Goal: Communication & Community: Answer question/provide support

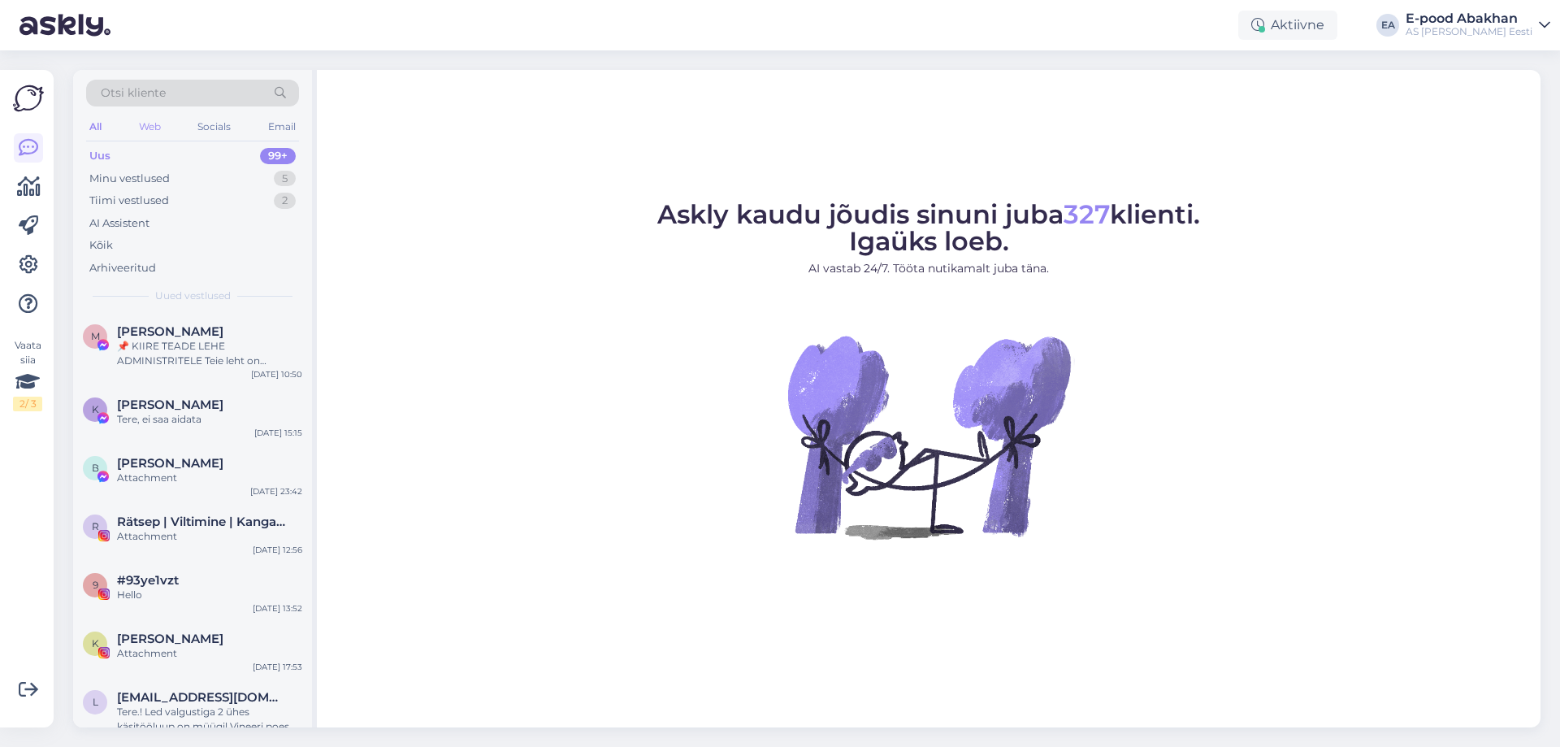
click at [146, 125] on div "Web" at bounding box center [150, 126] width 28 height 21
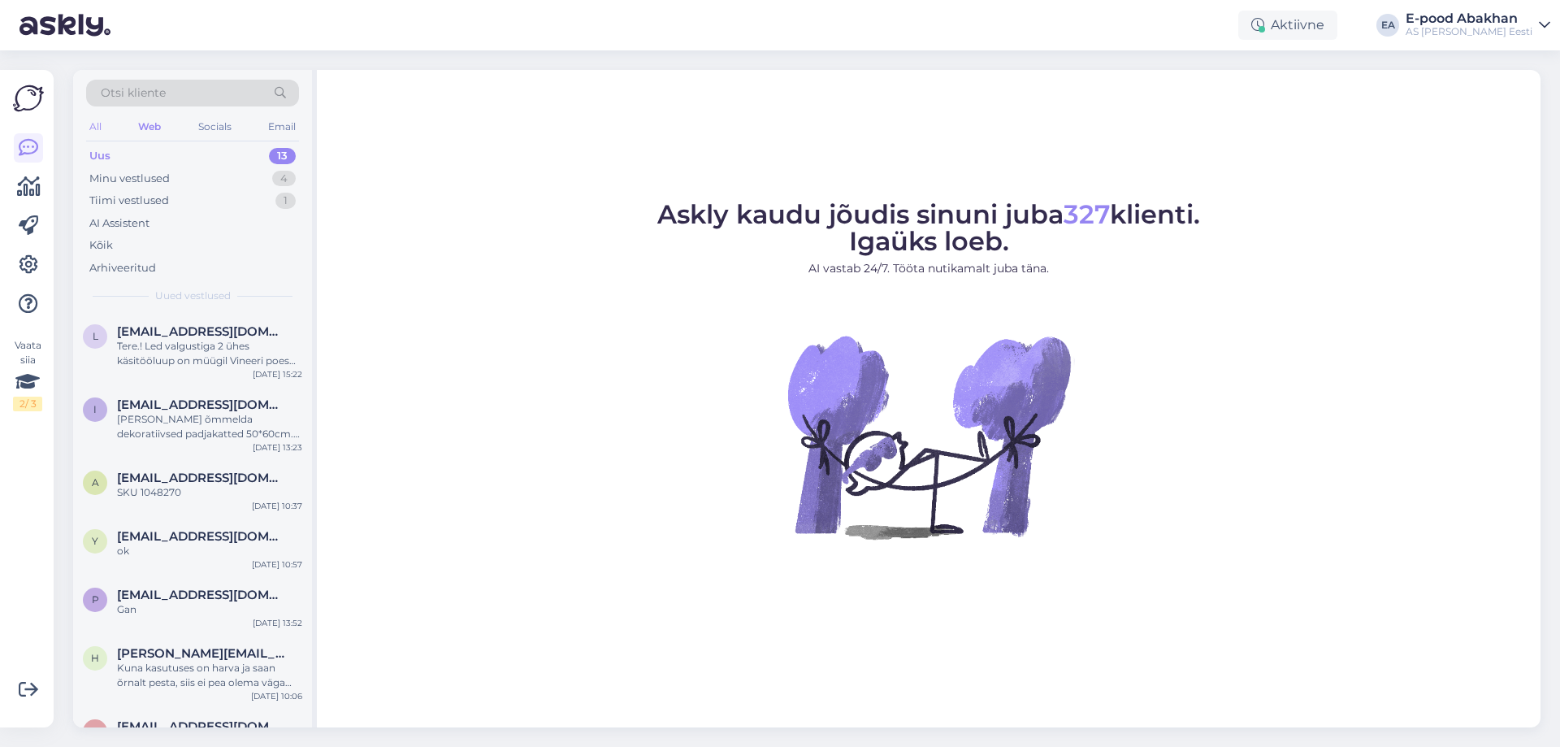
click at [97, 127] on div "All" at bounding box center [95, 126] width 19 height 21
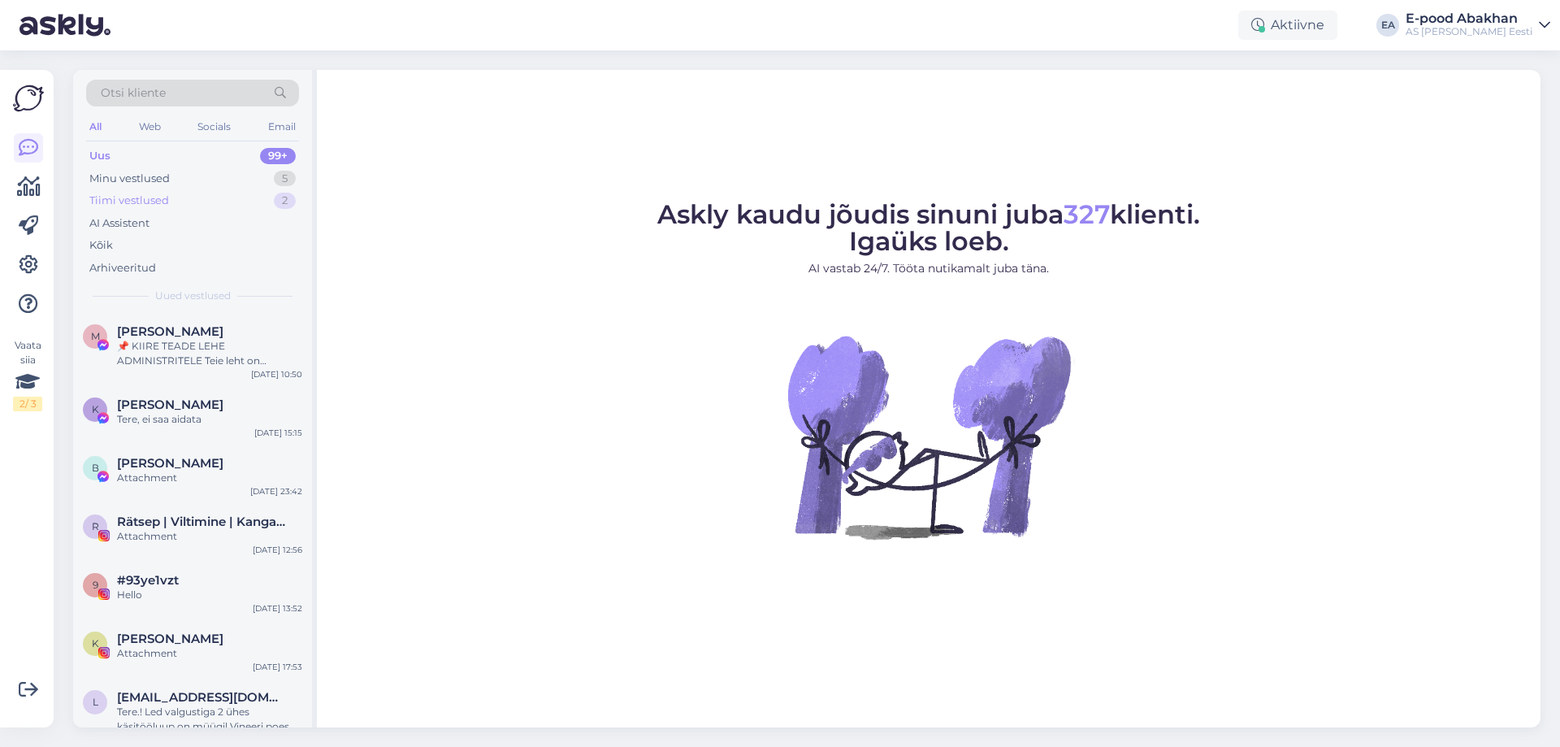
click at [193, 205] on div "Tiimi vestlused 2" at bounding box center [192, 200] width 213 height 23
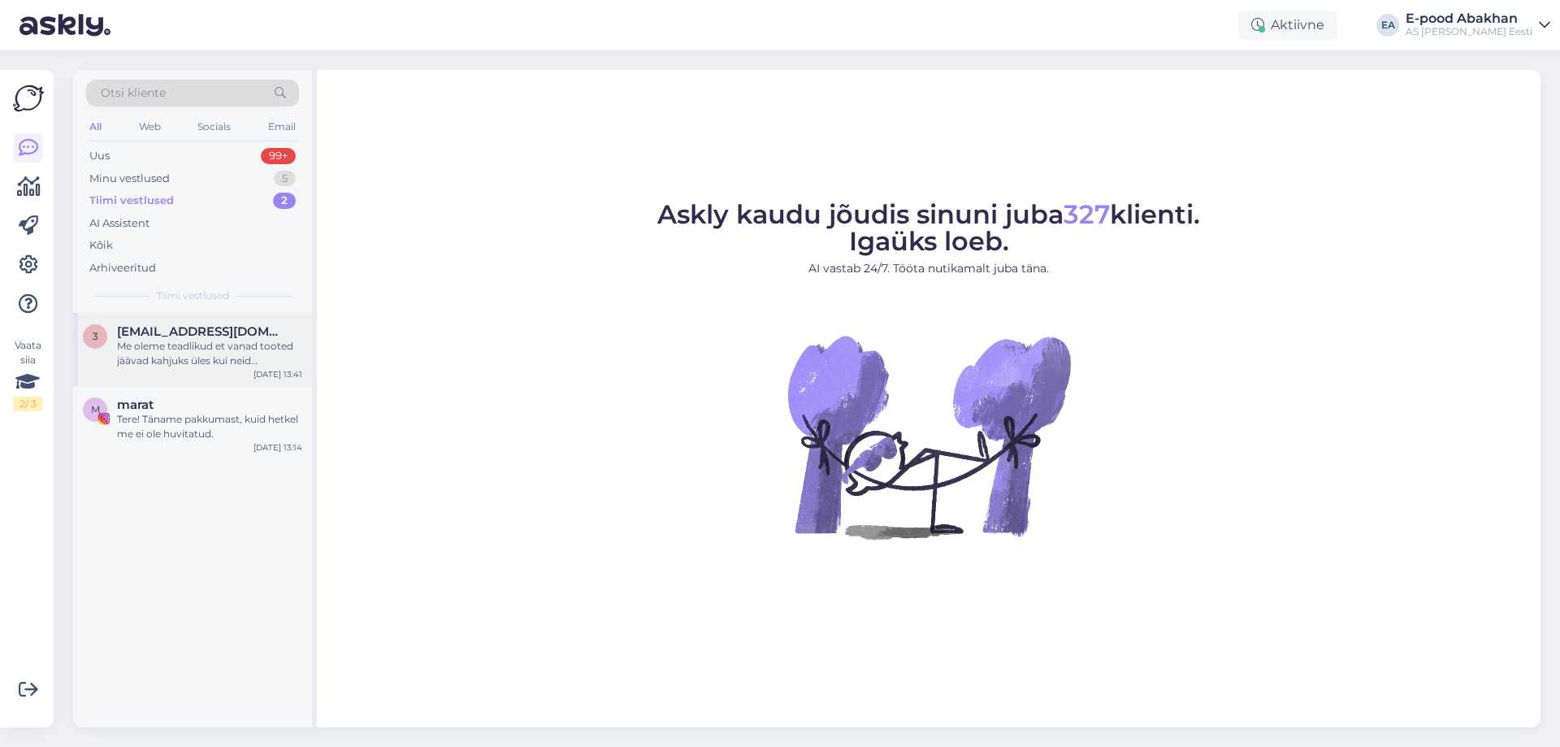
click at [278, 350] on div "Me oleme teadlikud et vanad tooted jäävad kahjuks üles [PERSON_NAME] internetis…" at bounding box center [209, 353] width 185 height 29
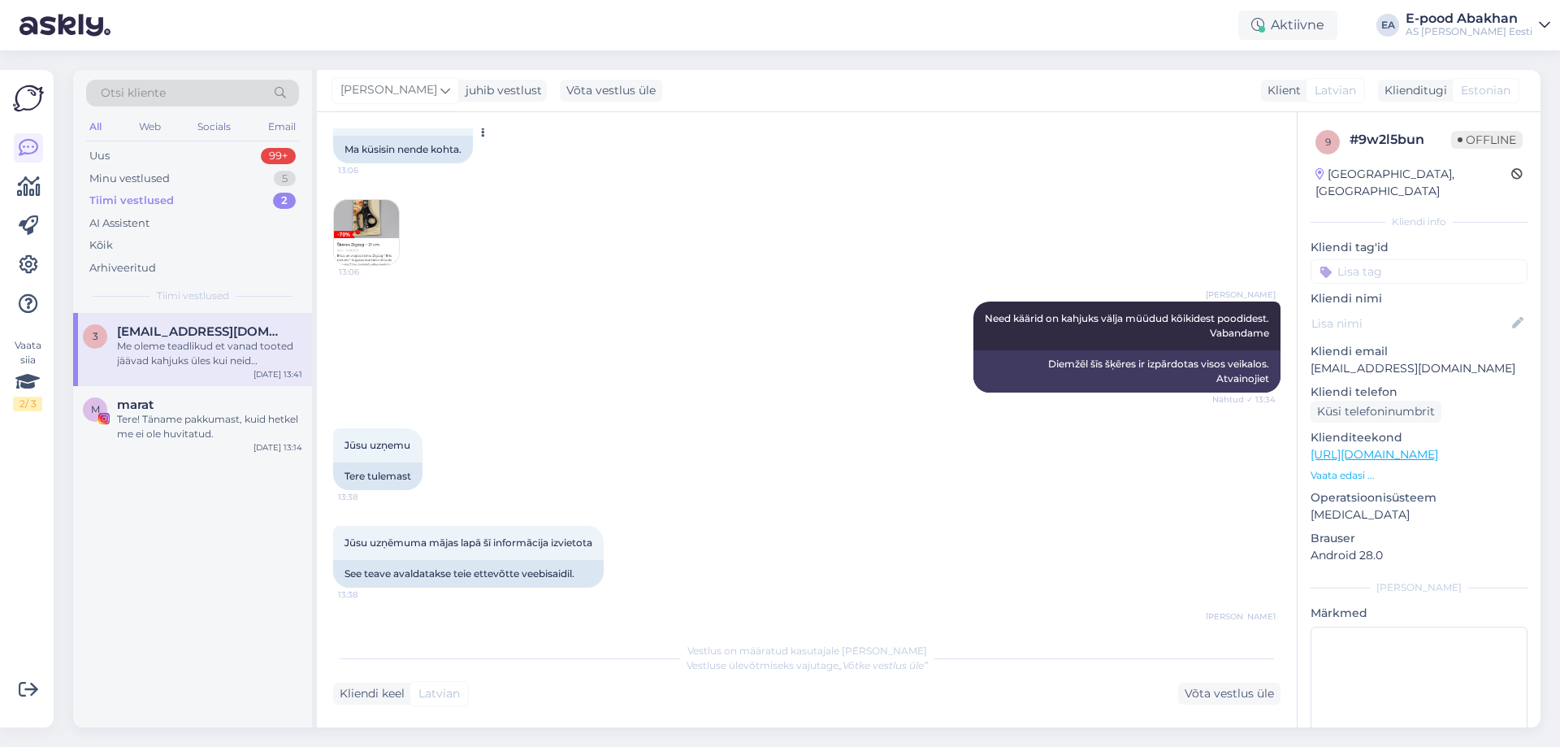
scroll to position [707, 0]
click at [387, 266] on img at bounding box center [366, 233] width 65 height 65
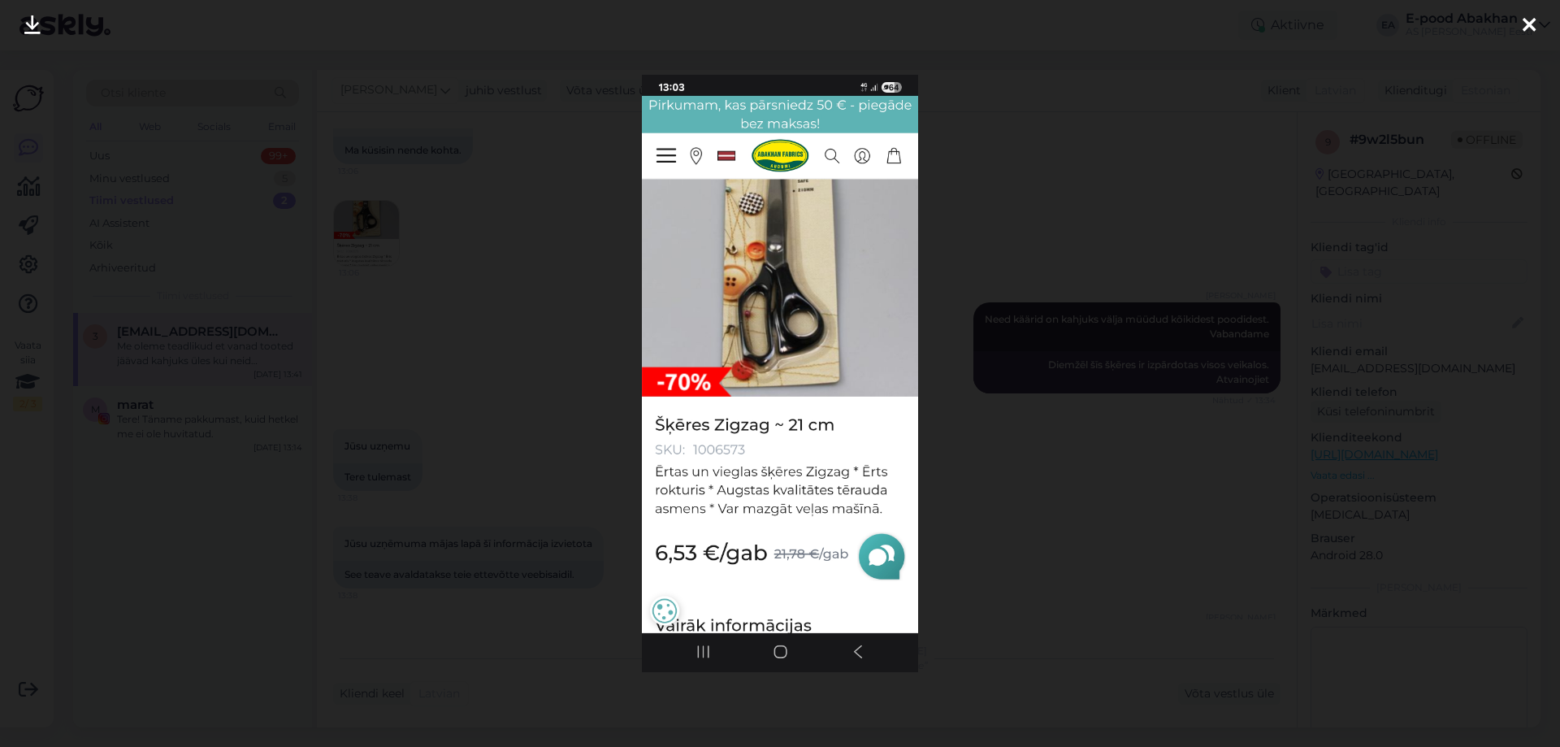
click at [1148, 397] on div at bounding box center [780, 373] width 1560 height 747
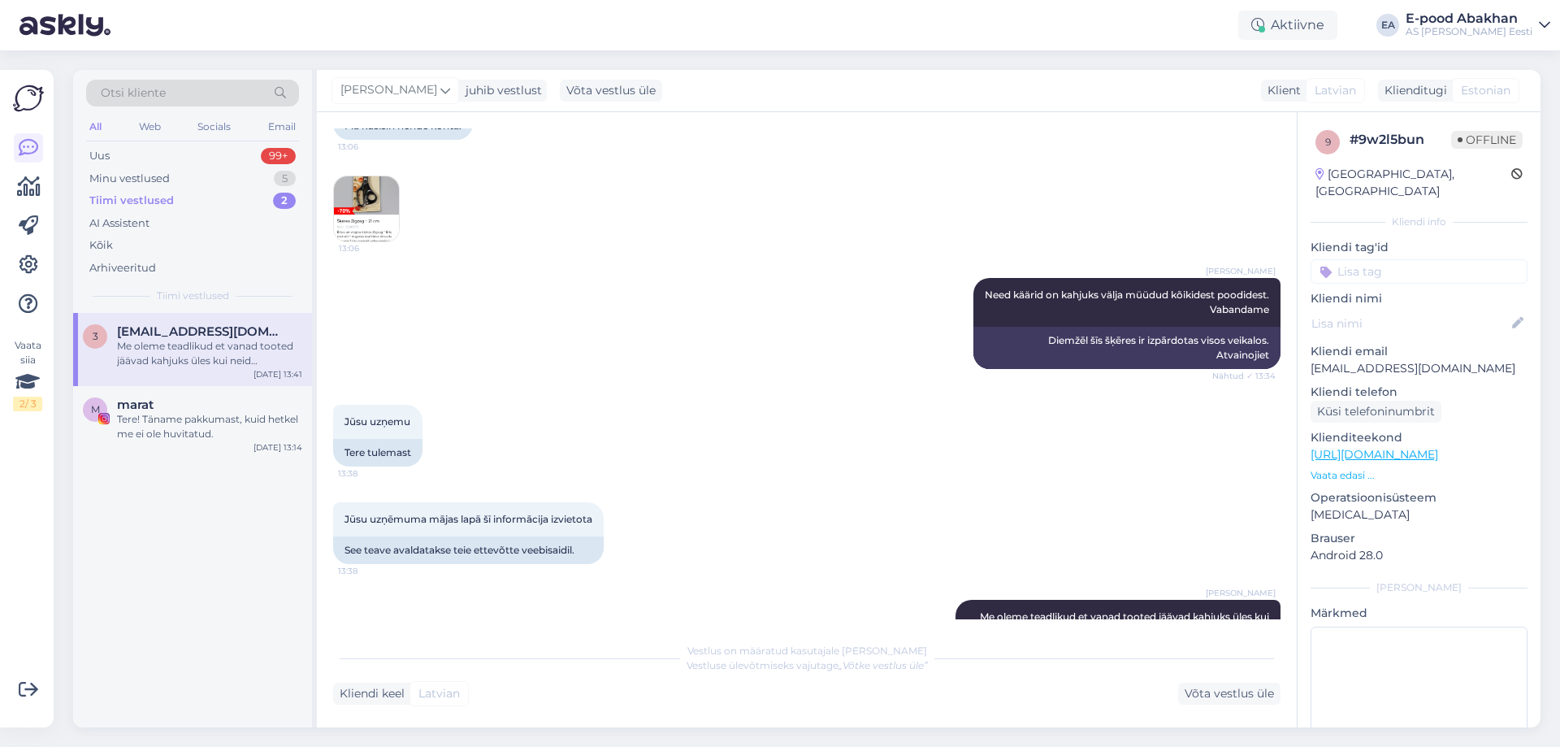
scroll to position [1113, 0]
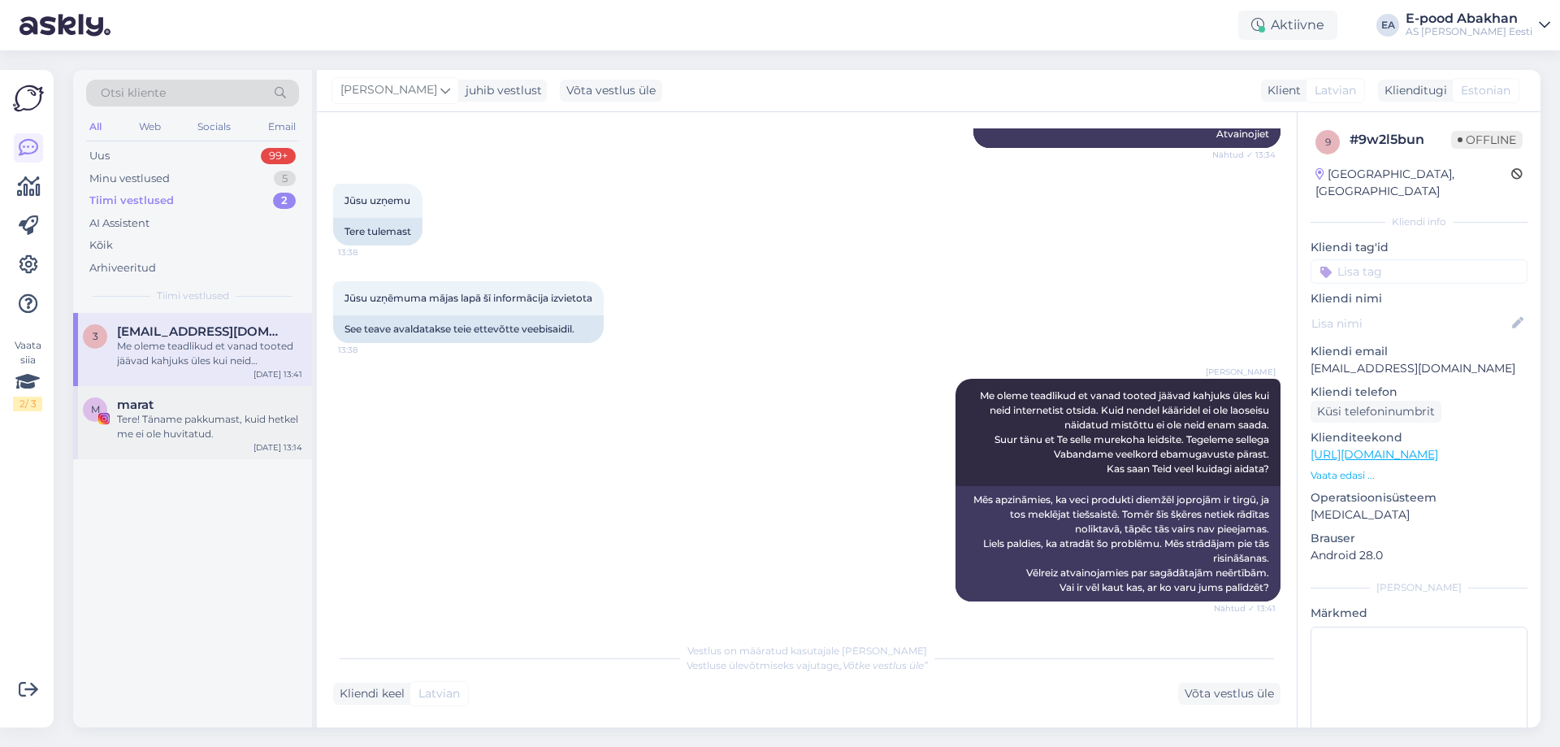
click at [162, 436] on div "Tere! Täname pakkumast, kuid hetkel me ei ole huvitatud." at bounding box center [209, 426] width 185 height 29
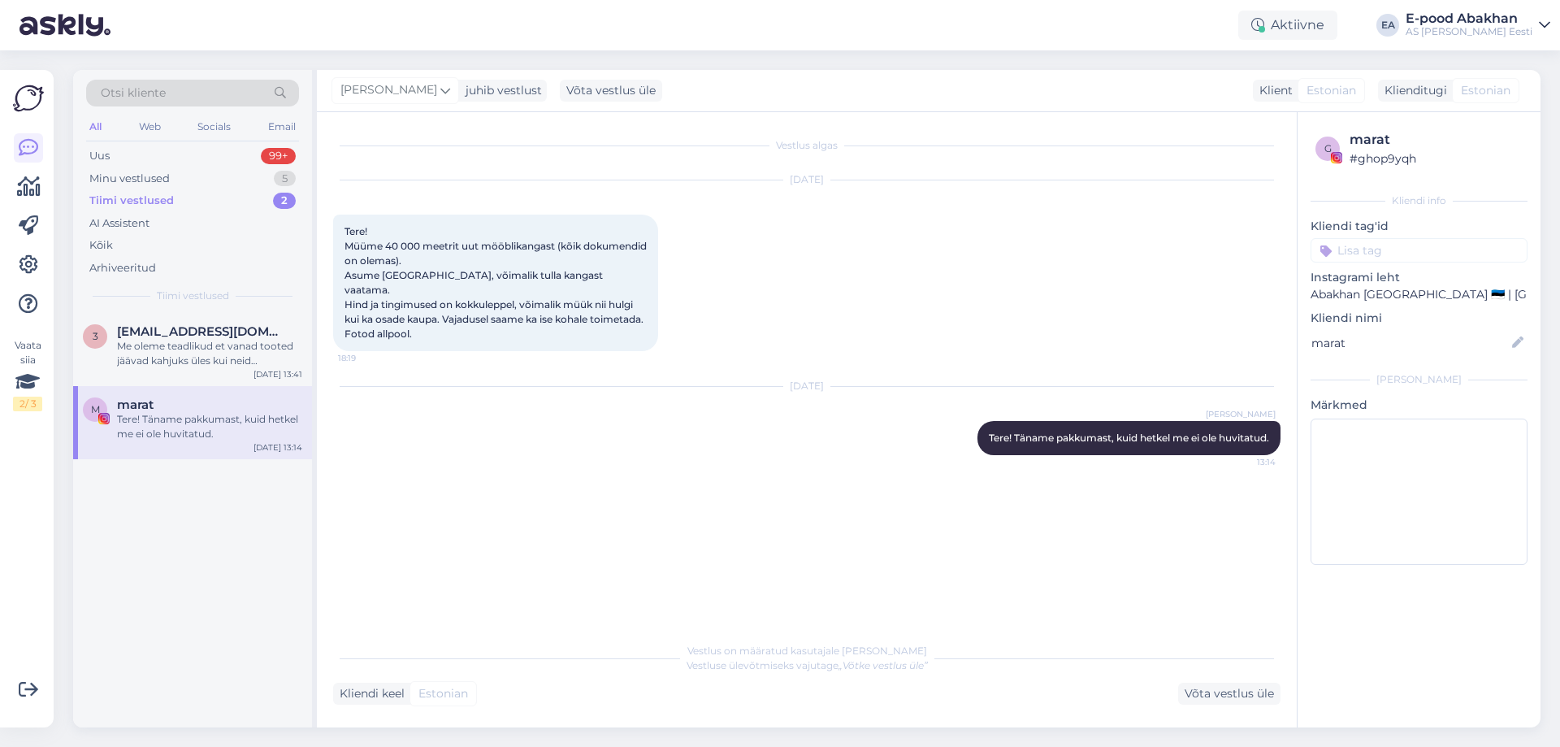
scroll to position [0, 0]
click at [225, 158] on div "Uus 99+" at bounding box center [192, 156] width 213 height 23
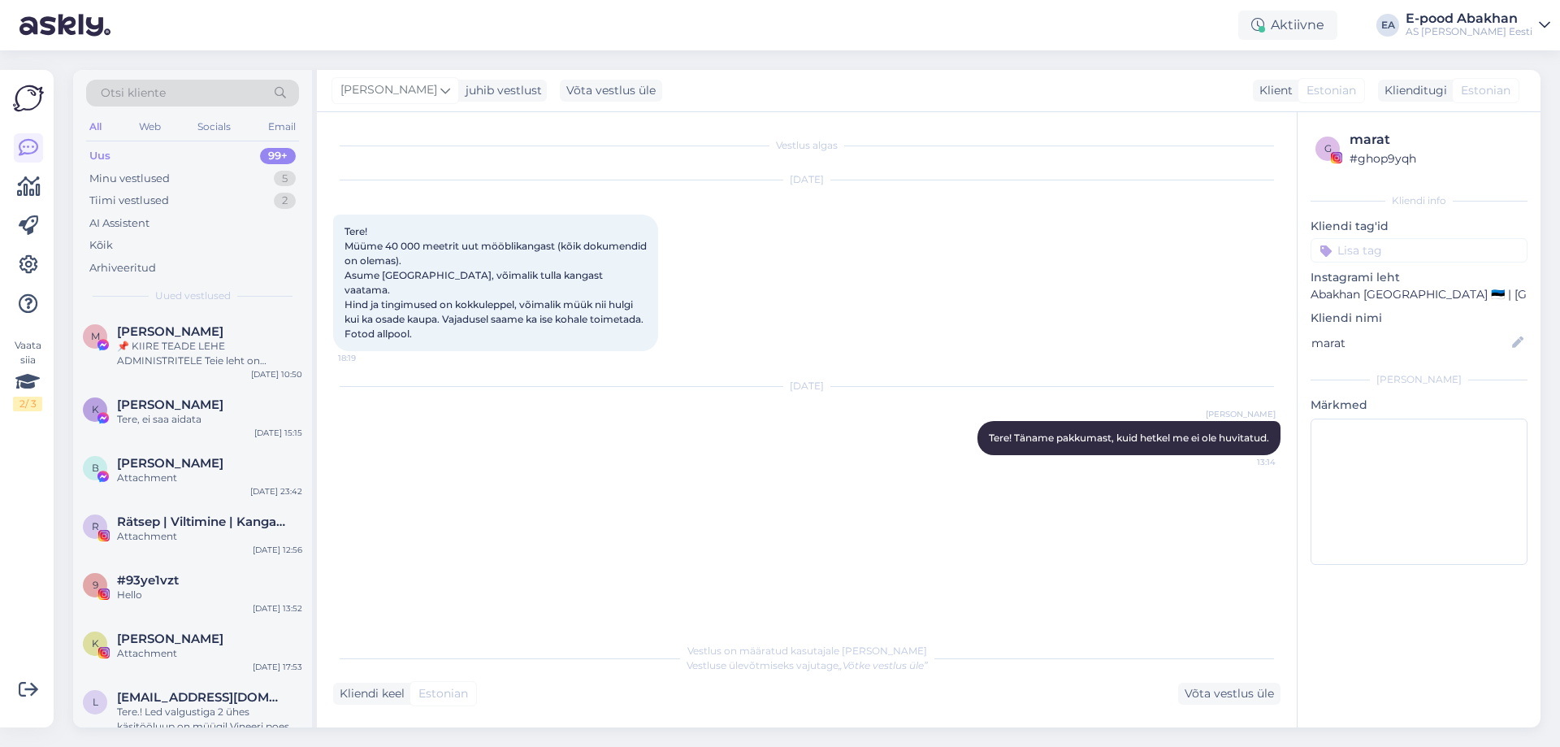
drag, startPoint x: 174, startPoint y: 121, endPoint x: 164, endPoint y: 121, distance: 9.7
click at [171, 121] on div "All Web Socials Email" at bounding box center [192, 128] width 213 height 25
click at [160, 121] on div "Web" at bounding box center [150, 126] width 28 height 21
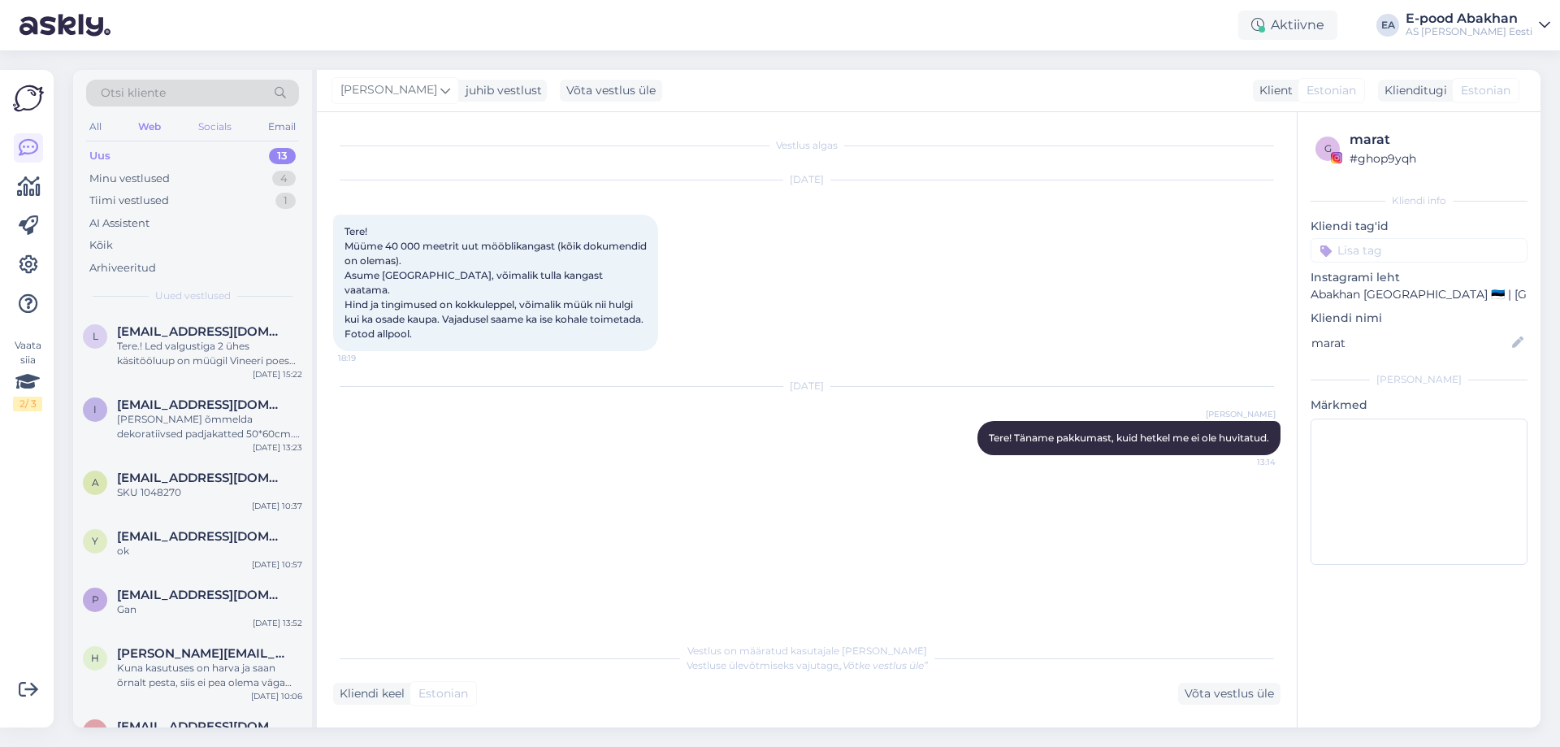
click at [205, 132] on div "Socials" at bounding box center [215, 126] width 40 height 21
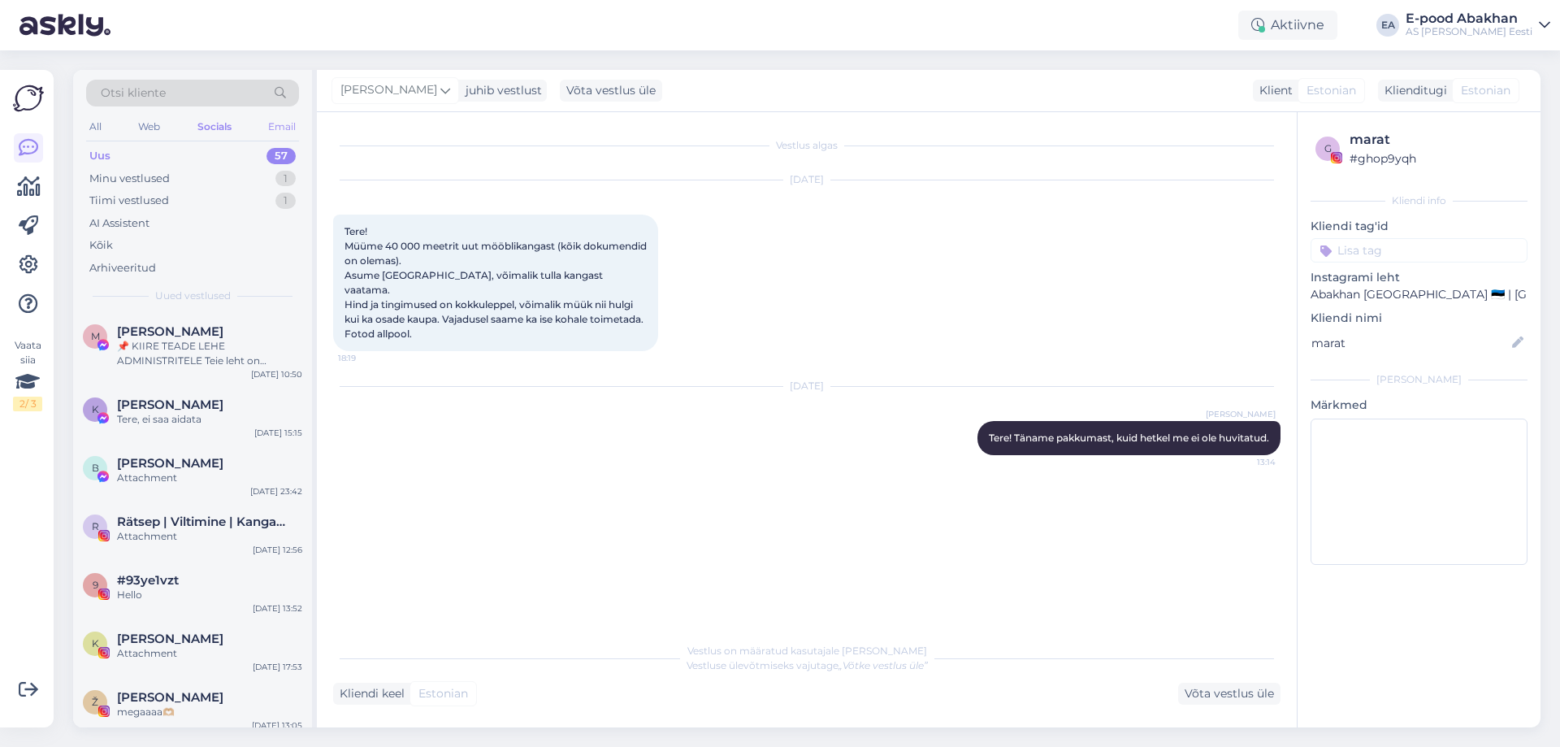
click at [282, 123] on div "Email" at bounding box center [282, 126] width 34 height 21
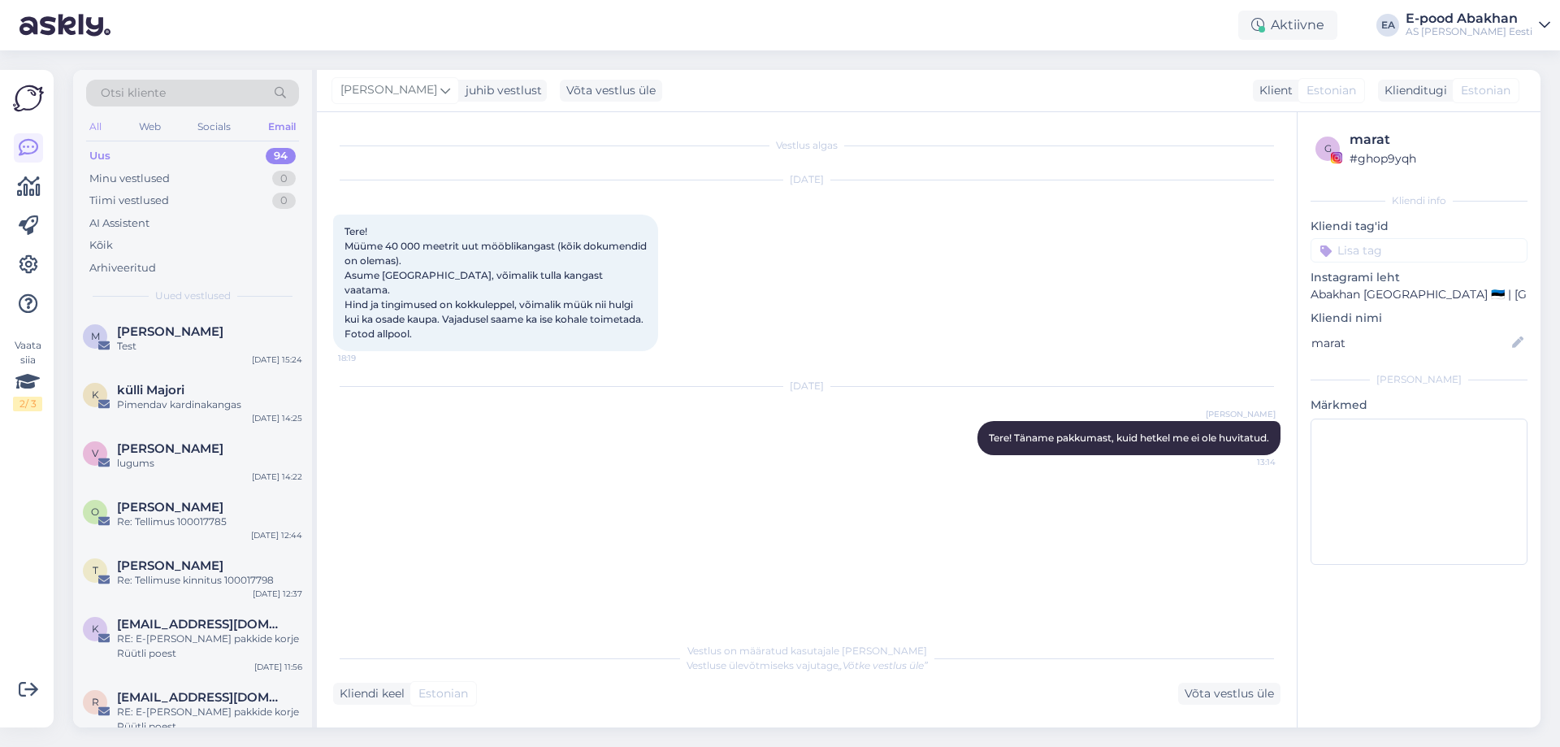
click at [97, 130] on div "All" at bounding box center [95, 126] width 19 height 21
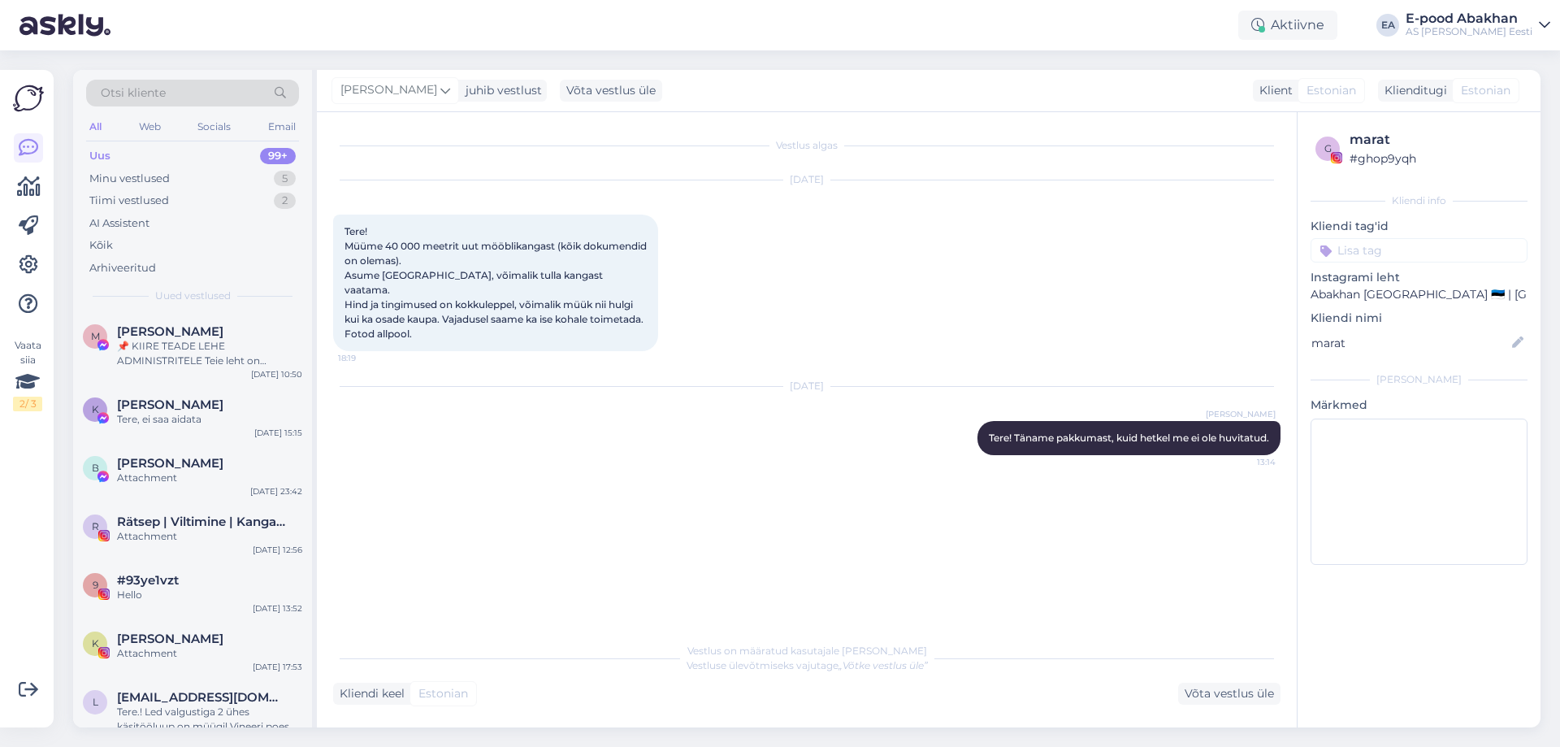
click at [99, 132] on div "All" at bounding box center [95, 126] width 19 height 21
click at [131, 160] on div "Uus 99+" at bounding box center [192, 156] width 213 height 23
click at [174, 182] on div "Minu vestlused 5" at bounding box center [192, 178] width 213 height 23
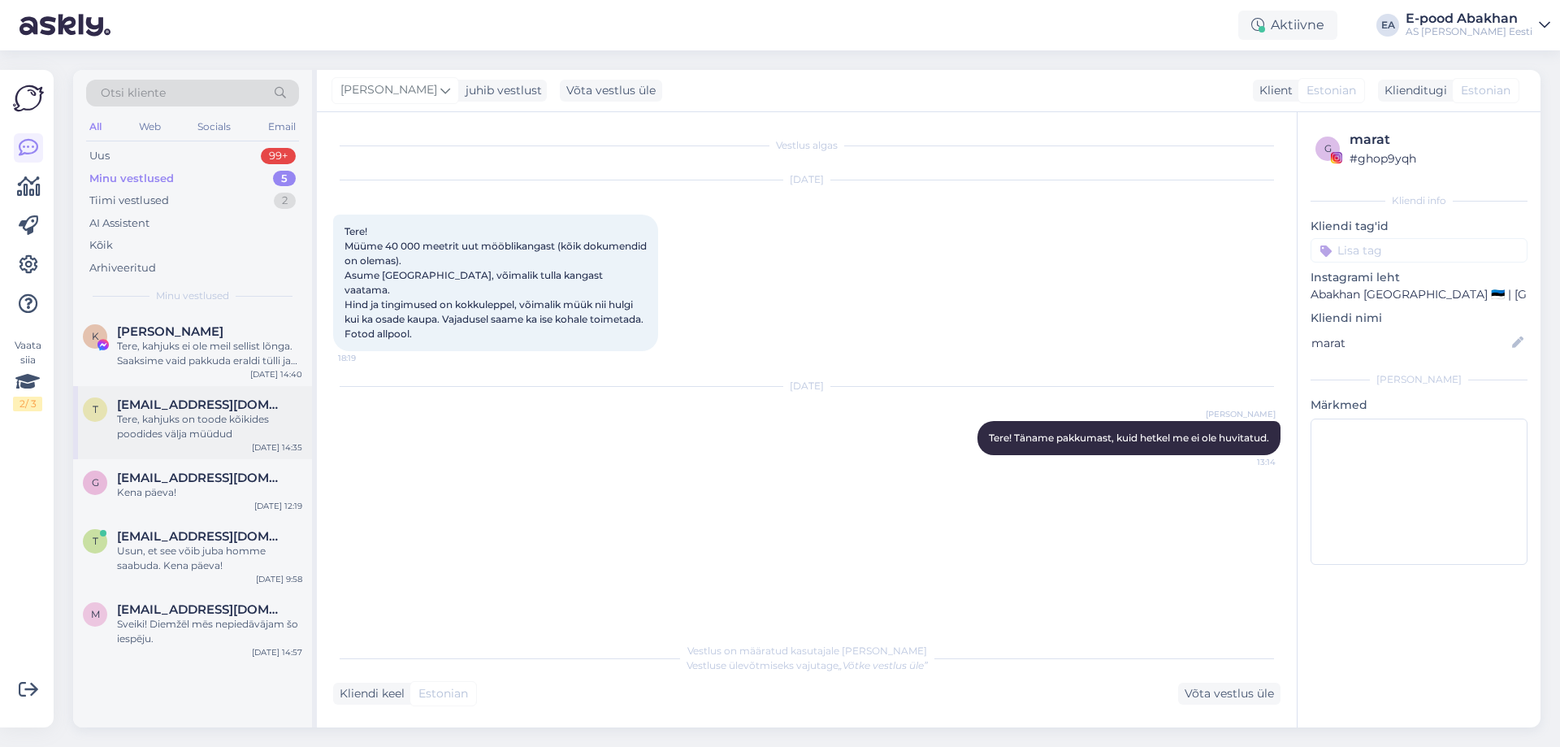
click at [241, 425] on div "Tere, kahjuks on toode kõikides poodides välja müüdud" at bounding box center [209, 426] width 185 height 29
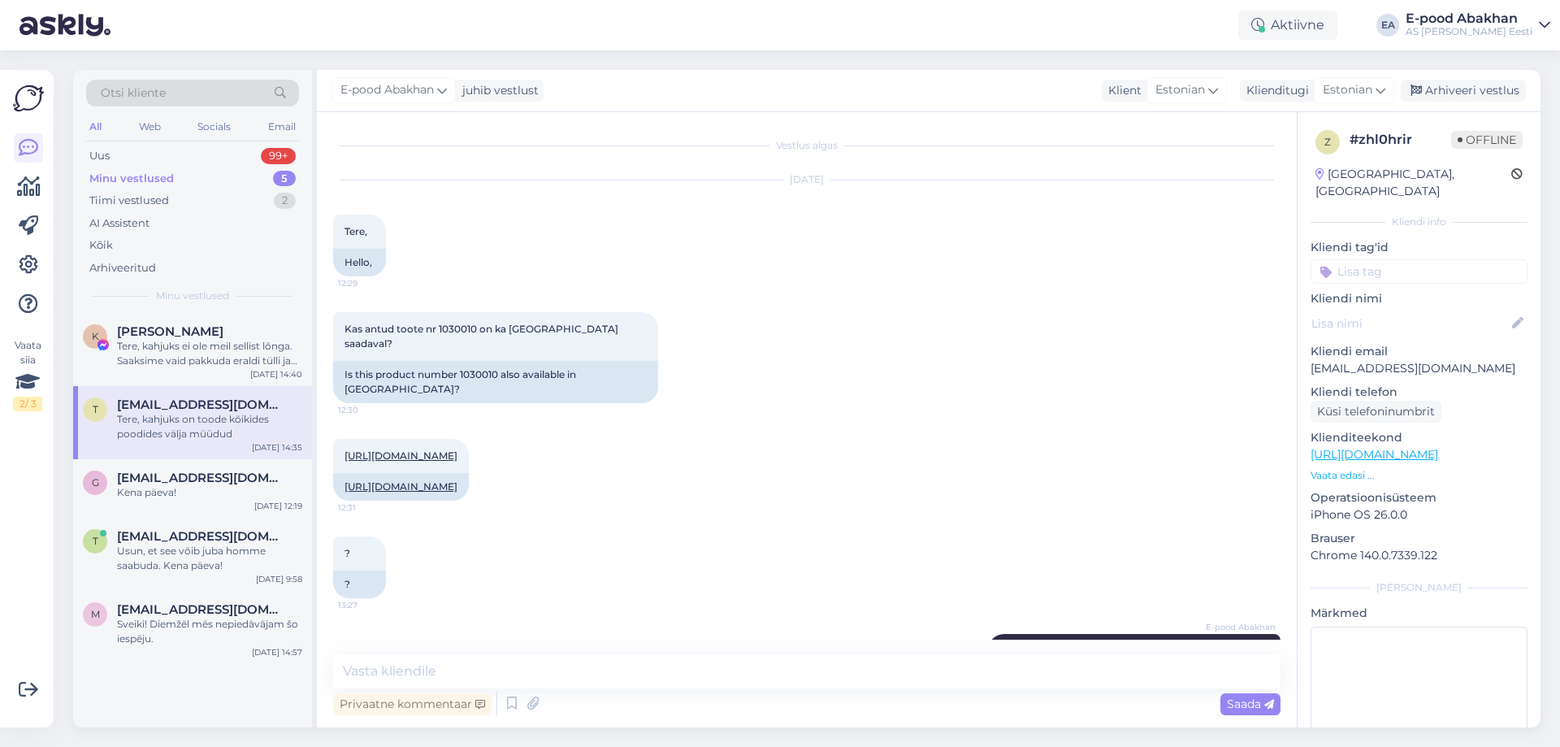
scroll to position [17, 0]
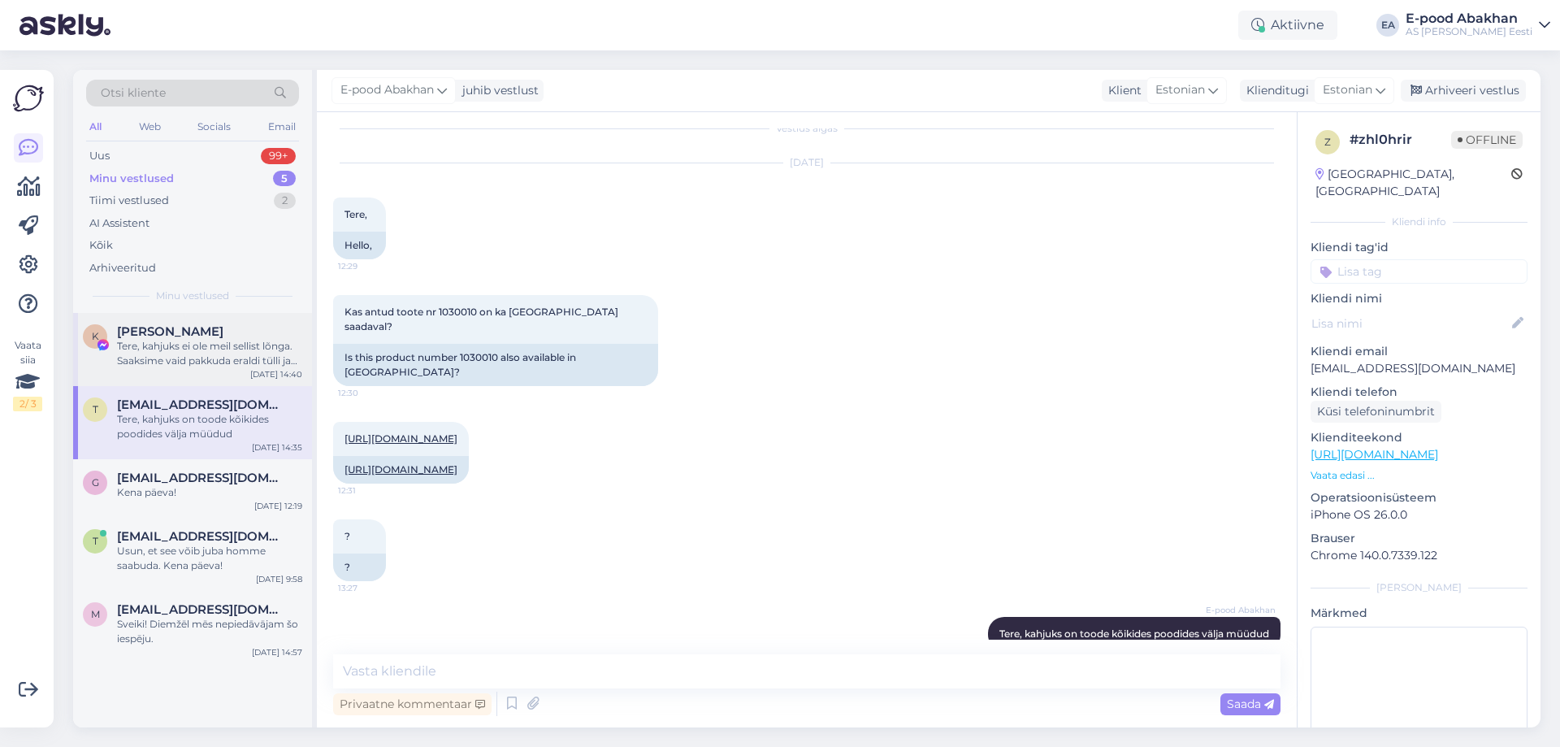
click at [117, 357] on div "Tere, kahjuks ei [PERSON_NAME] sellist lõnga. Saaksime [PERSON_NAME] pakkuda [P…" at bounding box center [209, 353] width 185 height 29
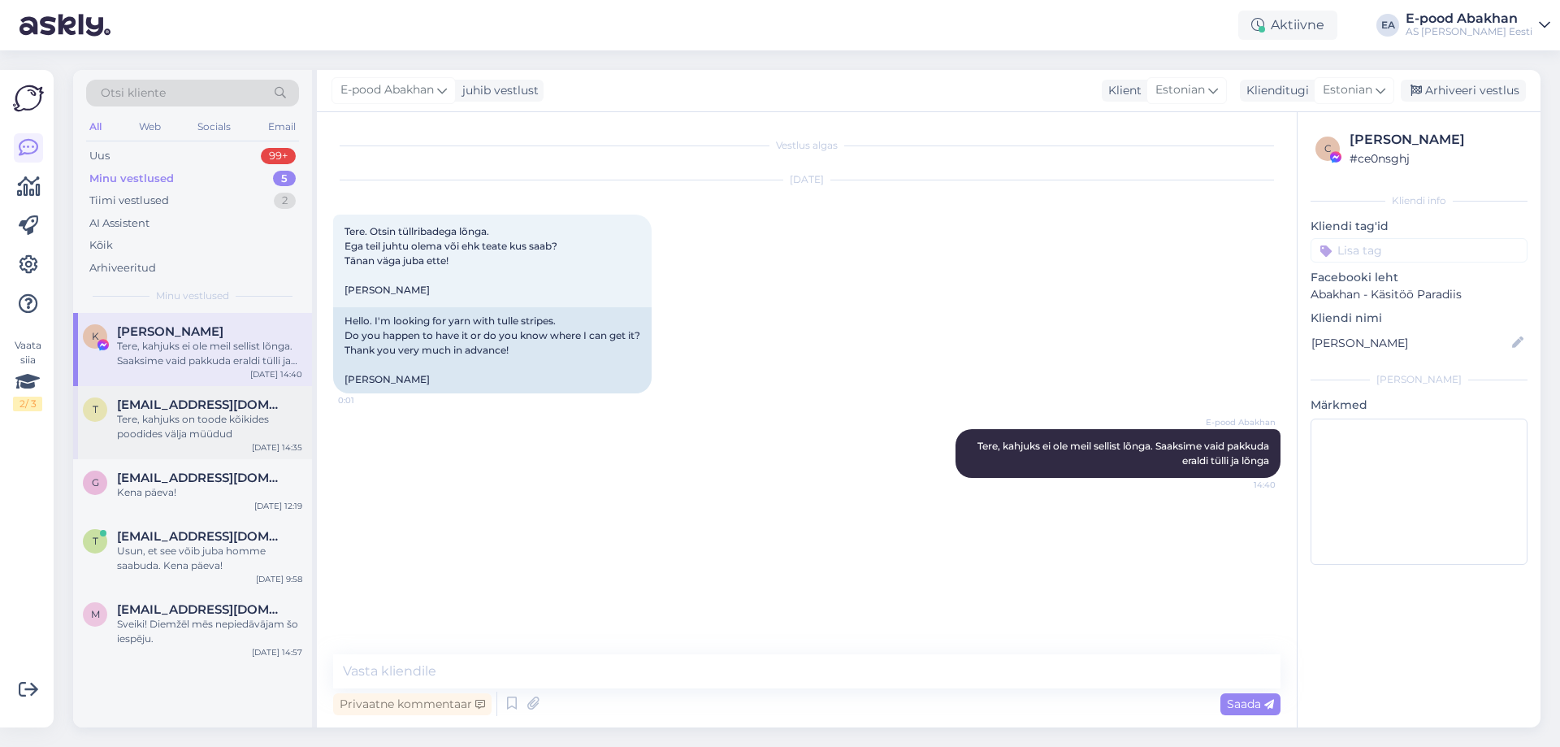
click at [232, 427] on div "Tere, kahjuks on toode kõikides poodides välja müüdud" at bounding box center [209, 426] width 185 height 29
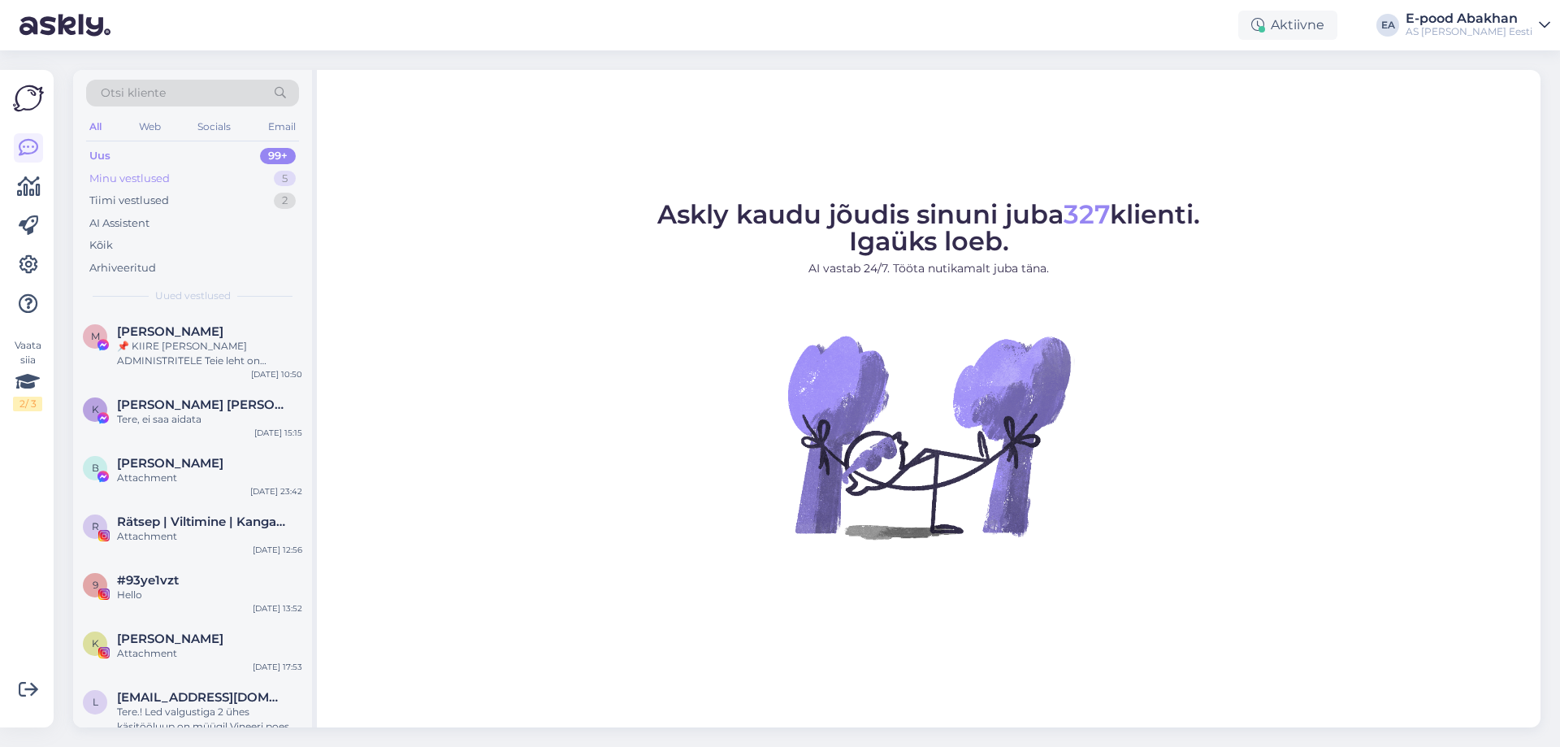
click at [188, 169] on div "Minu vestlused 5" at bounding box center [192, 178] width 213 height 23
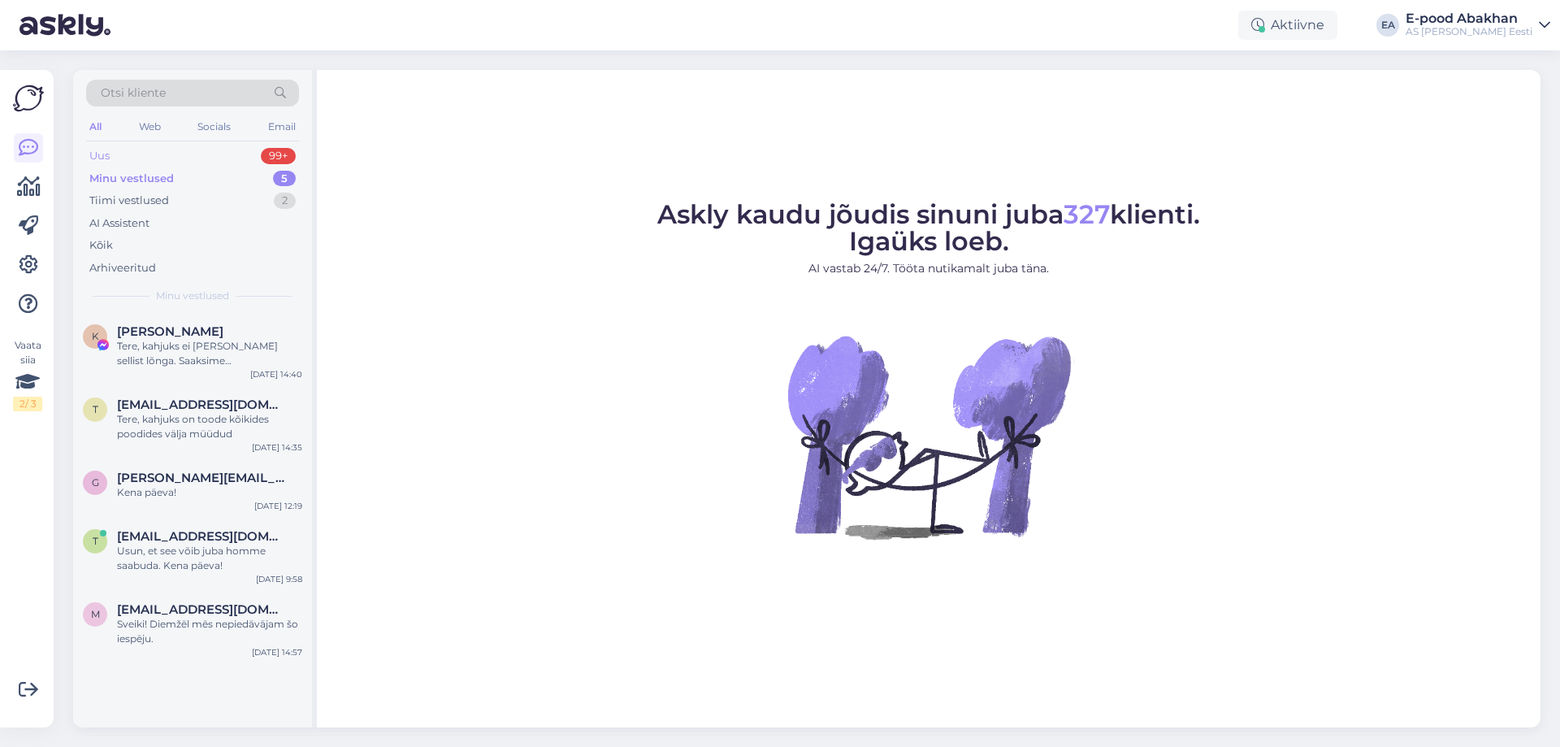
click at [190, 152] on div "Uus 99+" at bounding box center [192, 156] width 213 height 23
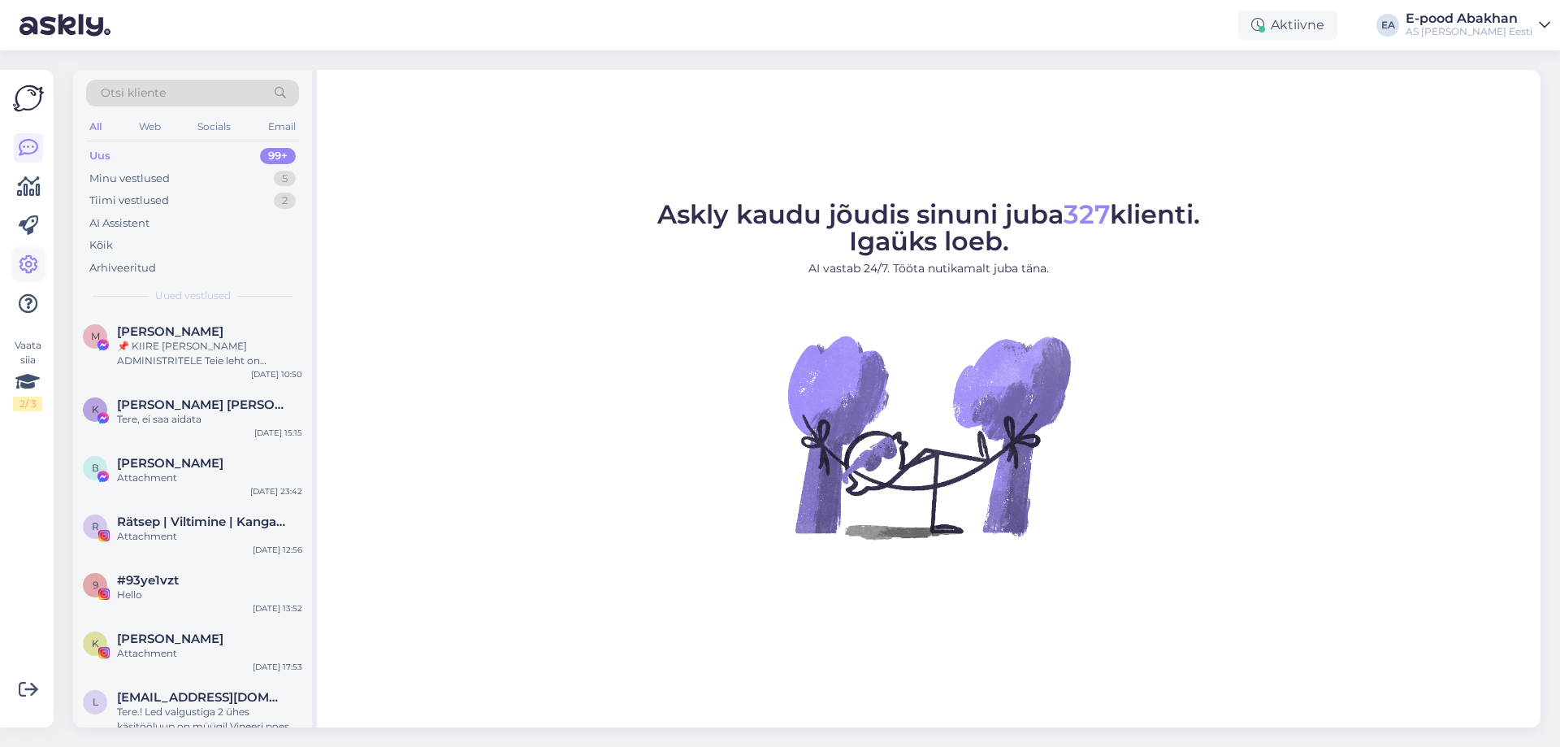
click at [28, 259] on icon at bounding box center [28, 264] width 19 height 19
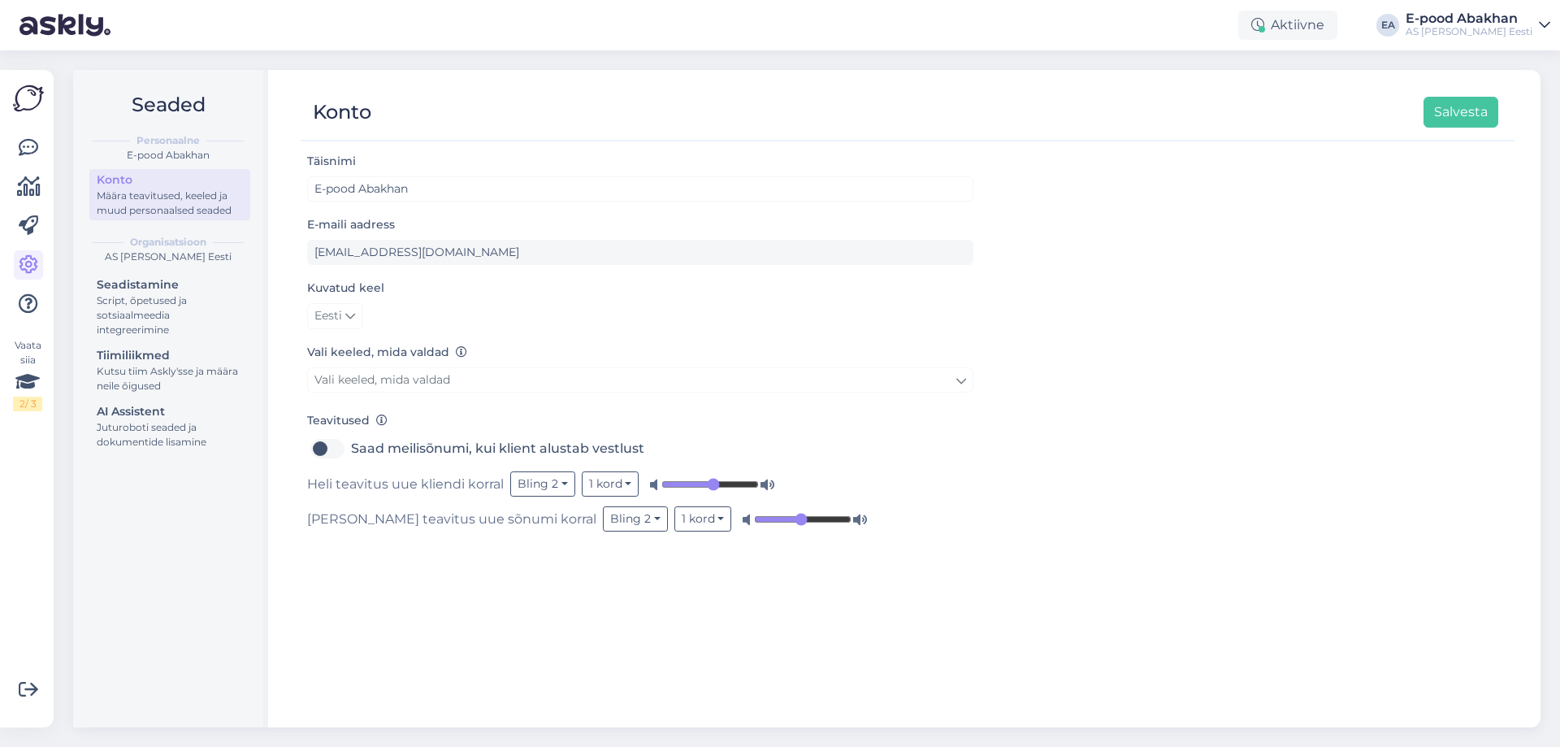
click at [710, 487] on input "range" at bounding box center [709, 484] width 97 height 16
click at [754, 521] on input "range" at bounding box center [802, 519] width 97 height 16
drag, startPoint x: 712, startPoint y: 484, endPoint x: 725, endPoint y: 486, distance: 13.1
type input "0.7"
click at [725, 486] on input "range" at bounding box center [709, 484] width 97 height 16
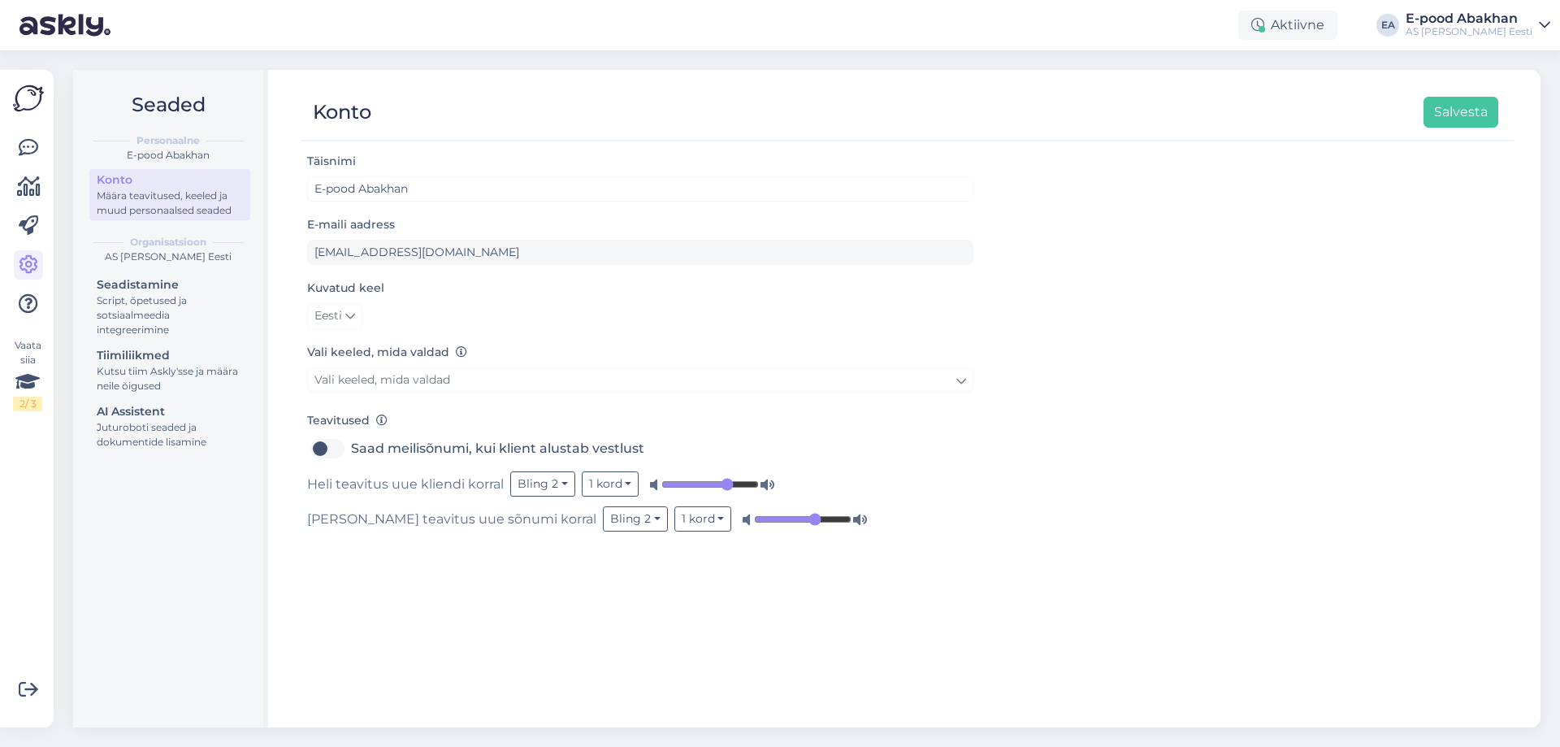
drag, startPoint x: 714, startPoint y: 522, endPoint x: 726, endPoint y: 522, distance: 11.4
type input "0.64"
click at [754, 522] on input "range" at bounding box center [802, 519] width 97 height 16
click at [28, 153] on icon at bounding box center [28, 147] width 19 height 19
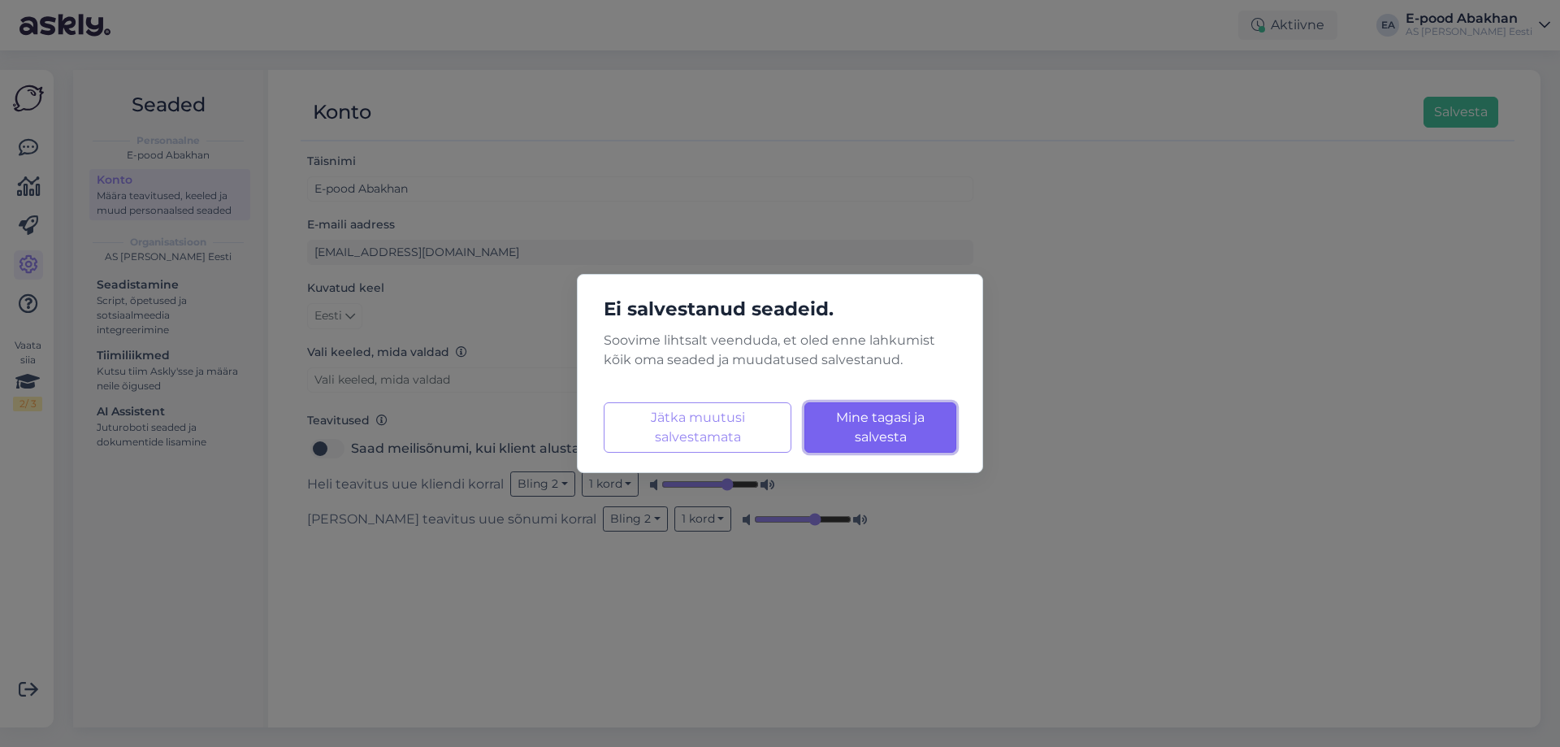
click at [827, 436] on button "Mine tagasi ja salvesta Laadimine..." at bounding box center [880, 427] width 152 height 50
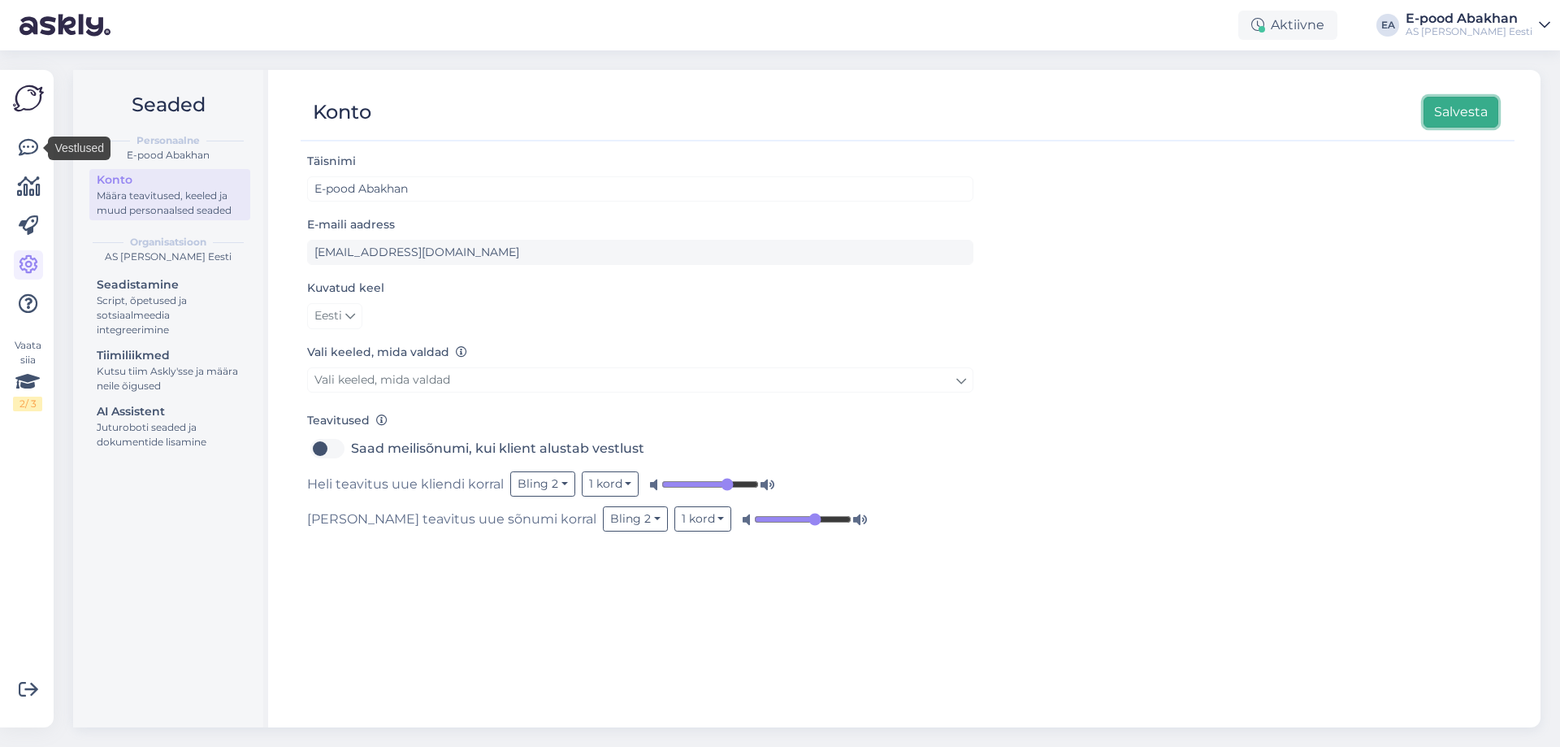
click at [1442, 100] on button "Salvesta" at bounding box center [1460, 112] width 75 height 31
click at [31, 311] on icon at bounding box center [28, 303] width 19 height 19
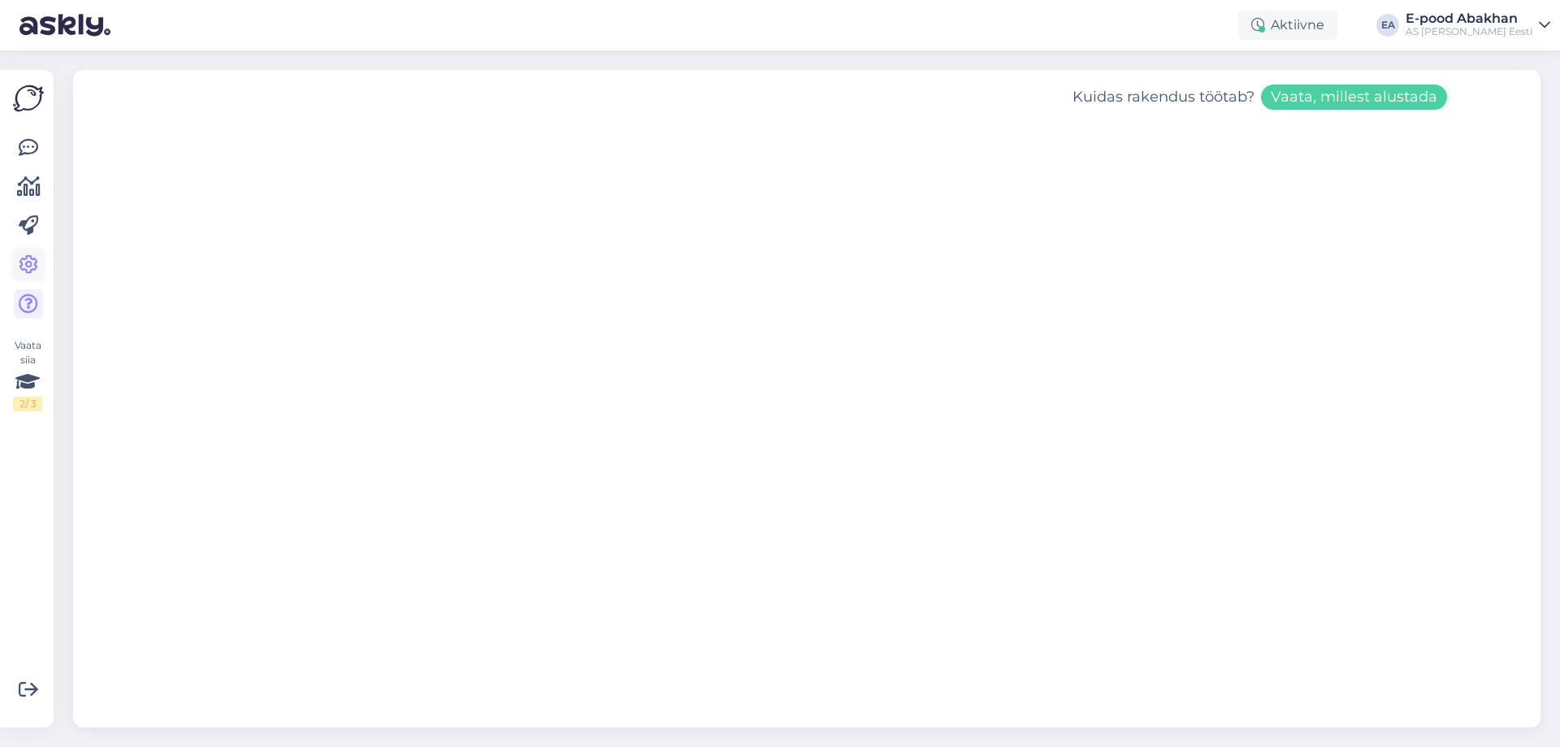
click at [36, 262] on icon at bounding box center [28, 264] width 19 height 19
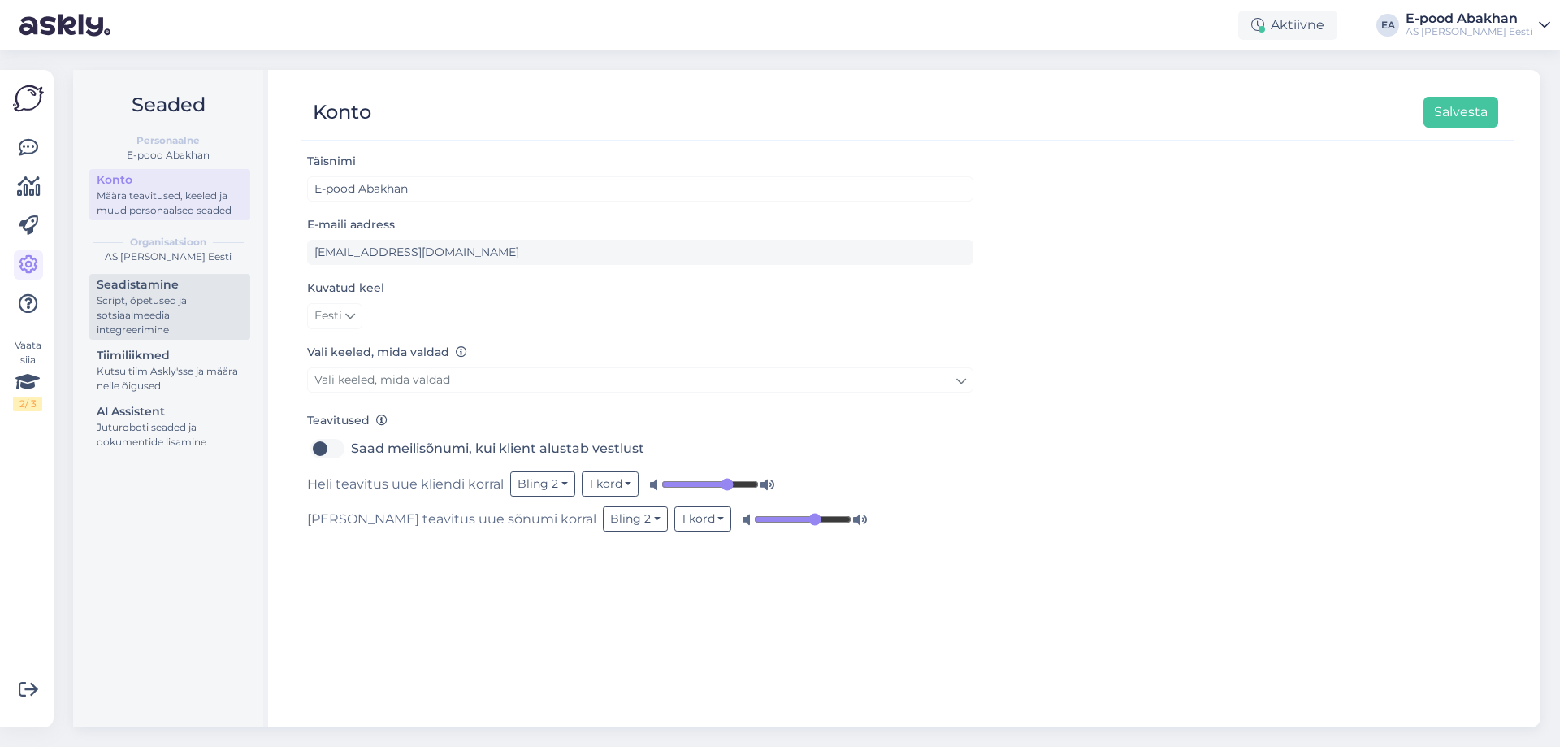
click at [205, 303] on div "Script, õpetused ja sotsiaalmeedia integreerimine" at bounding box center [170, 315] width 146 height 44
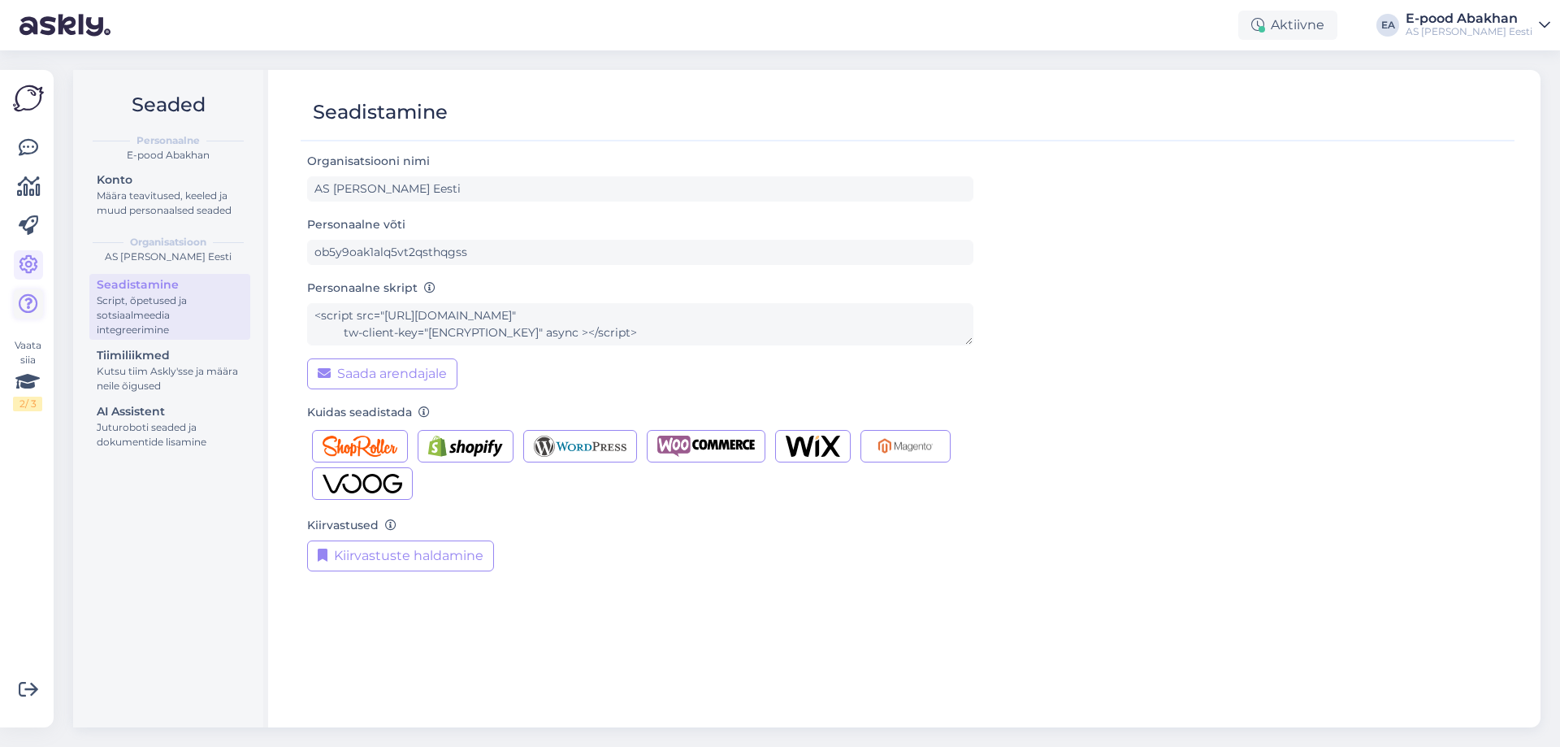
click at [34, 300] on icon at bounding box center [28, 303] width 19 height 19
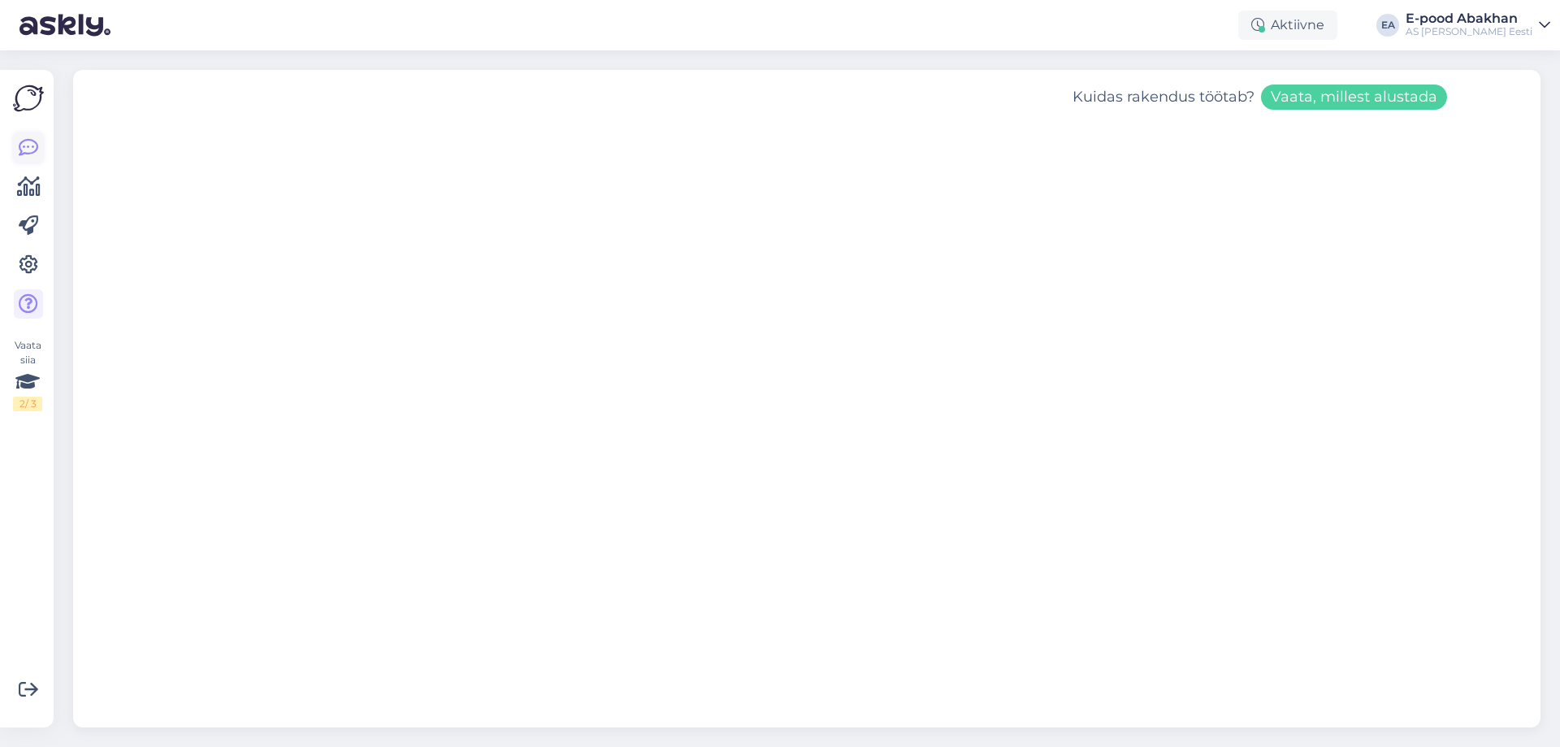
click at [24, 141] on icon at bounding box center [28, 147] width 19 height 19
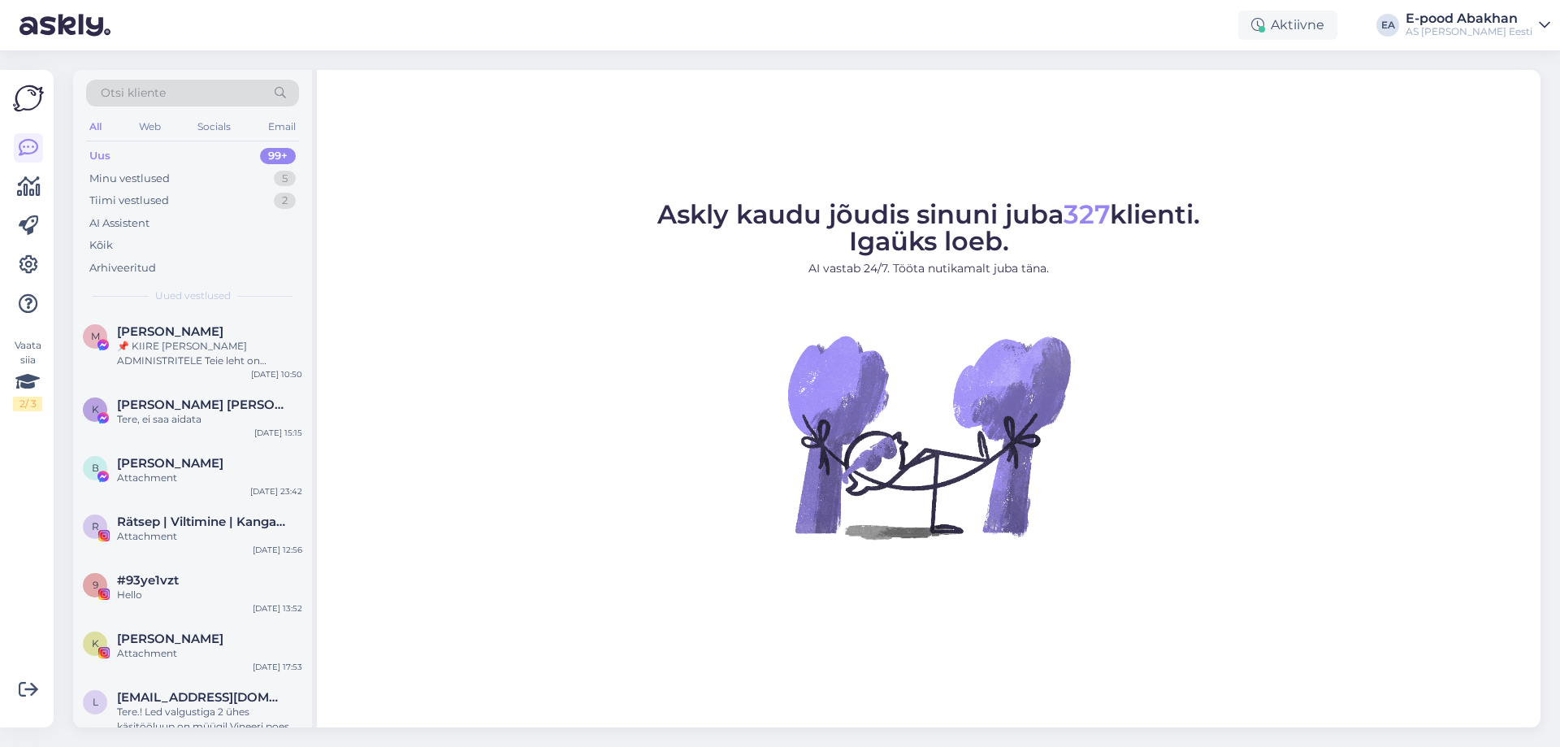
click at [28, 95] on img at bounding box center [28, 98] width 31 height 31
click at [25, 193] on icon at bounding box center [29, 186] width 24 height 19
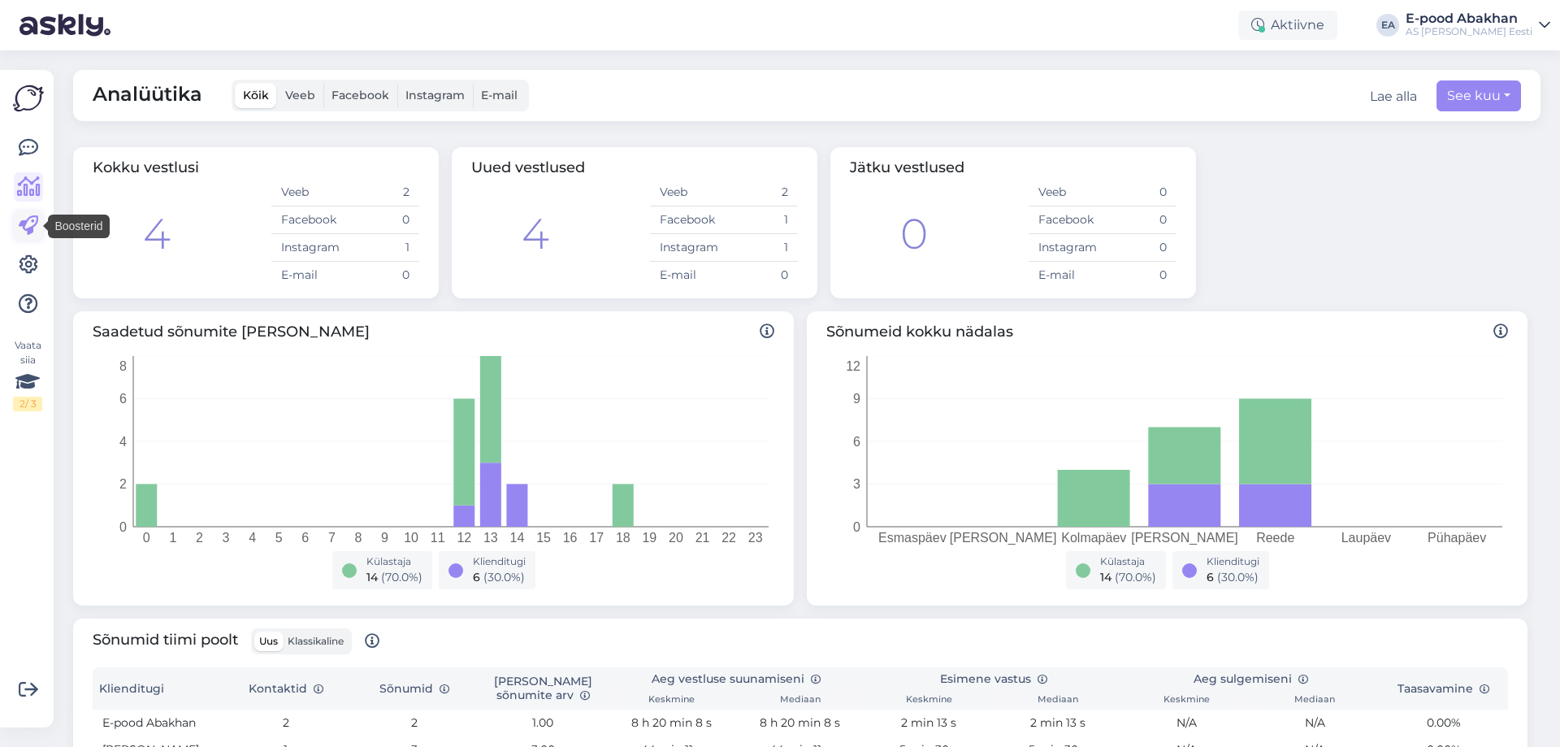
click at [28, 227] on icon at bounding box center [28, 225] width 19 height 19
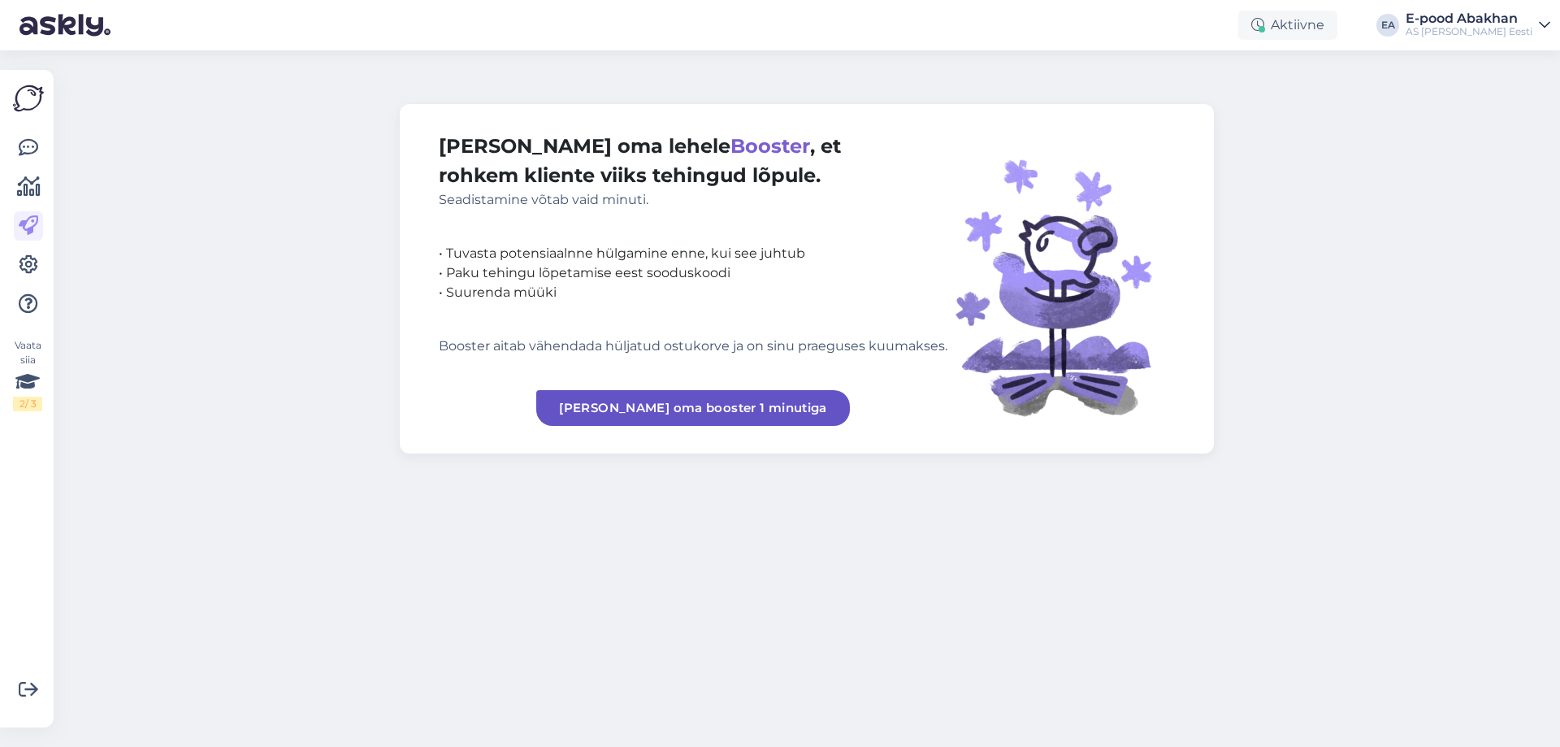
click at [29, 286] on div at bounding box center [28, 225] width 29 height 185
click at [19, 151] on icon at bounding box center [28, 147] width 19 height 19
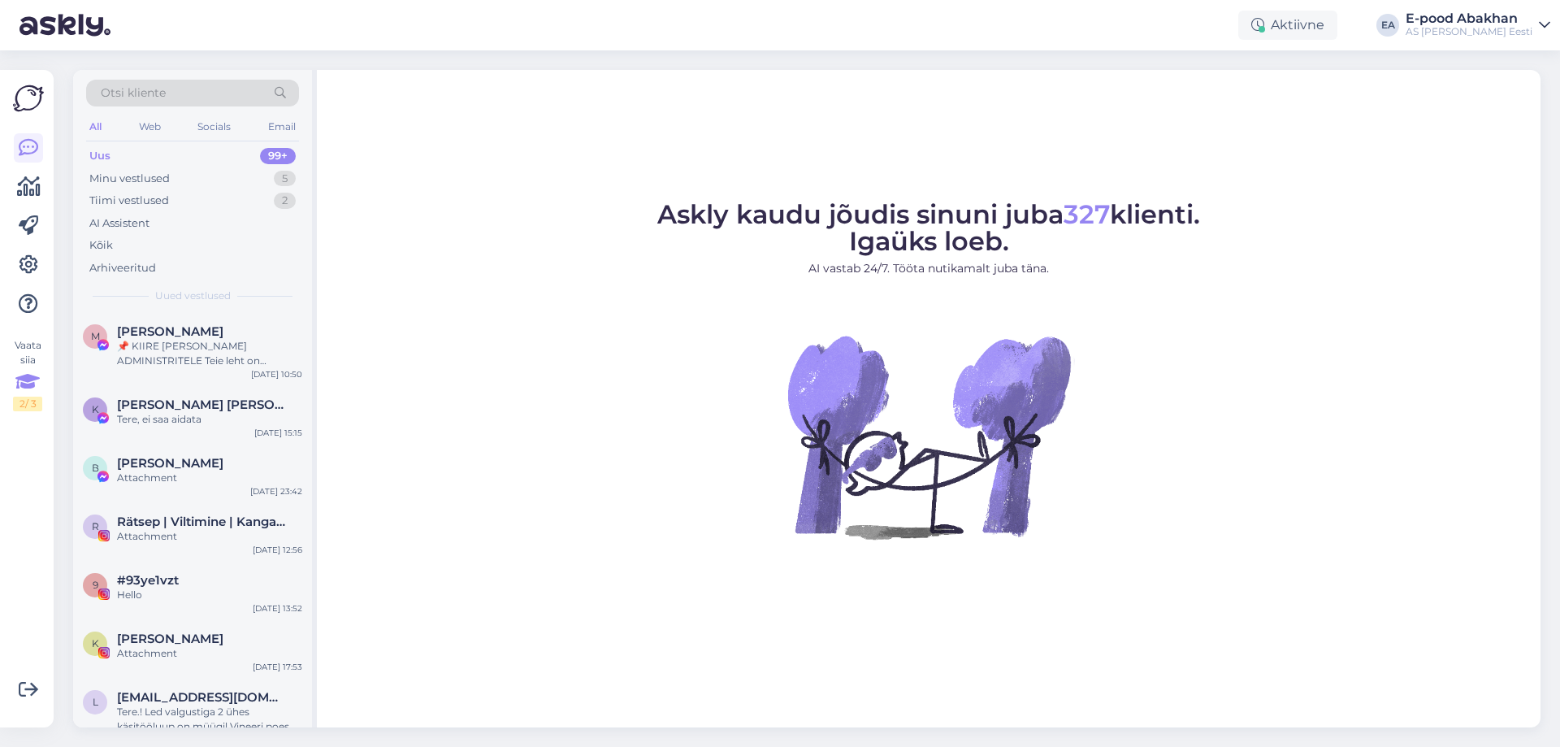
click at [32, 381] on icon at bounding box center [27, 381] width 24 height 29
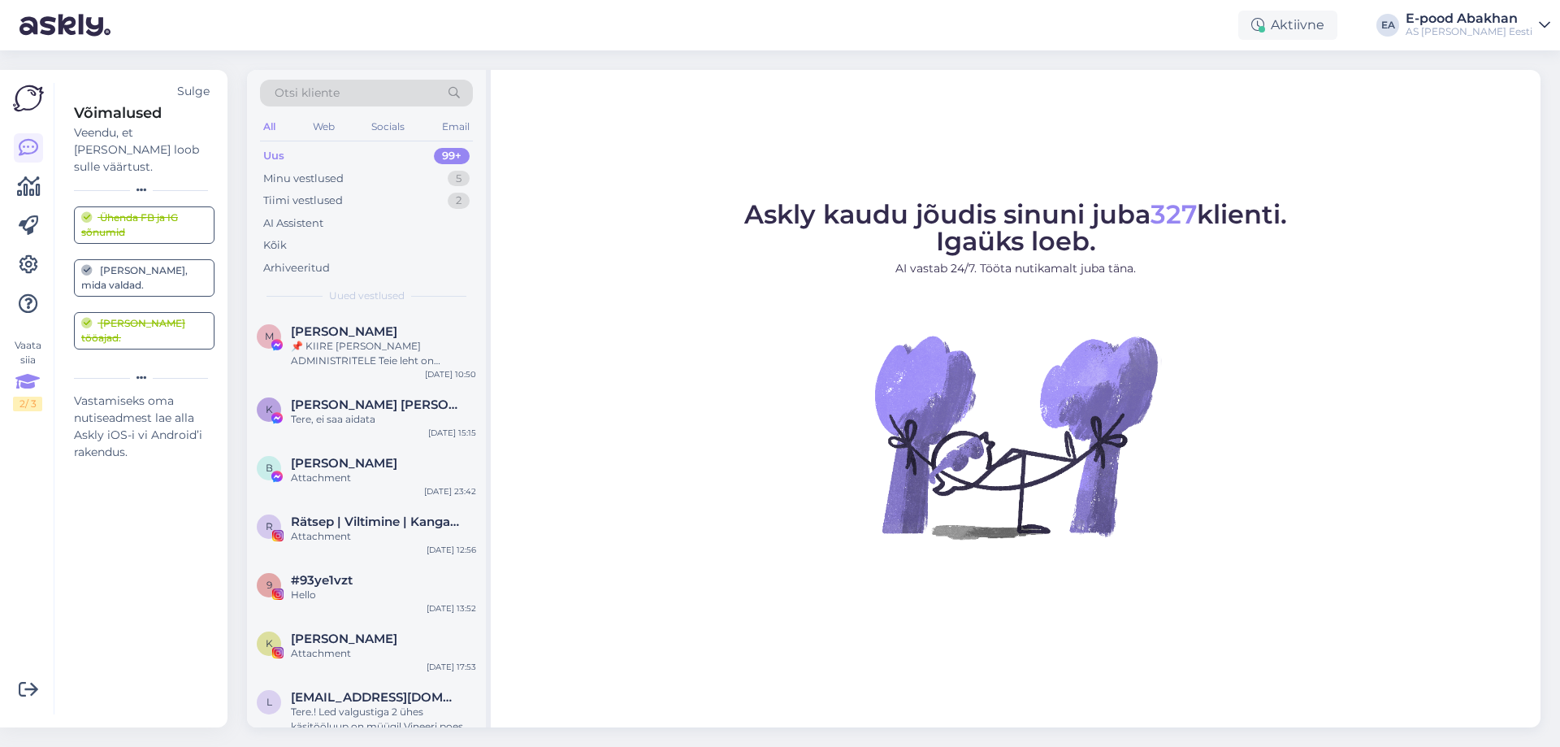
click at [32, 343] on div "Vaata siia 2 / 3" at bounding box center [27, 374] width 29 height 73
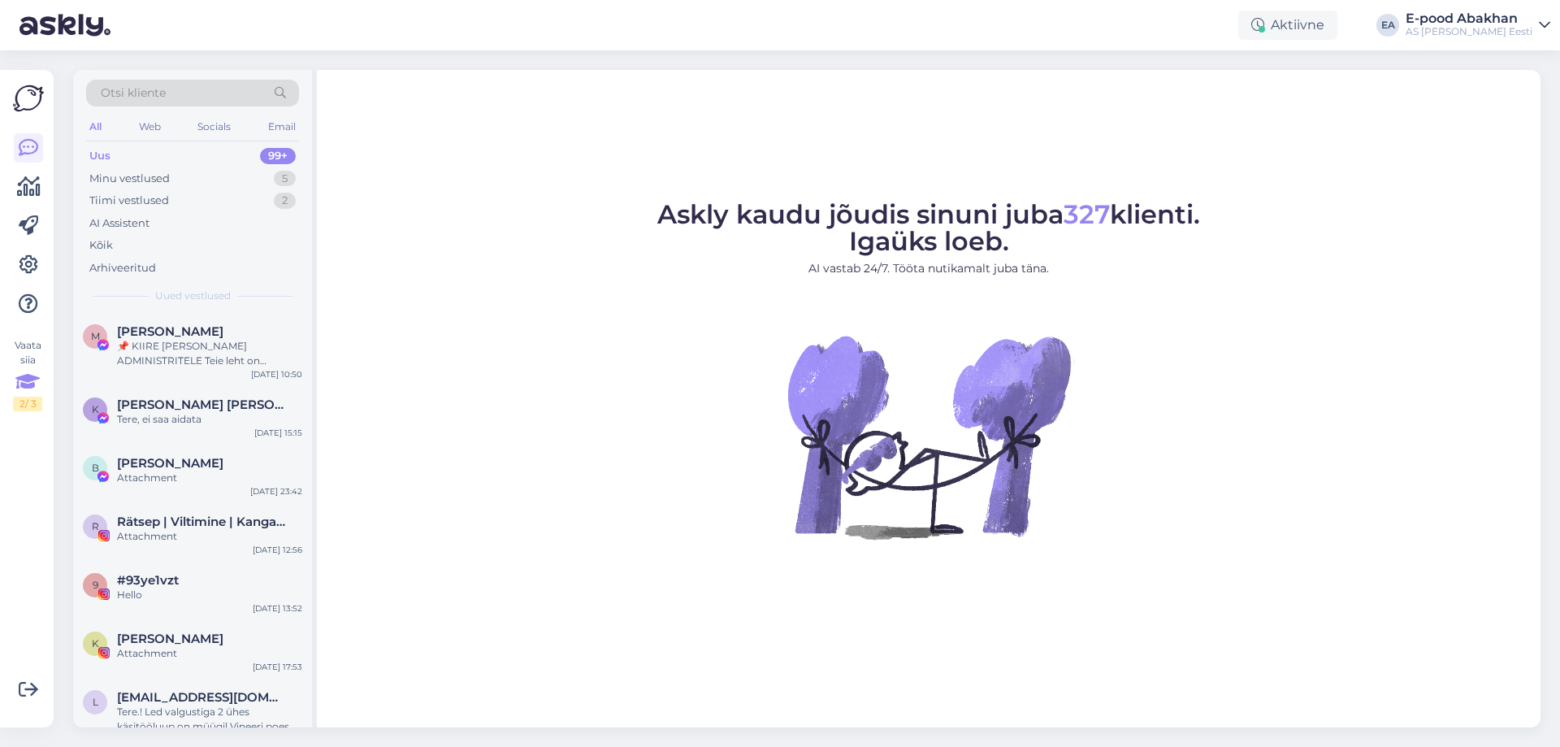
click at [32, 346] on div "Vaata siia 2 / 3" at bounding box center [27, 374] width 29 height 73
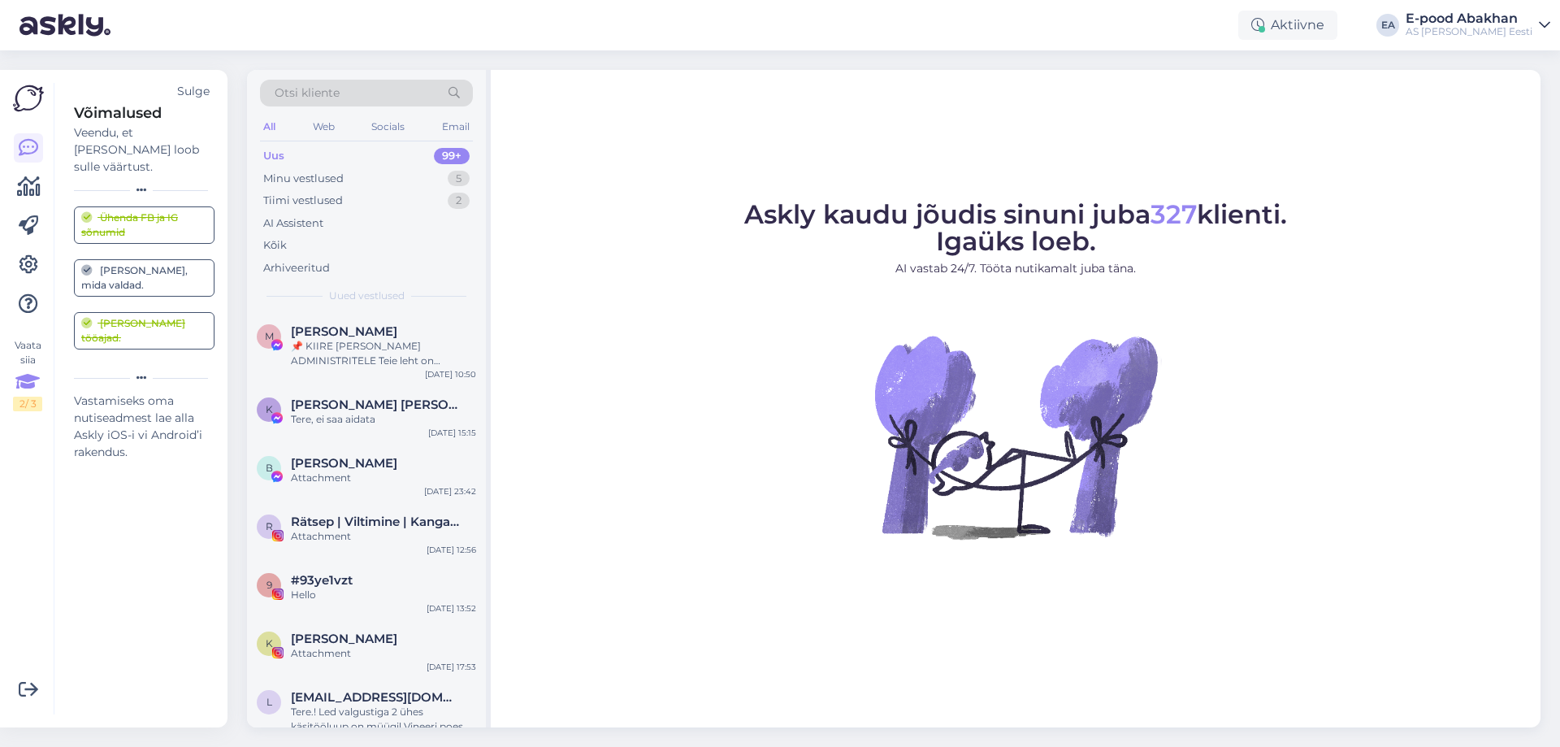
drag, startPoint x: 138, startPoint y: 341, endPoint x: 127, endPoint y: 236, distance: 105.4
click at [135, 370] on div "Võimalused Veendu, et Askly loob sulle väärtust. Sulge Ühenda FB ja IG sõnumid …" at bounding box center [134, 398] width 161 height 631
click at [28, 151] on icon at bounding box center [28, 147] width 19 height 19
click at [17, 409] on div "2 / 3" at bounding box center [27, 403] width 29 height 15
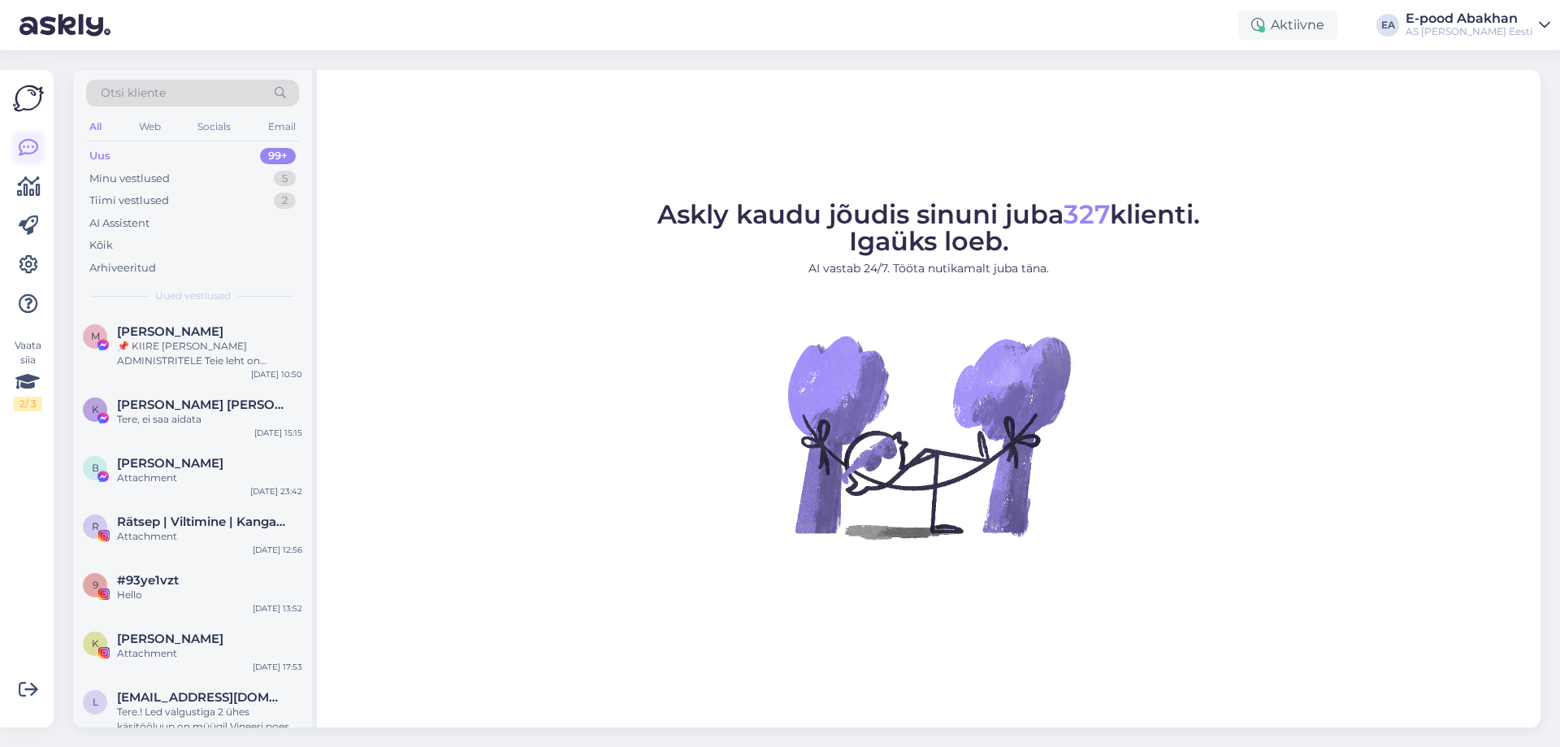
click at [40, 147] on link at bounding box center [28, 147] width 29 height 29
click at [152, 127] on div "Web" at bounding box center [150, 126] width 28 height 21
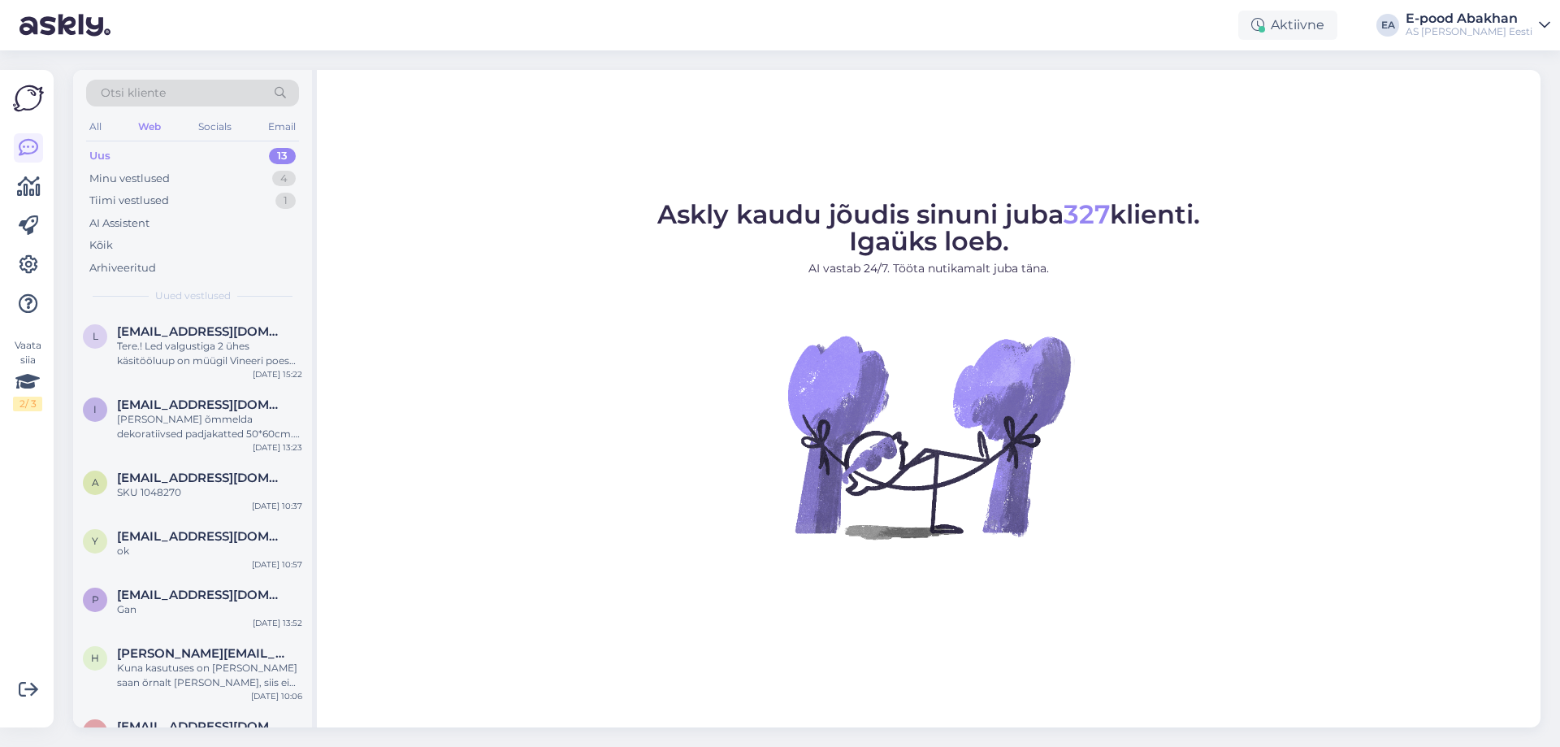
click at [110, 119] on div "All Web Socials Email" at bounding box center [192, 128] width 213 height 25
click at [100, 125] on div "All" at bounding box center [95, 126] width 19 height 21
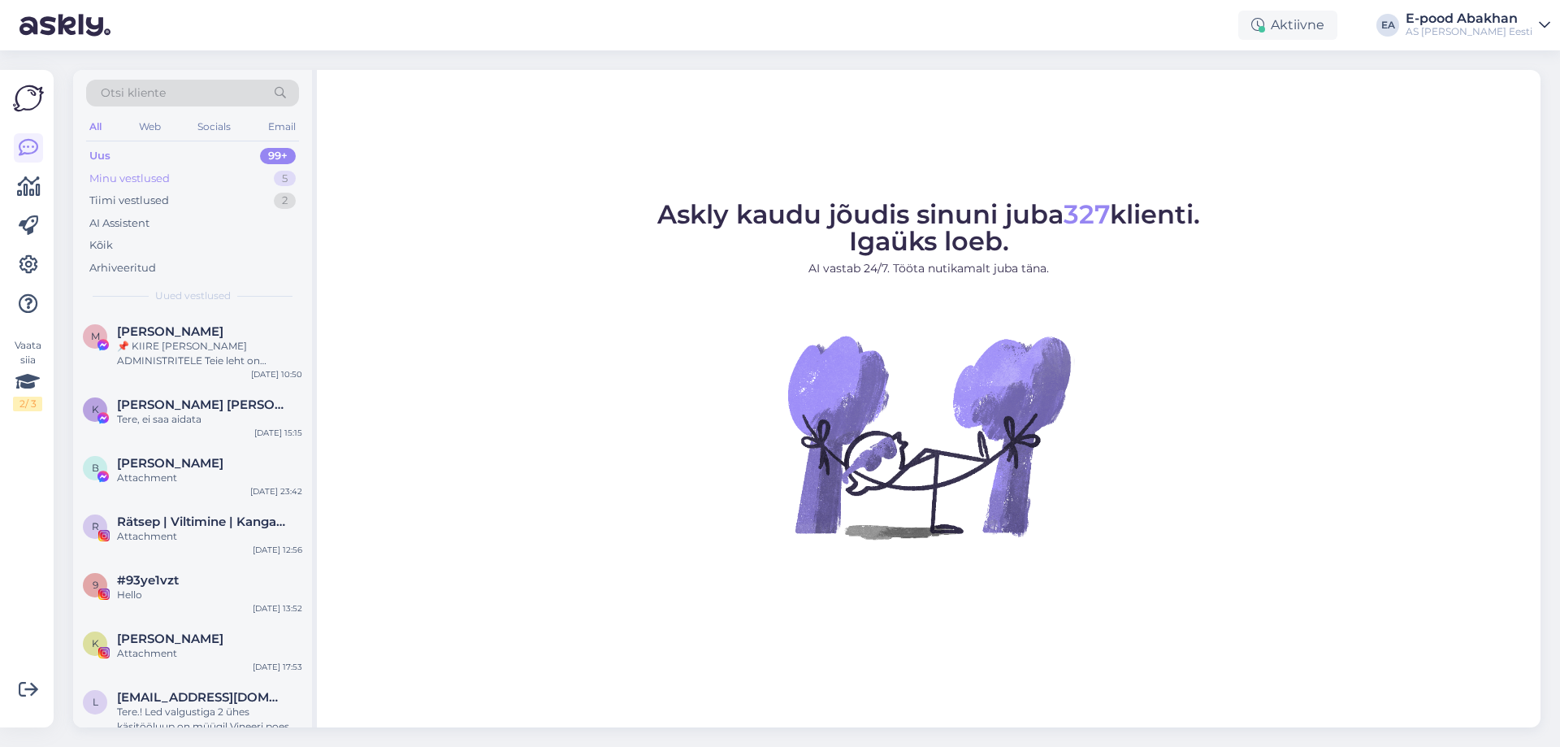
click at [195, 180] on div "Minu vestlused 5" at bounding box center [192, 178] width 213 height 23
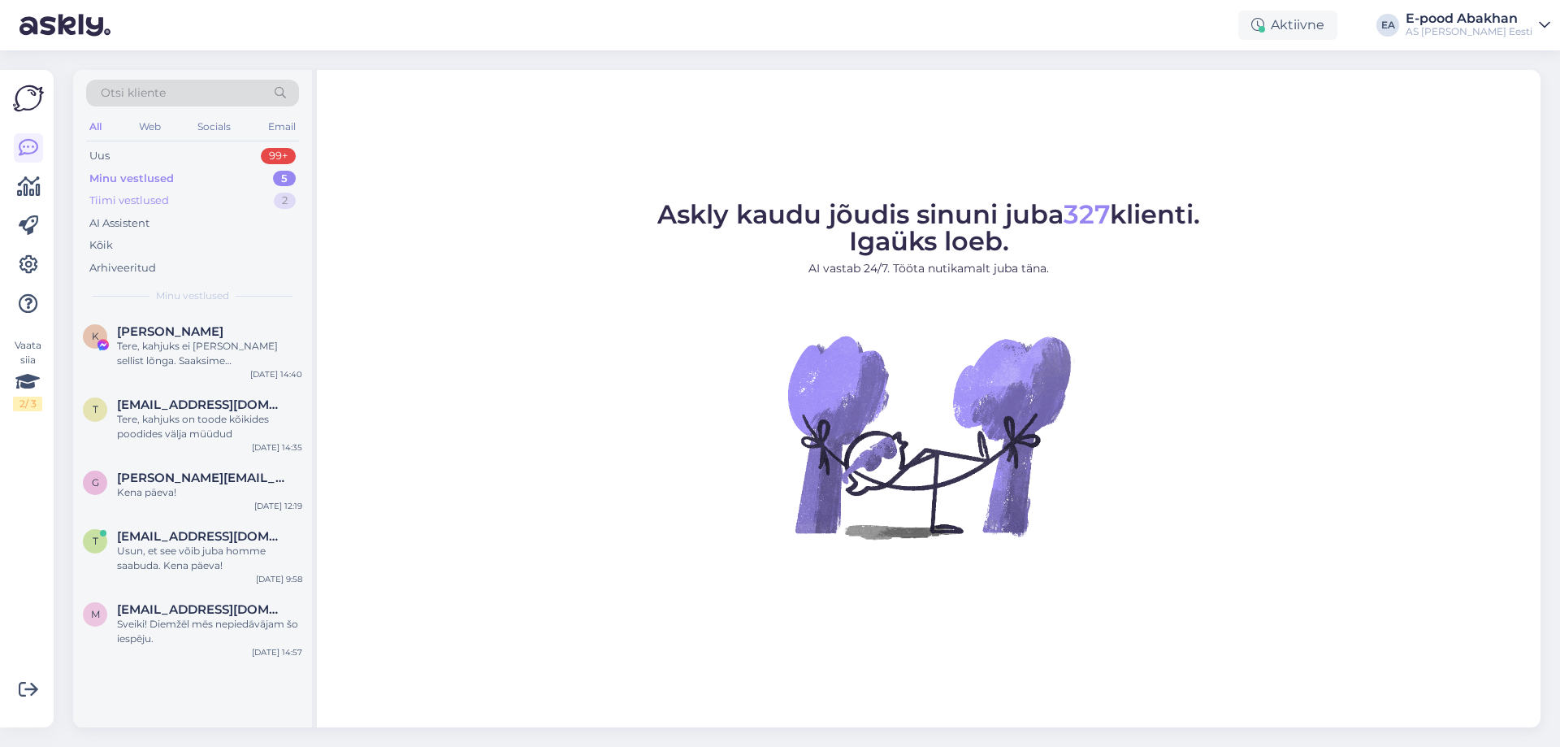
click at [159, 194] on div "Tiimi vestlused" at bounding box center [129, 201] width 80 height 16
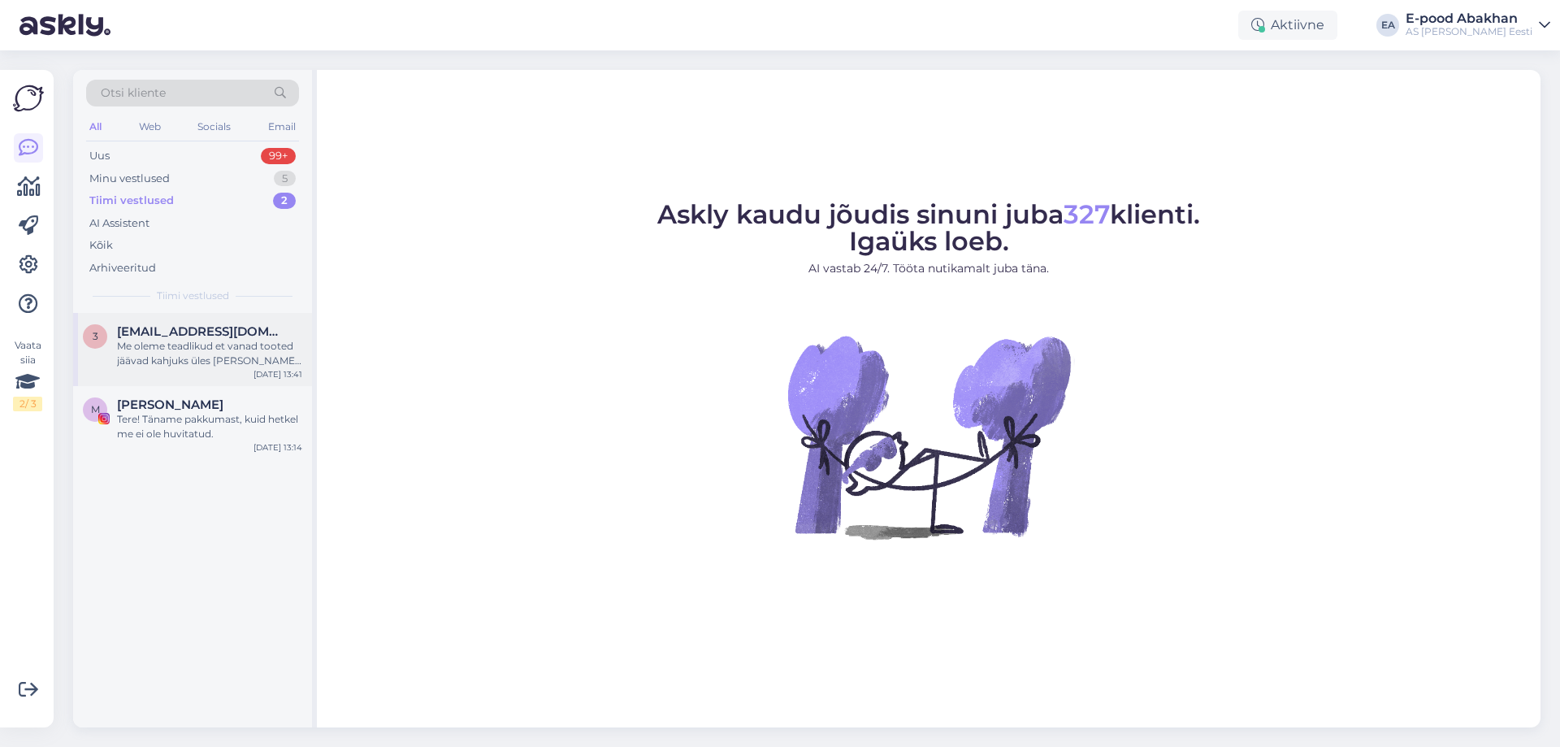
click at [231, 341] on div "Me oleme teadlikud et vanad tooted jäävad kahjuks üles [PERSON_NAME] internetis…" at bounding box center [209, 353] width 185 height 29
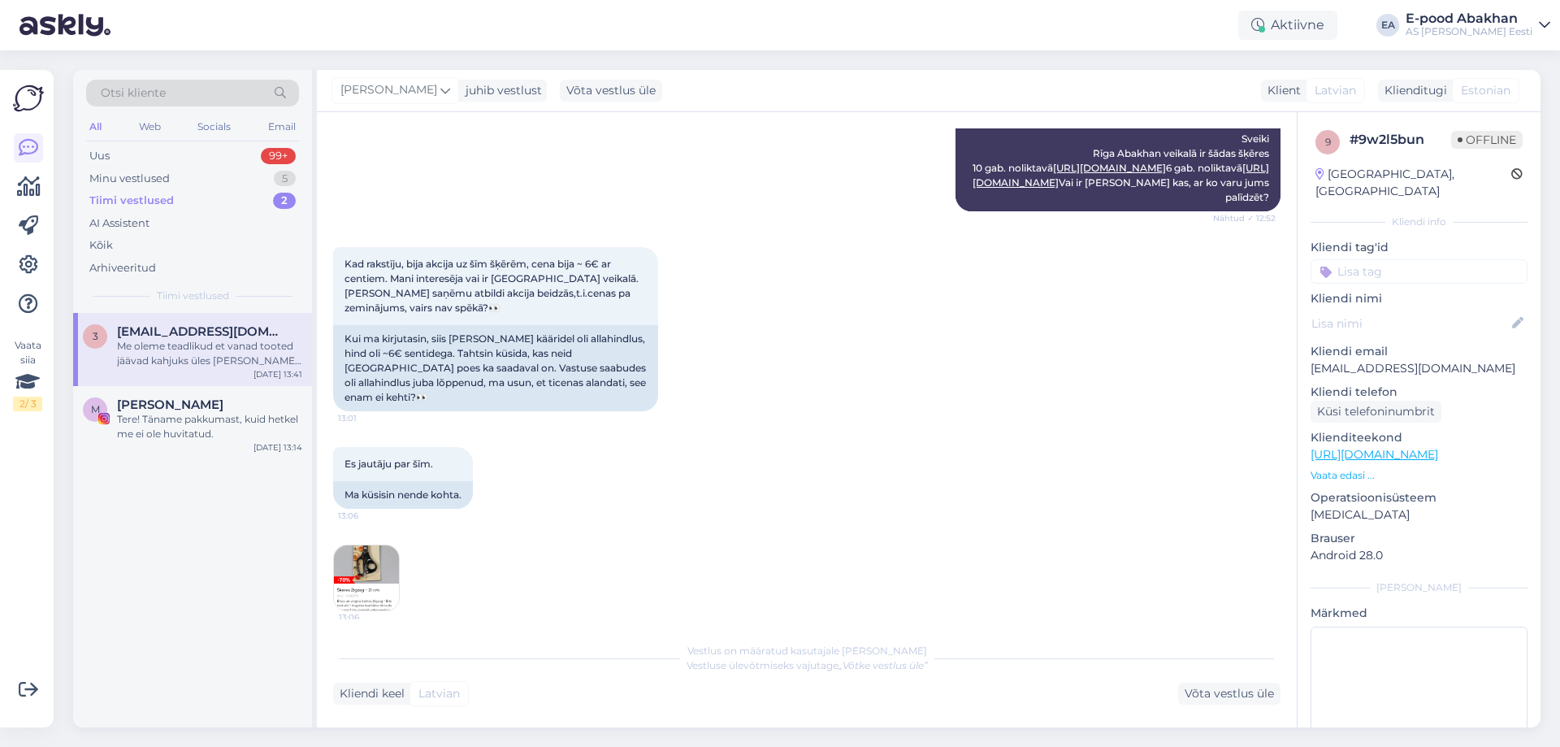
scroll to position [487, 0]
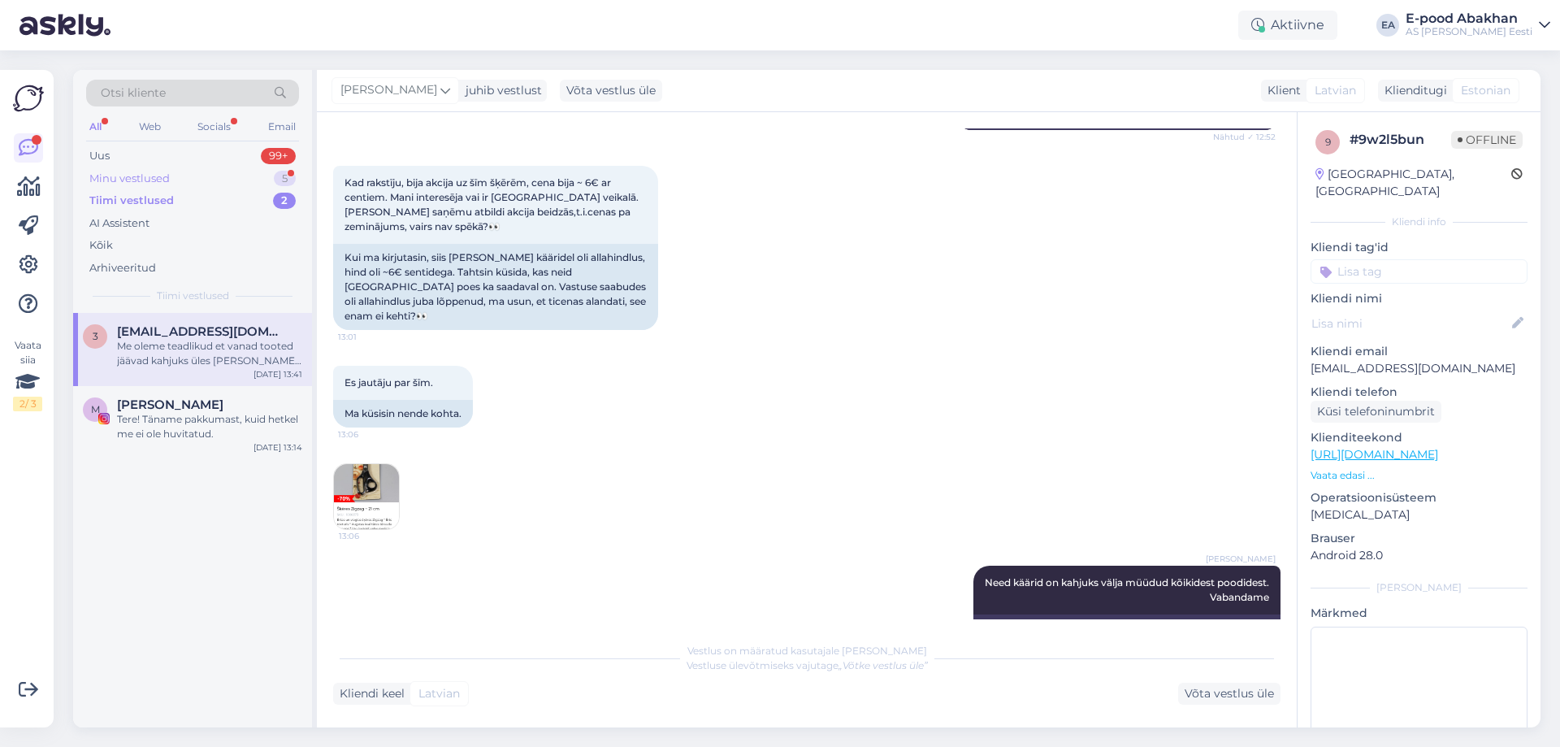
click at [154, 184] on div "Minu vestlused" at bounding box center [129, 179] width 80 height 16
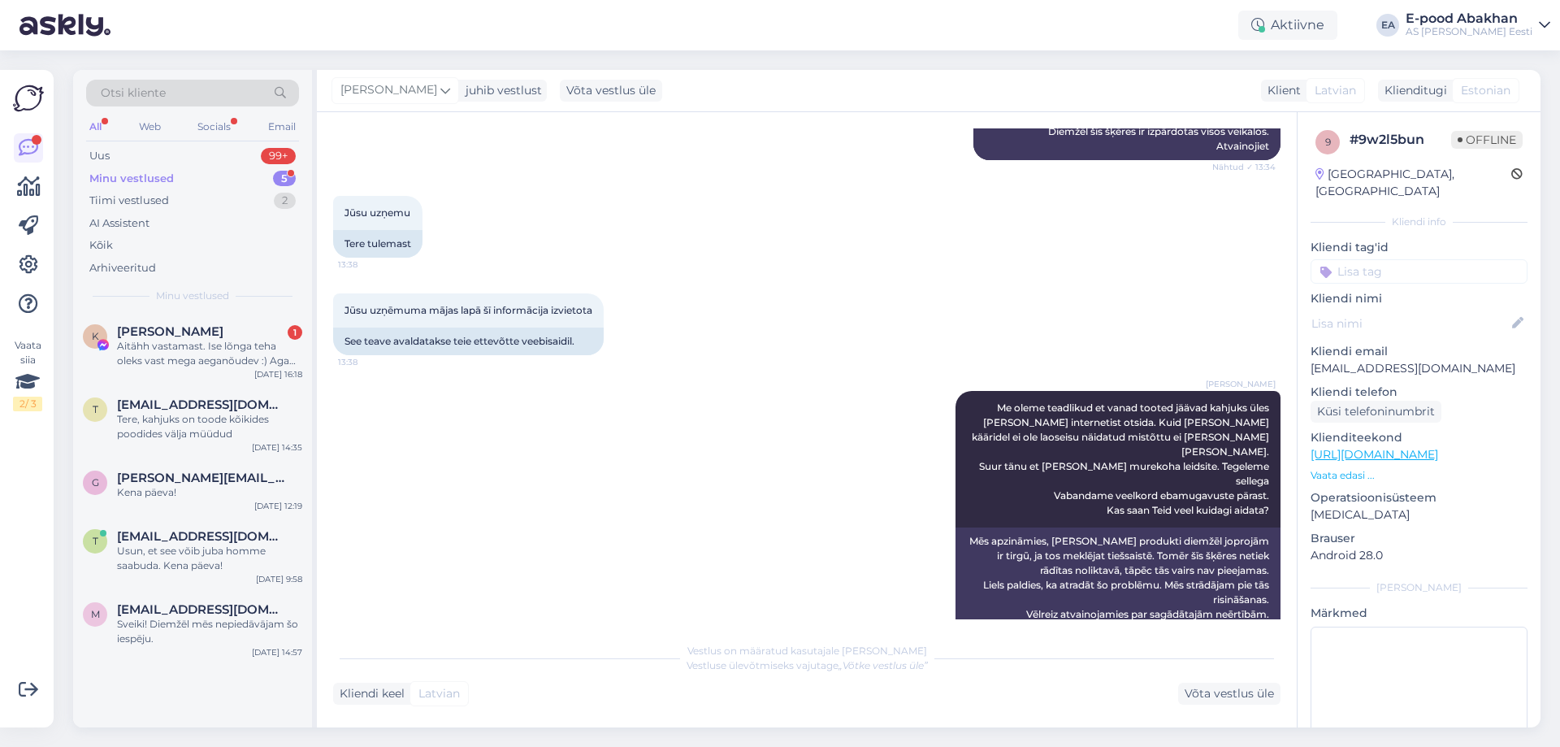
scroll to position [1056, 0]
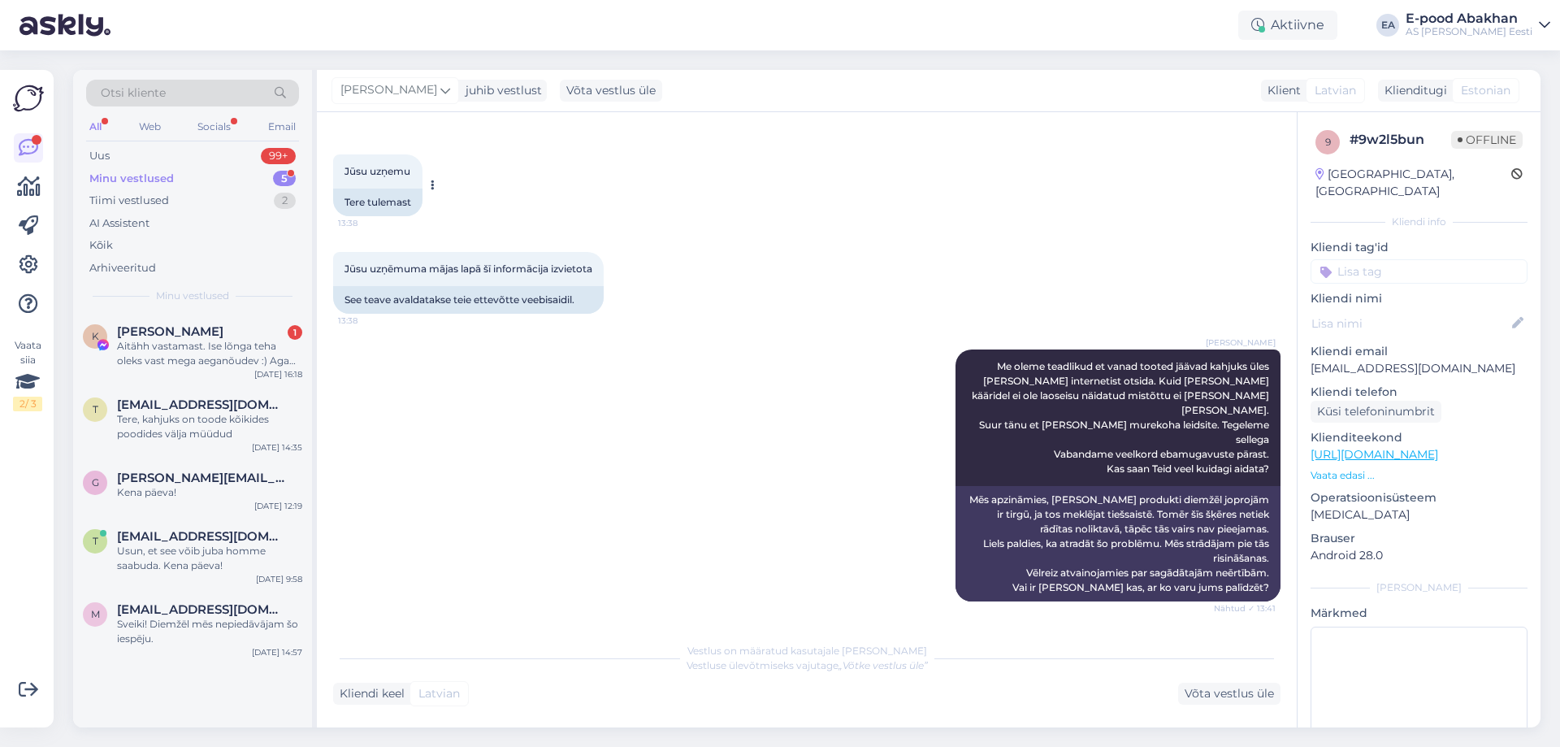
click at [437, 193] on button at bounding box center [432, 185] width 10 height 15
click at [158, 348] on div "Aitähh vastamast. Ise lõnga teha oleks vast mega aeganõudev :) Aga ega tea kus …" at bounding box center [209, 353] width 185 height 29
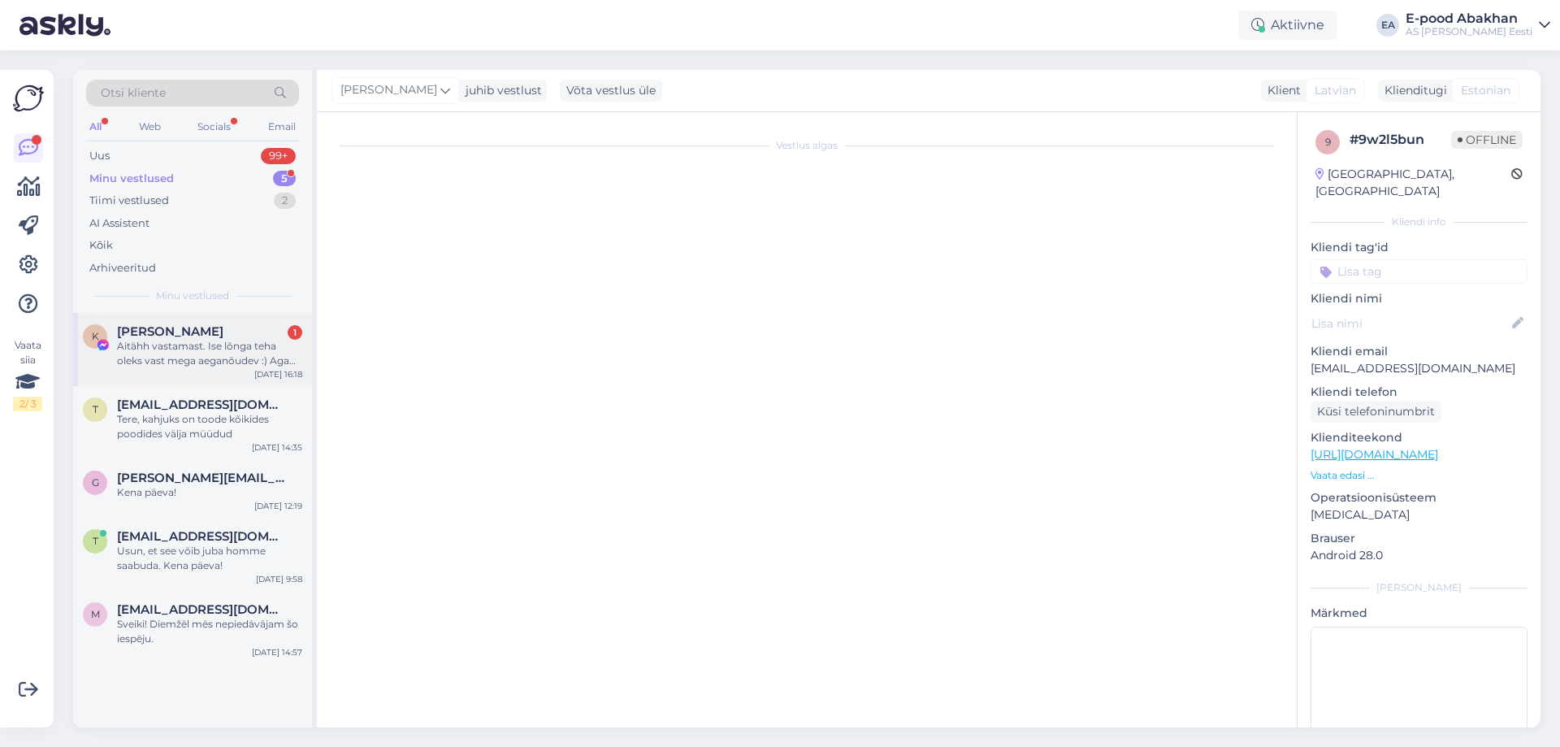
scroll to position [0, 0]
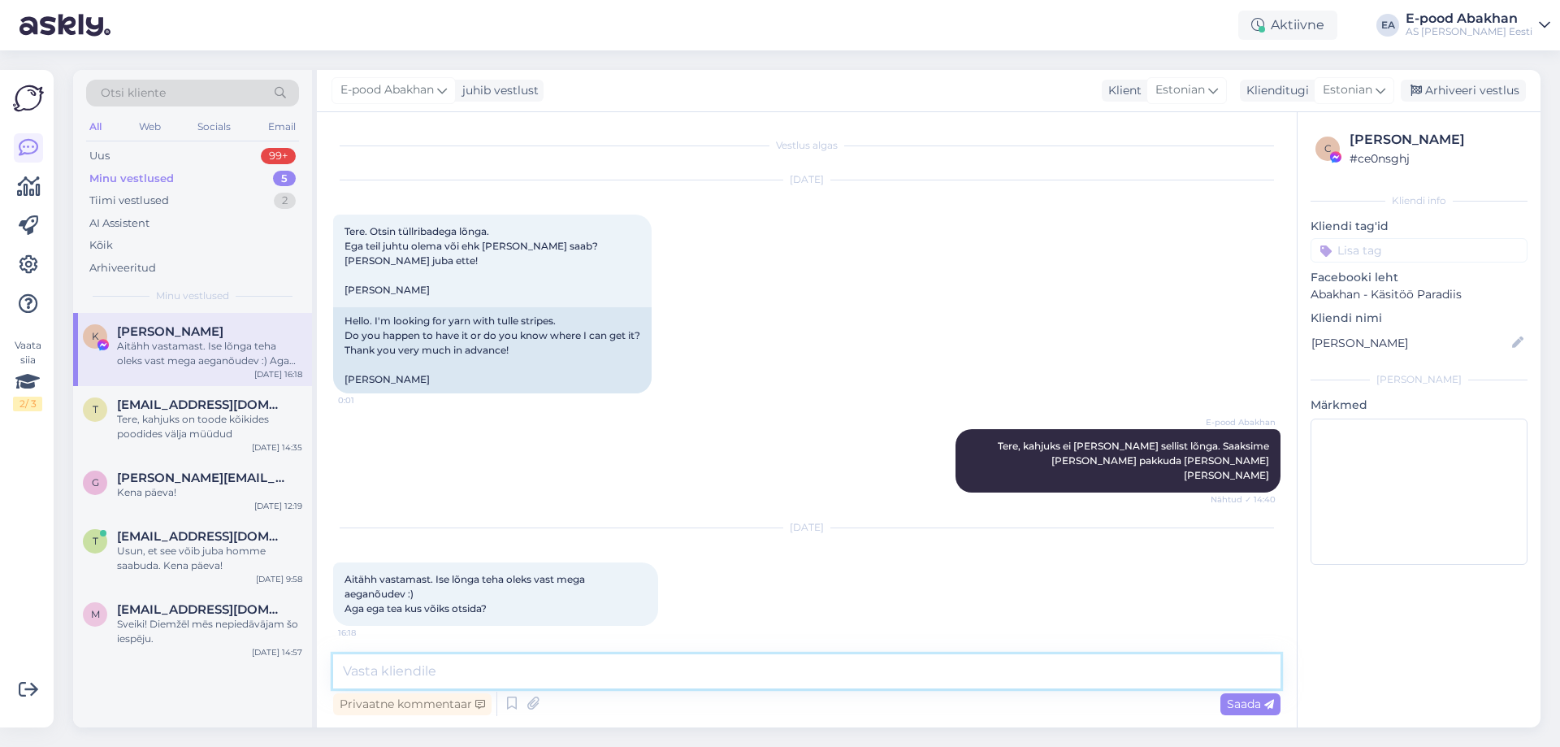
click at [531, 685] on textarea at bounding box center [806, 671] width 947 height 34
type textarea "E"
click at [786, 660] on textarea at bounding box center [806, 671] width 947 height 34
click at [600, 668] on textarea "Aga tulemus oleks kindlasti unikaalne! Ei ole tõesti sellist lõnga kusagil koha…" at bounding box center [806, 671] width 947 height 34
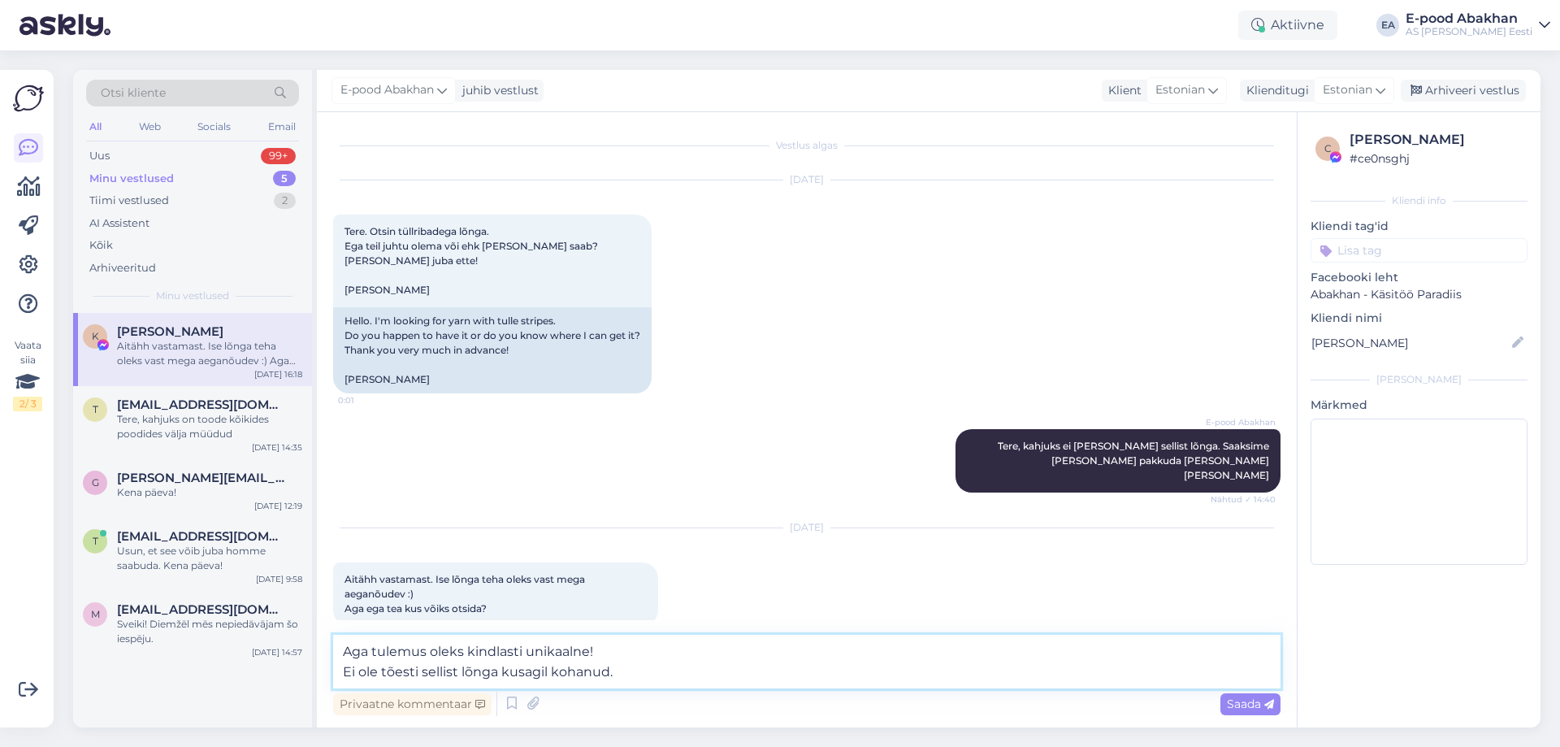
click at [843, 681] on textarea "Aga tulemus oleks kindlasti unikaalne! Ei ole tõesti sellist lõnga kusagil koha…" at bounding box center [806, 662] width 947 height 54
drag, startPoint x: 617, startPoint y: 674, endPoint x: 804, endPoint y: 673, distance: 187.7
click at [805, 674] on textarea "Aga tulemus oleks kindlasti unikaalne! Ei ole tõesti sellist lõnga kusagil koha…" at bounding box center [806, 662] width 947 height 54
type textarea "Aga tulemus oleks kindlasti unikaalne! Ei ole tõesti sellist lõnga kusagil koha…"
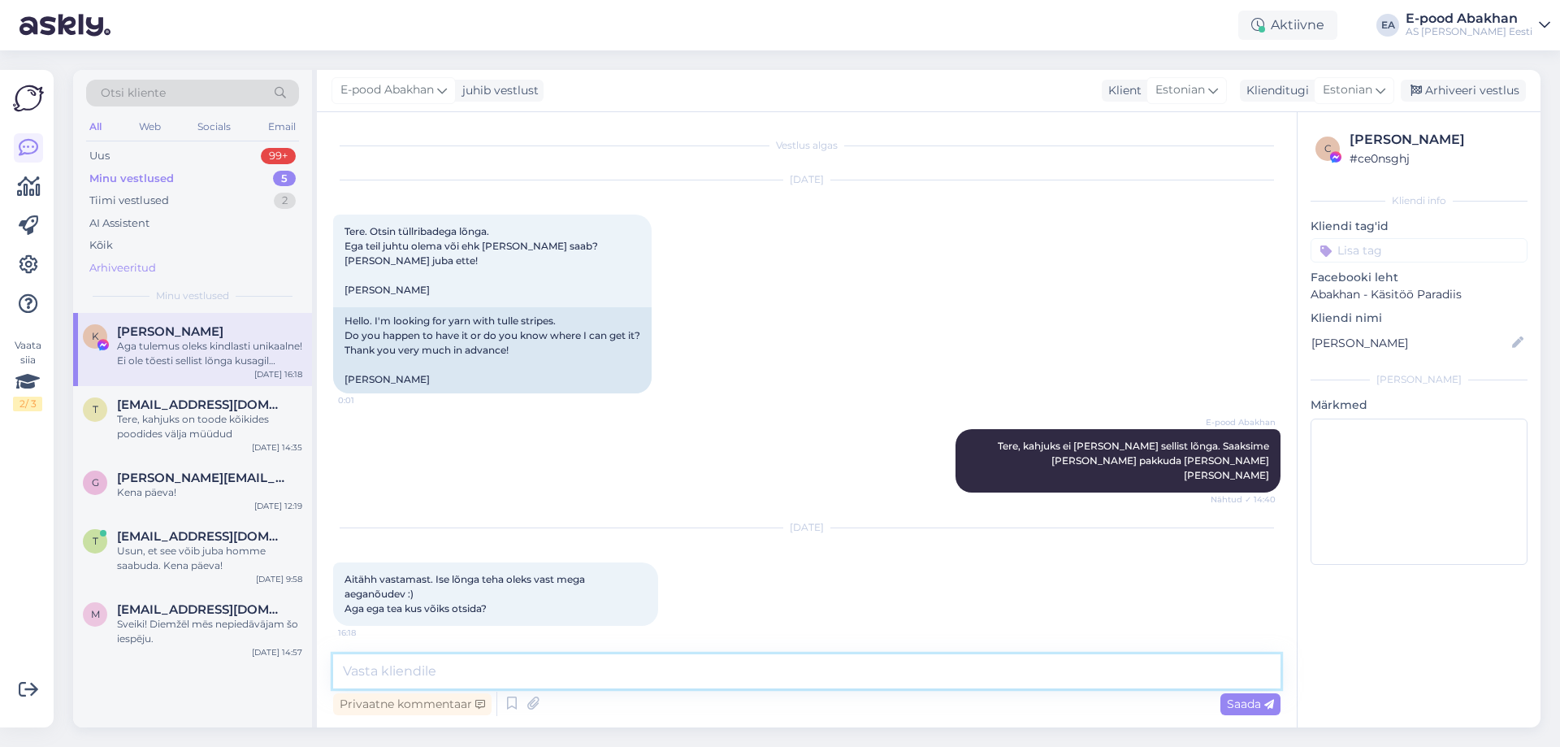
scroll to position [74, 0]
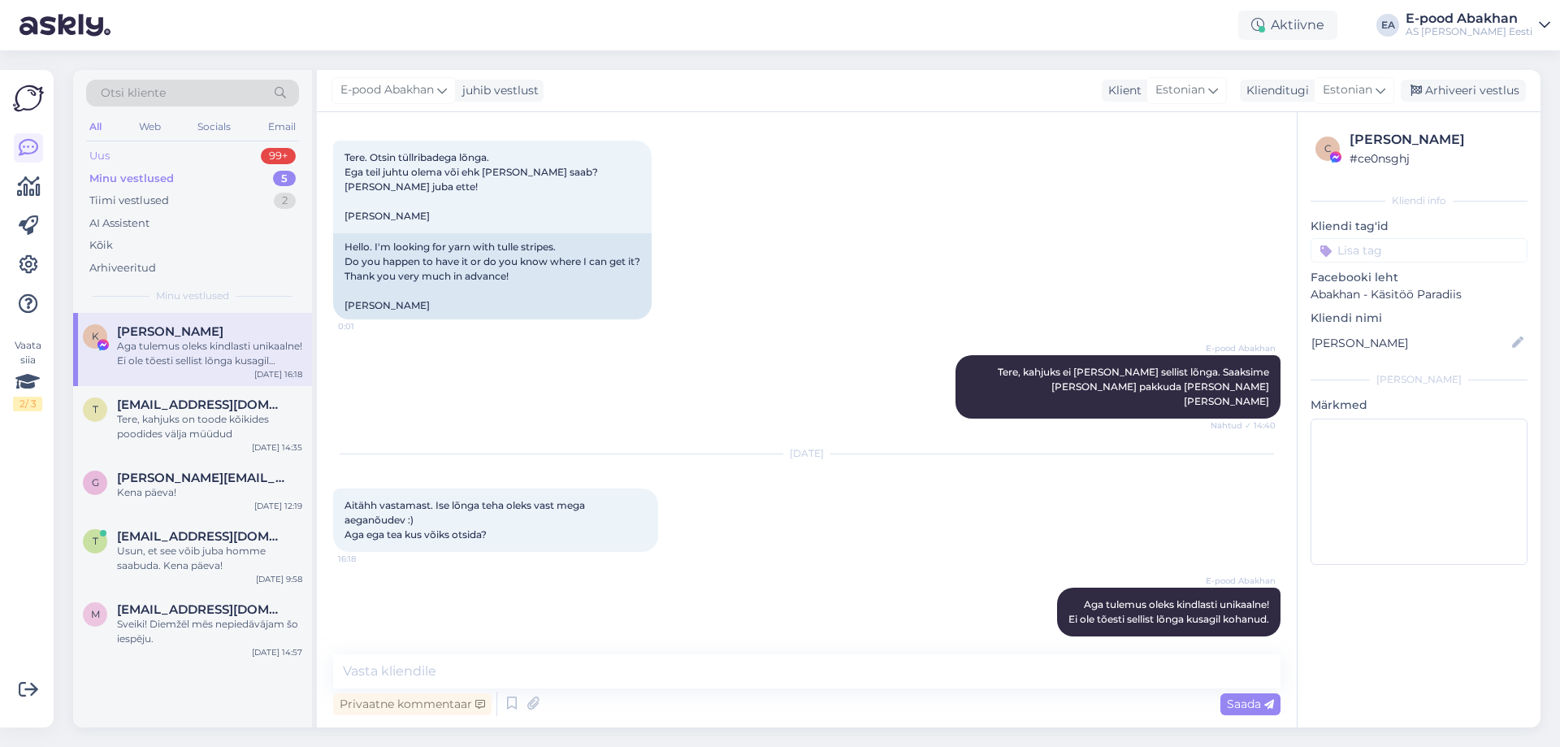
click at [171, 157] on div "Uus 99+" at bounding box center [192, 156] width 213 height 23
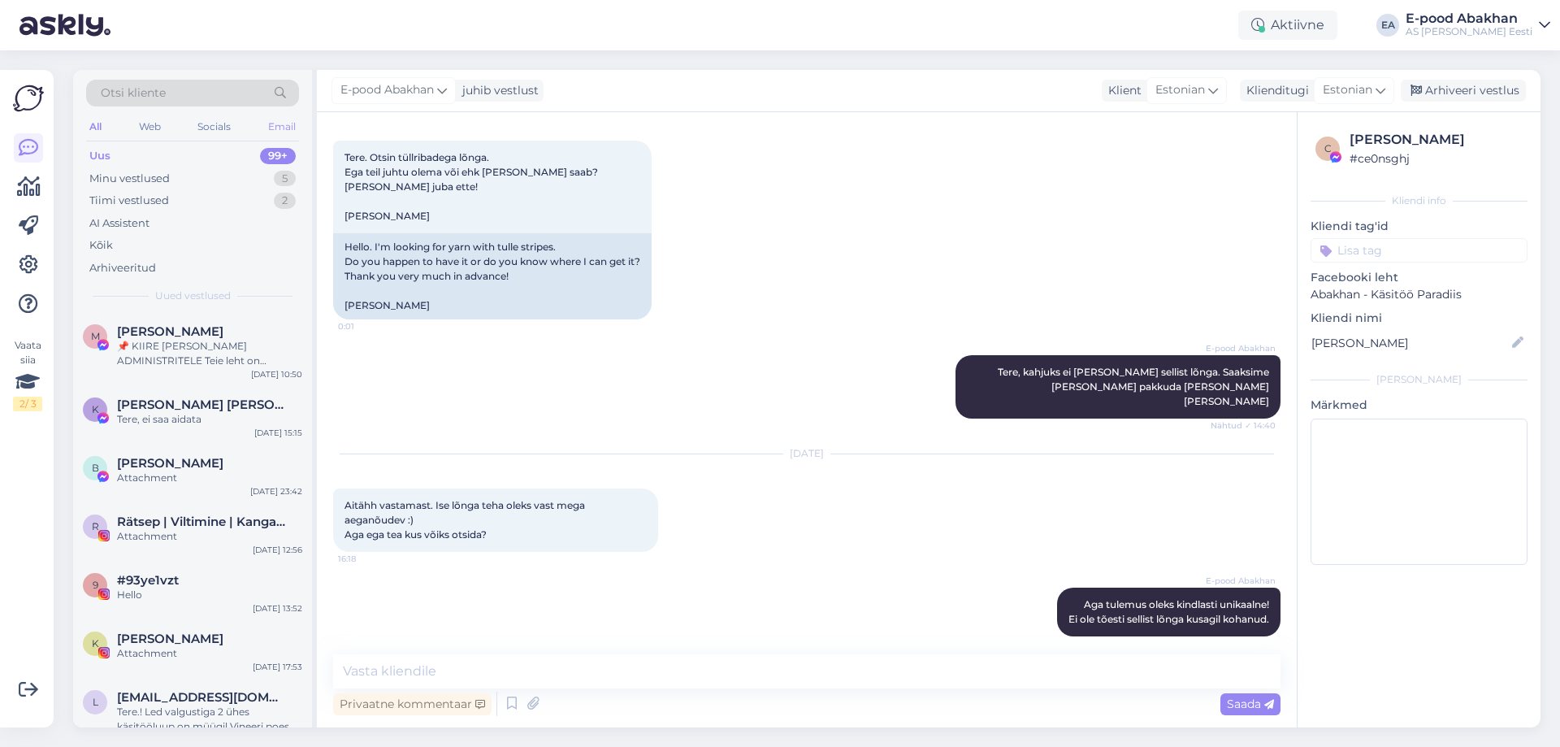
click at [283, 126] on div "Email" at bounding box center [282, 126] width 34 height 21
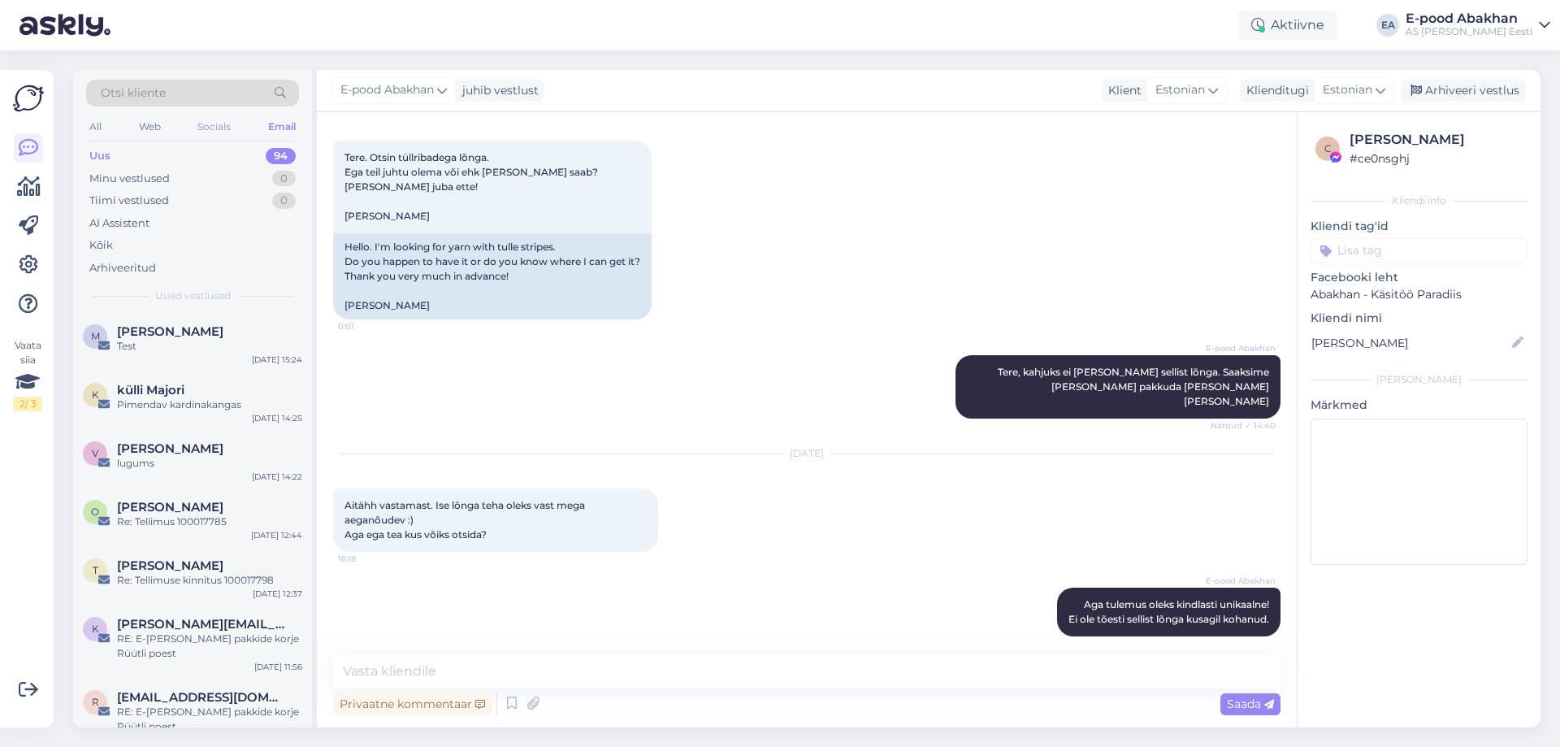
drag, startPoint x: 218, startPoint y: 129, endPoint x: 210, endPoint y: 134, distance: 8.8
click at [214, 131] on div "Socials" at bounding box center [214, 126] width 40 height 21
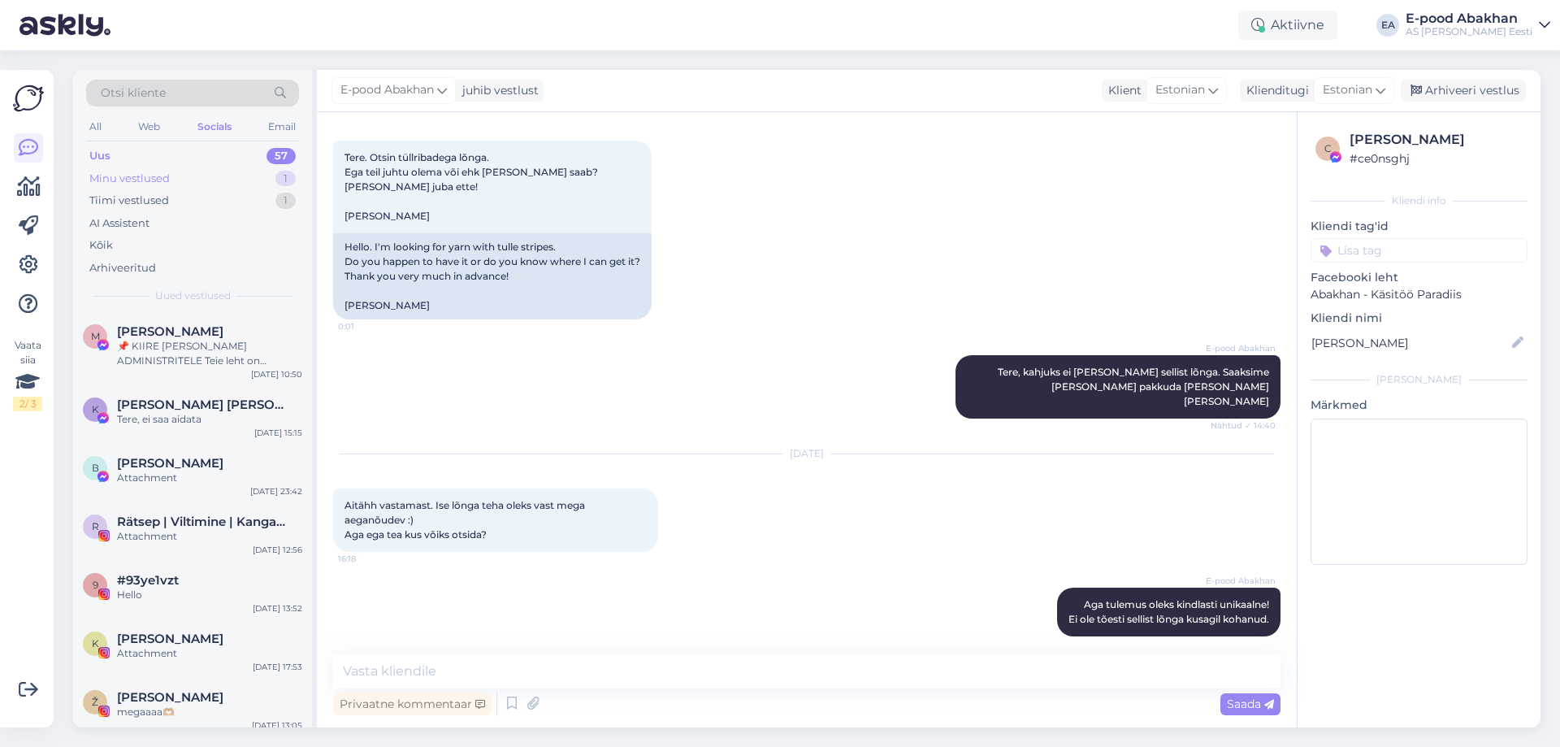
click at [168, 181] on div "Minu vestlused" at bounding box center [129, 179] width 80 height 16
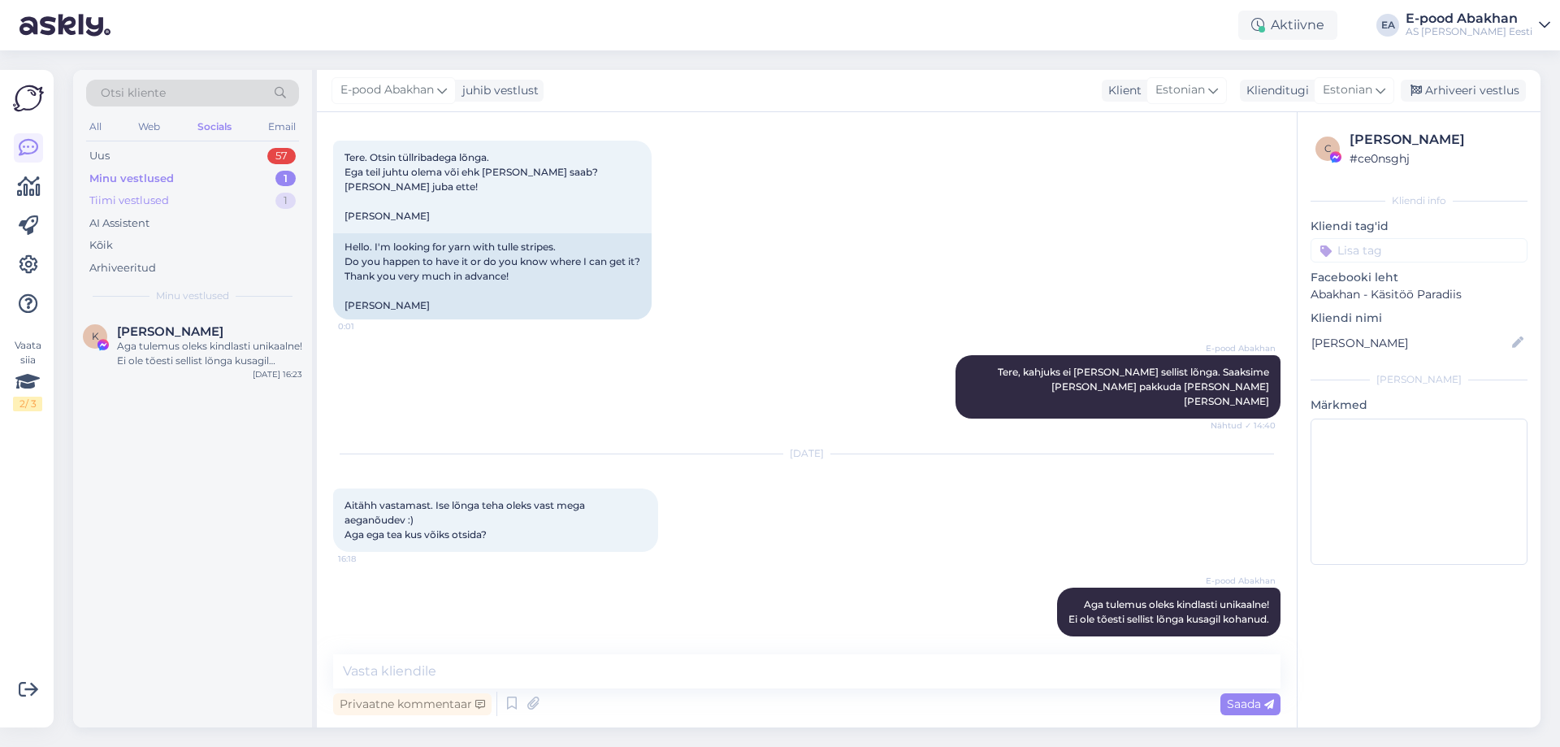
click at [159, 201] on div "Tiimi vestlused" at bounding box center [129, 201] width 80 height 16
click at [157, 122] on div "Web" at bounding box center [149, 126] width 28 height 21
click at [167, 157] on div "Uus 13" at bounding box center [192, 156] width 213 height 23
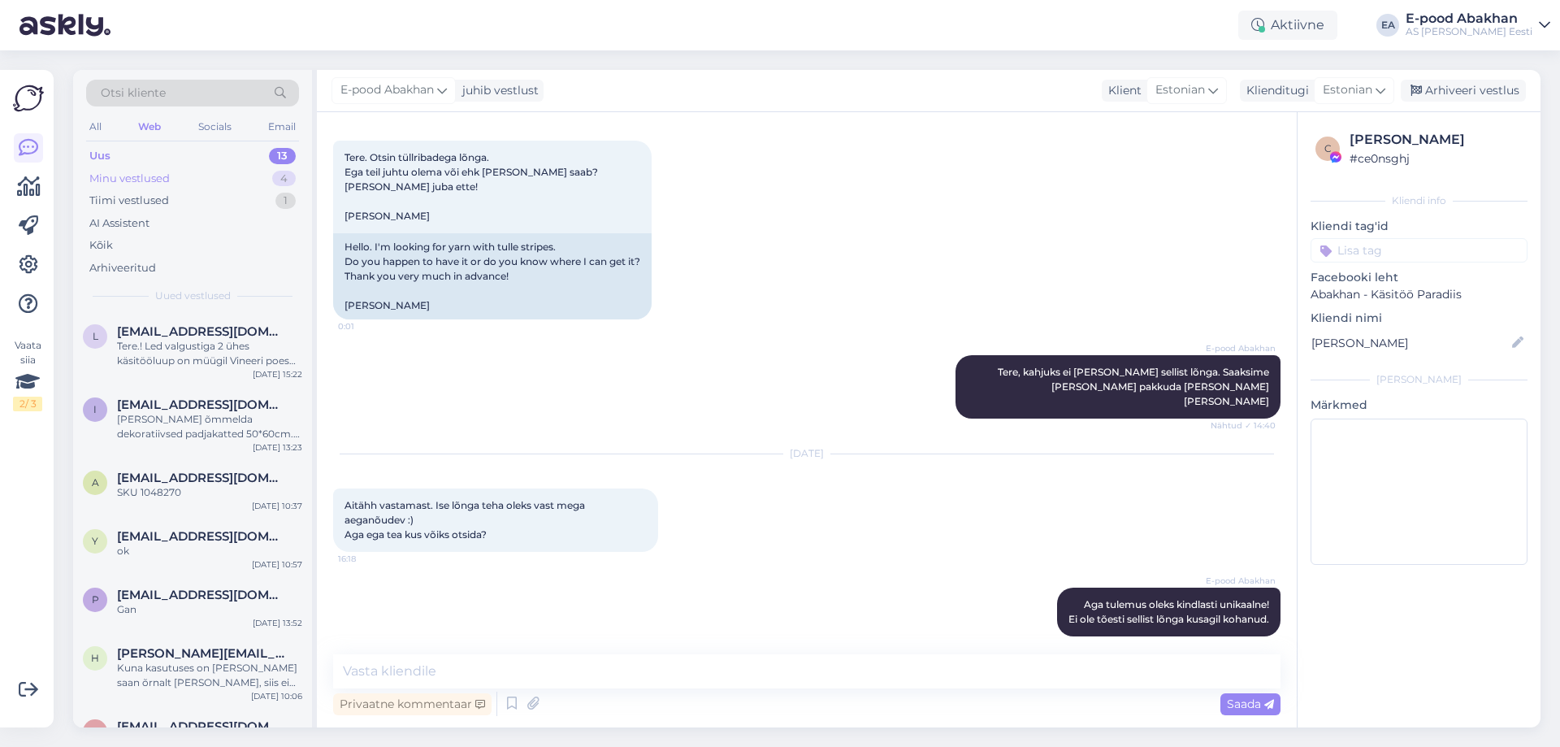
click at [165, 176] on div "Minu vestlused" at bounding box center [129, 179] width 80 height 16
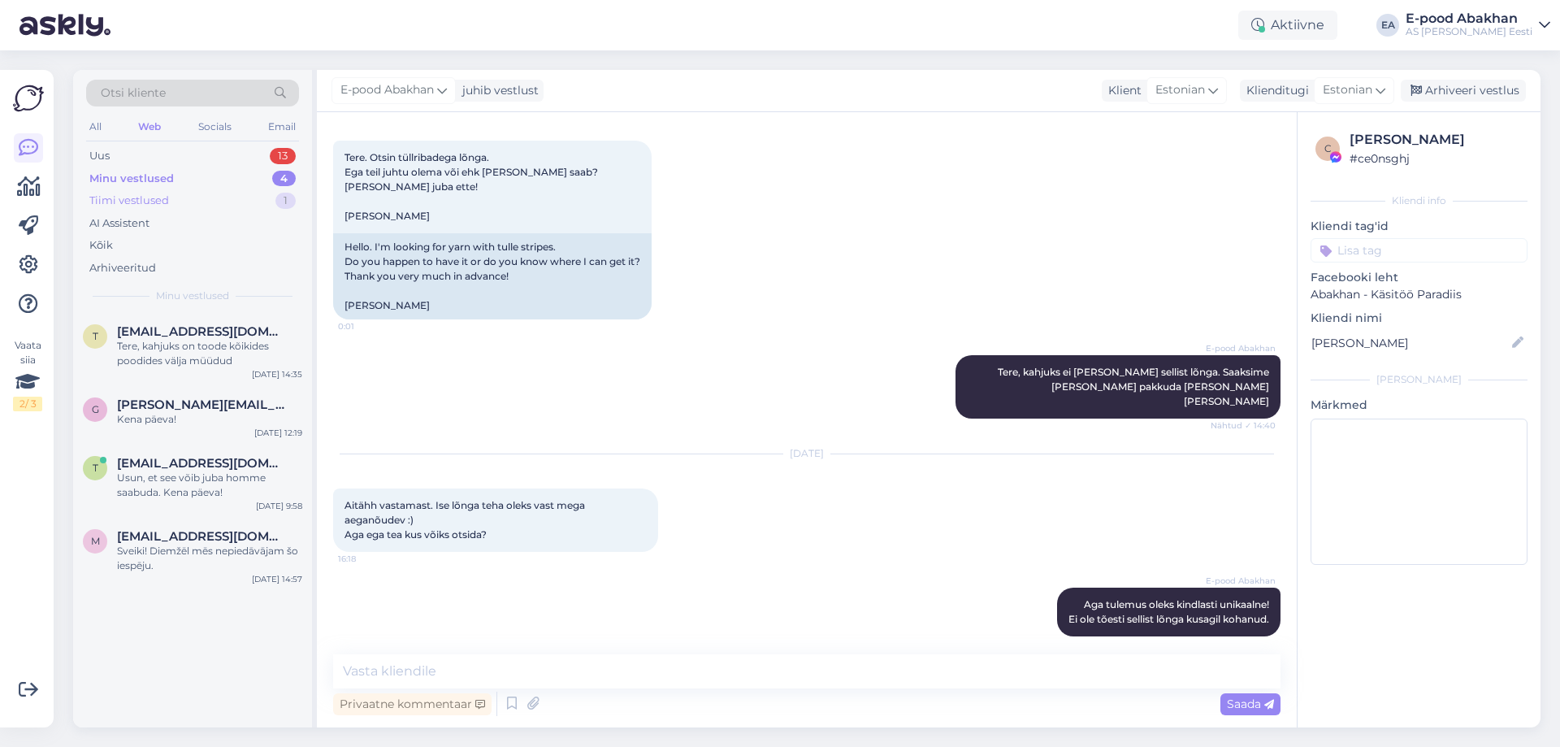
click at [162, 199] on div "Tiimi vestlused" at bounding box center [129, 201] width 80 height 16
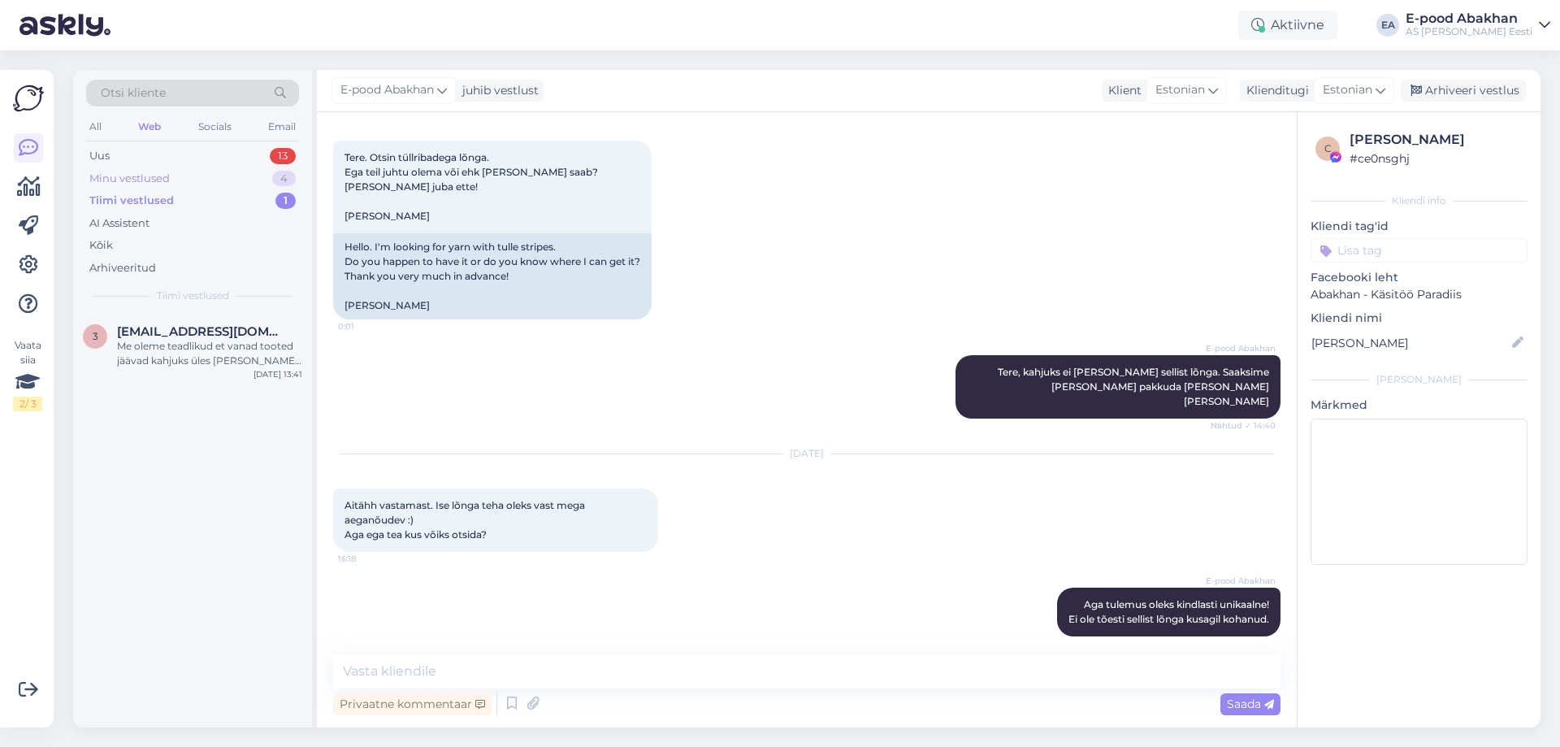
click at [173, 184] on div "Minu vestlused 4" at bounding box center [192, 178] width 213 height 23
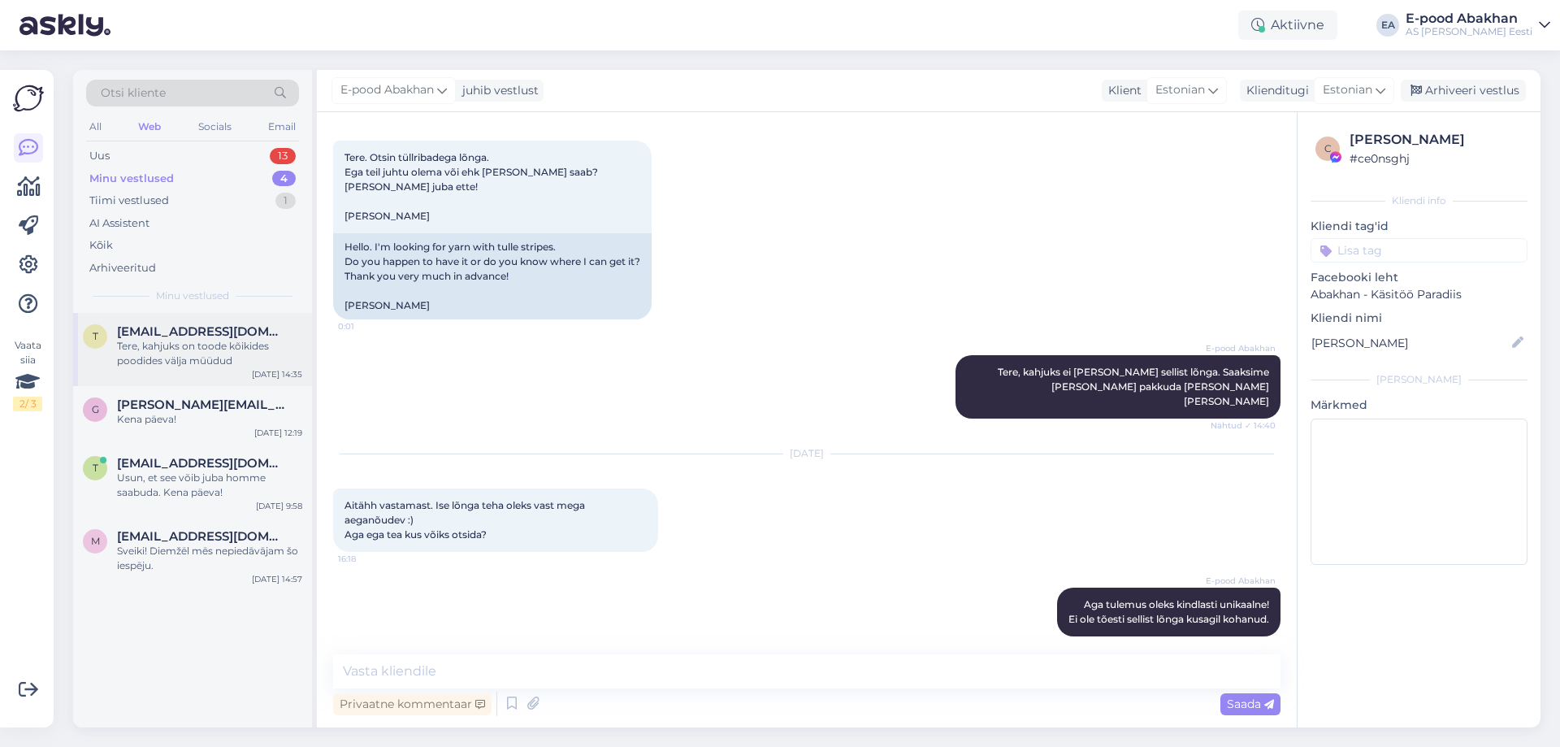
click at [223, 367] on div "Tere, kahjuks on toode kõikides poodides välja müüdud" at bounding box center [209, 353] width 185 height 29
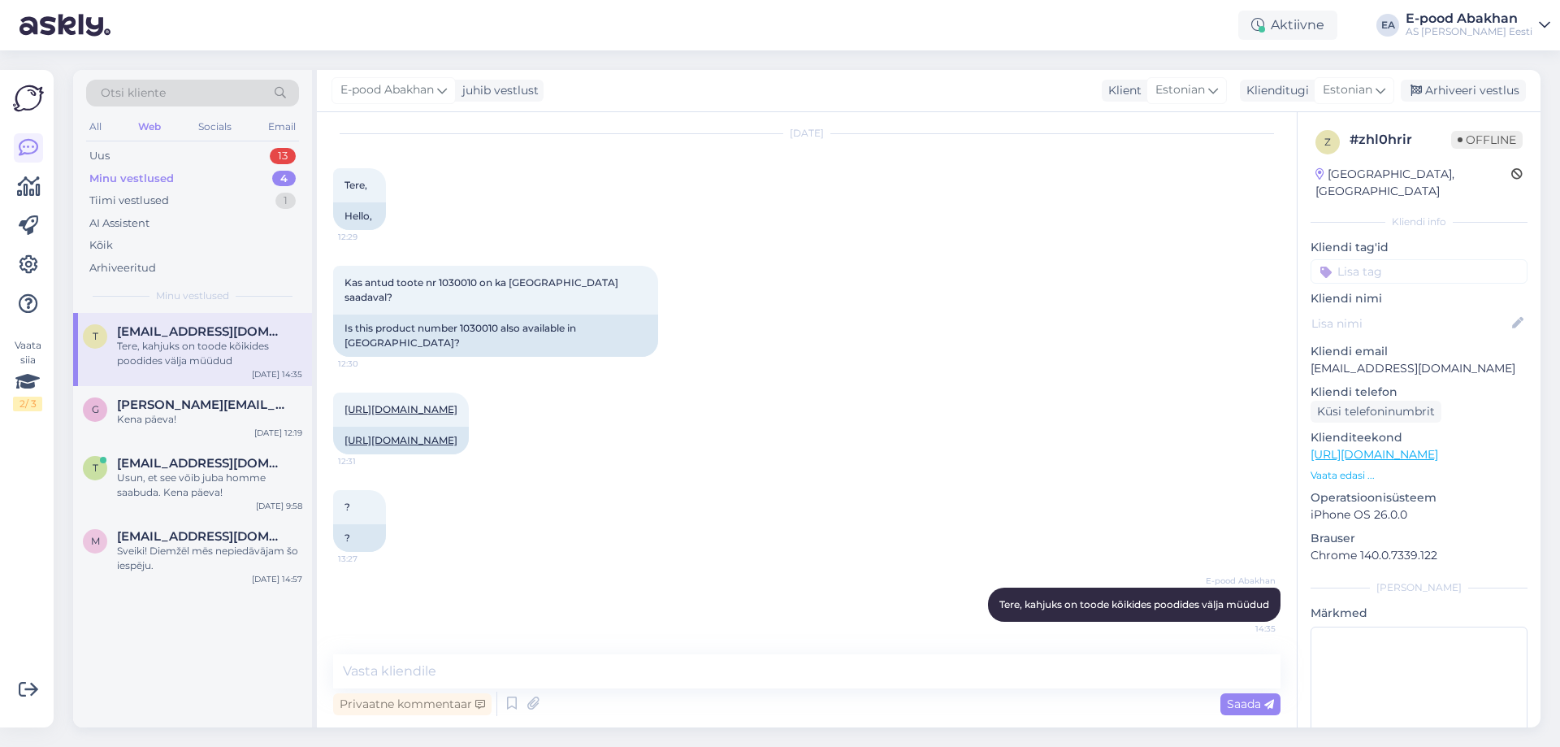
scroll to position [17, 0]
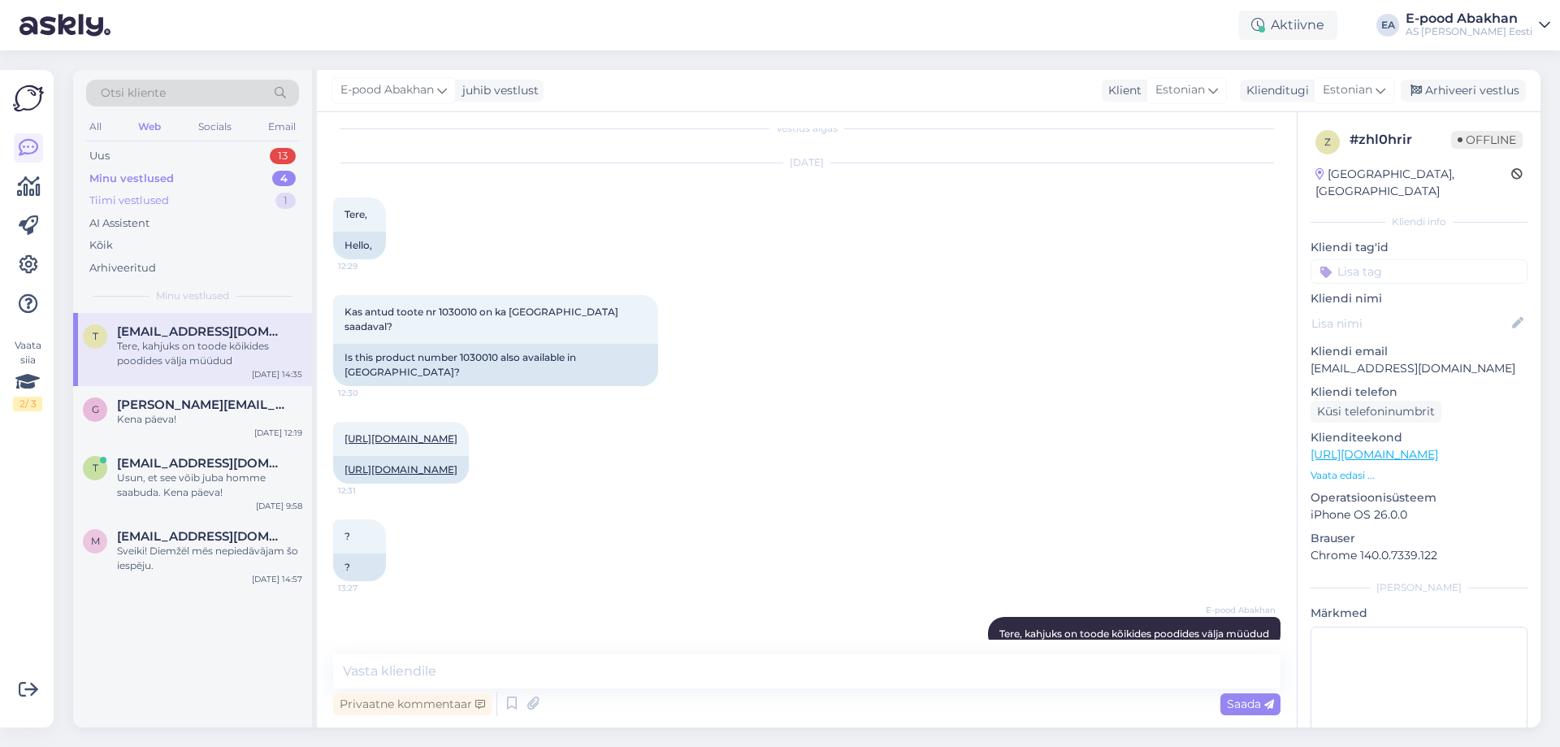
click at [209, 190] on div "Tiimi vestlused 1" at bounding box center [192, 200] width 213 height 23
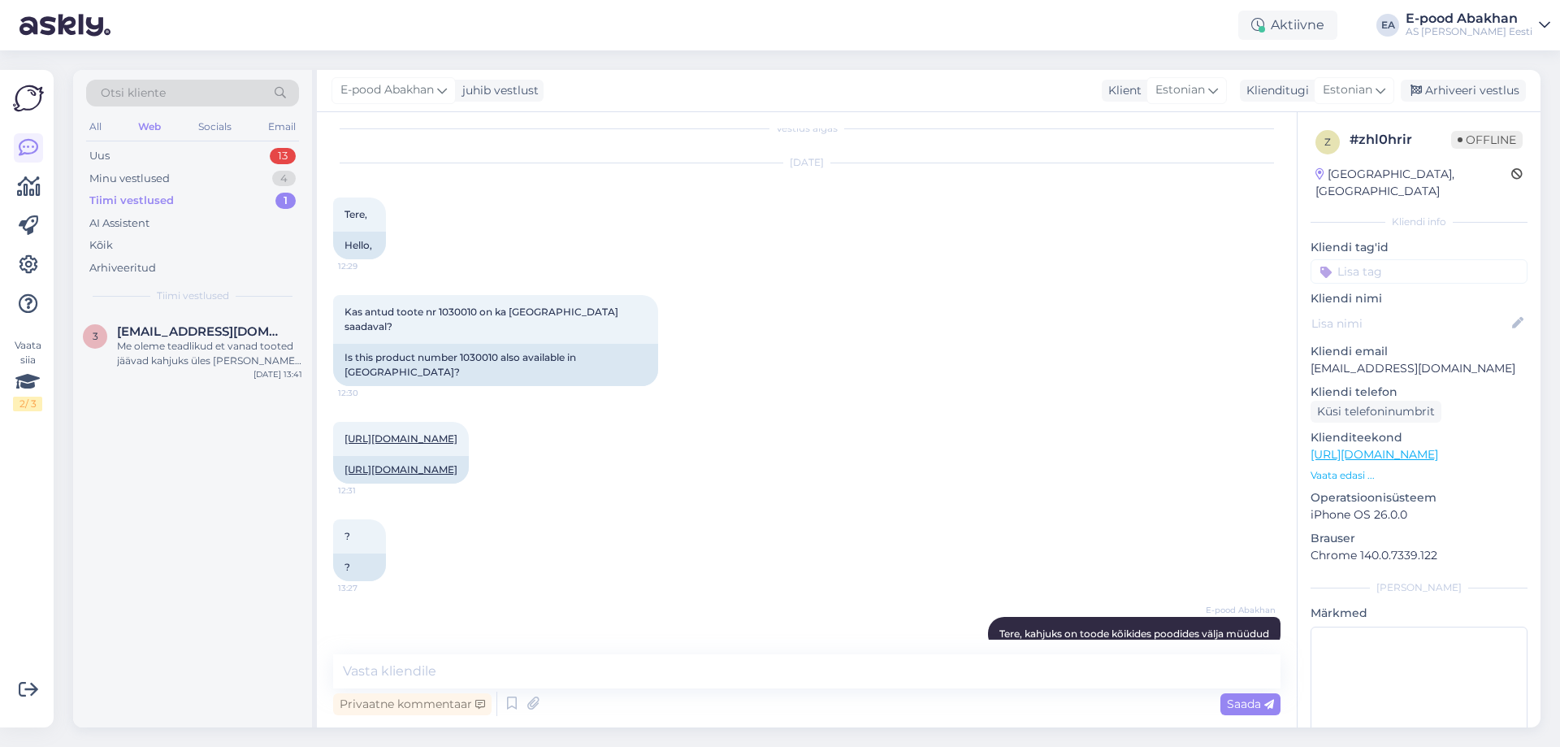
click at [108, 130] on div "All Web Socials Email" at bounding box center [192, 128] width 213 height 25
click at [102, 128] on div "All" at bounding box center [95, 126] width 19 height 21
click at [191, 178] on div "Minu vestlused 5" at bounding box center [192, 178] width 213 height 23
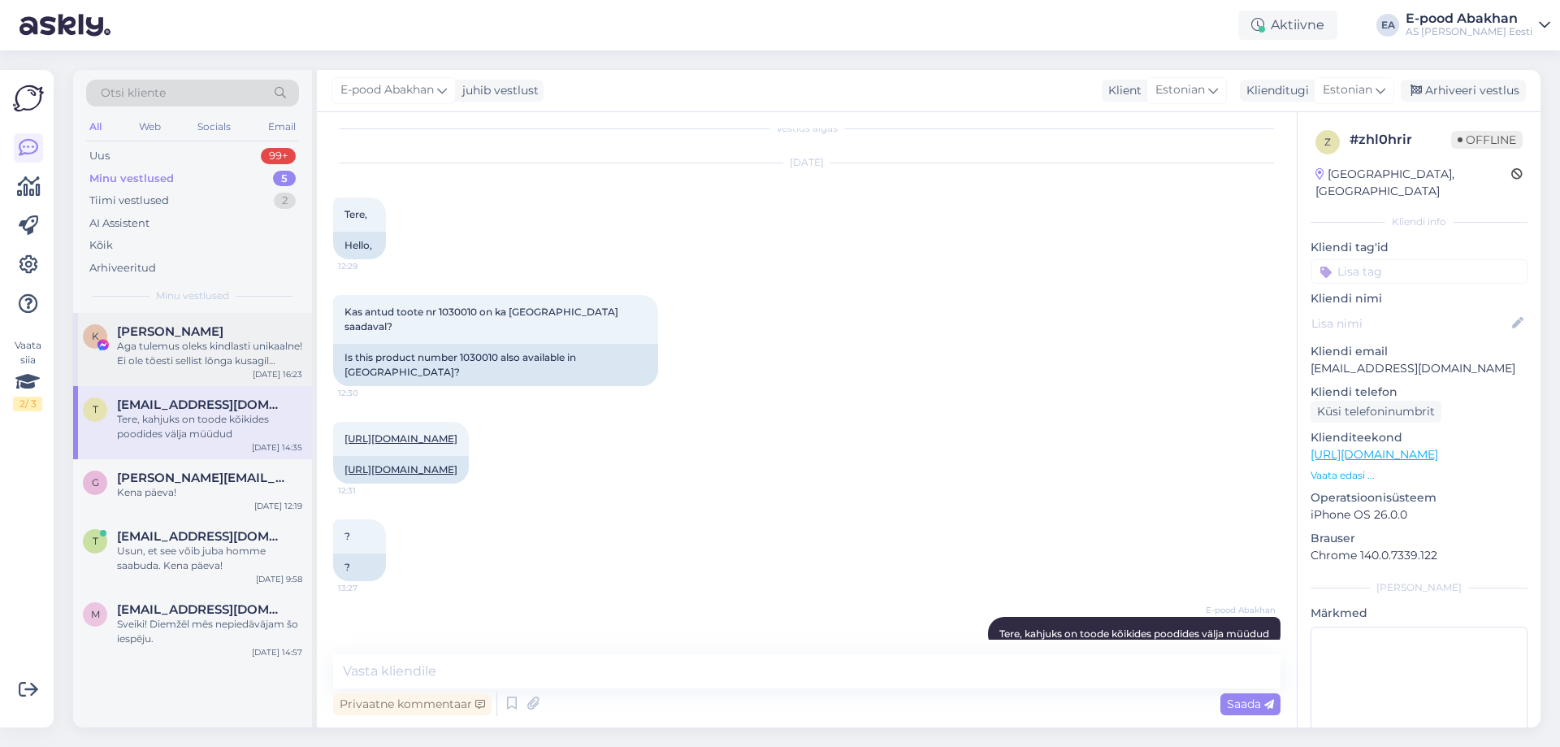
click at [207, 357] on div "Aga tulemus oleks kindlasti unikaalne! Ei ole tõesti sellist lõnga kusagil koha…" at bounding box center [209, 353] width 185 height 29
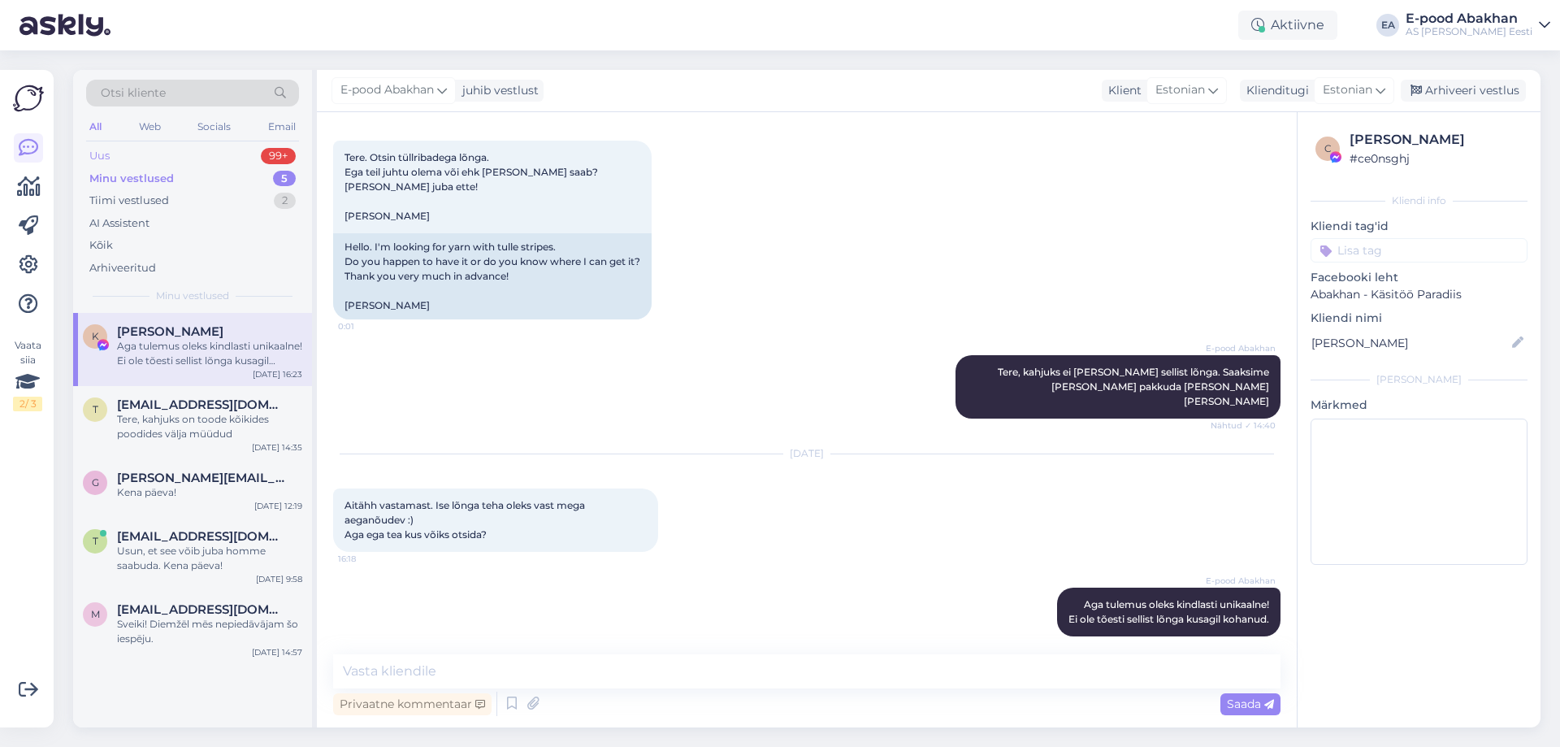
click at [178, 154] on div "Uus 99+" at bounding box center [192, 156] width 213 height 23
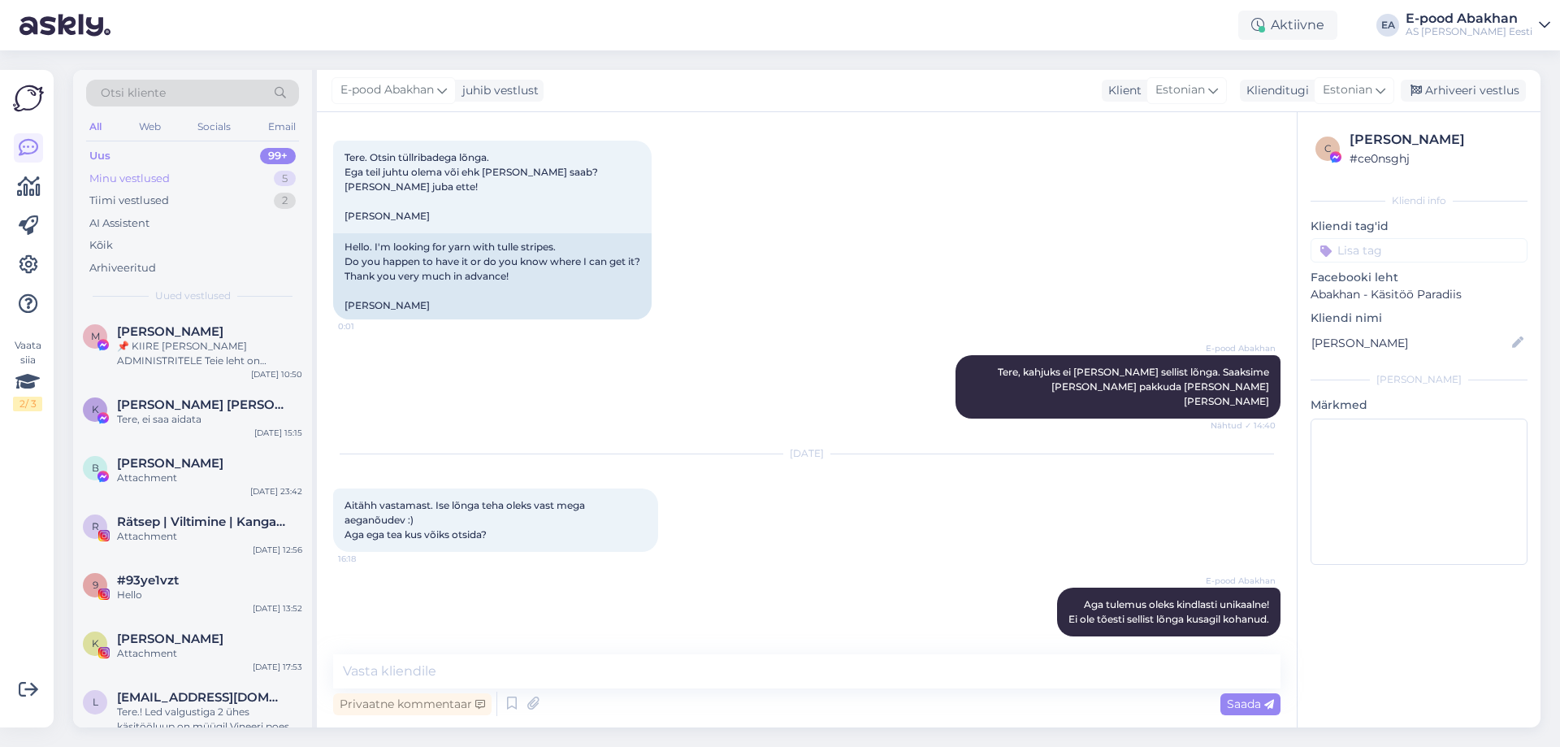
click at [171, 181] on div "Minu vestlused 5" at bounding box center [192, 178] width 213 height 23
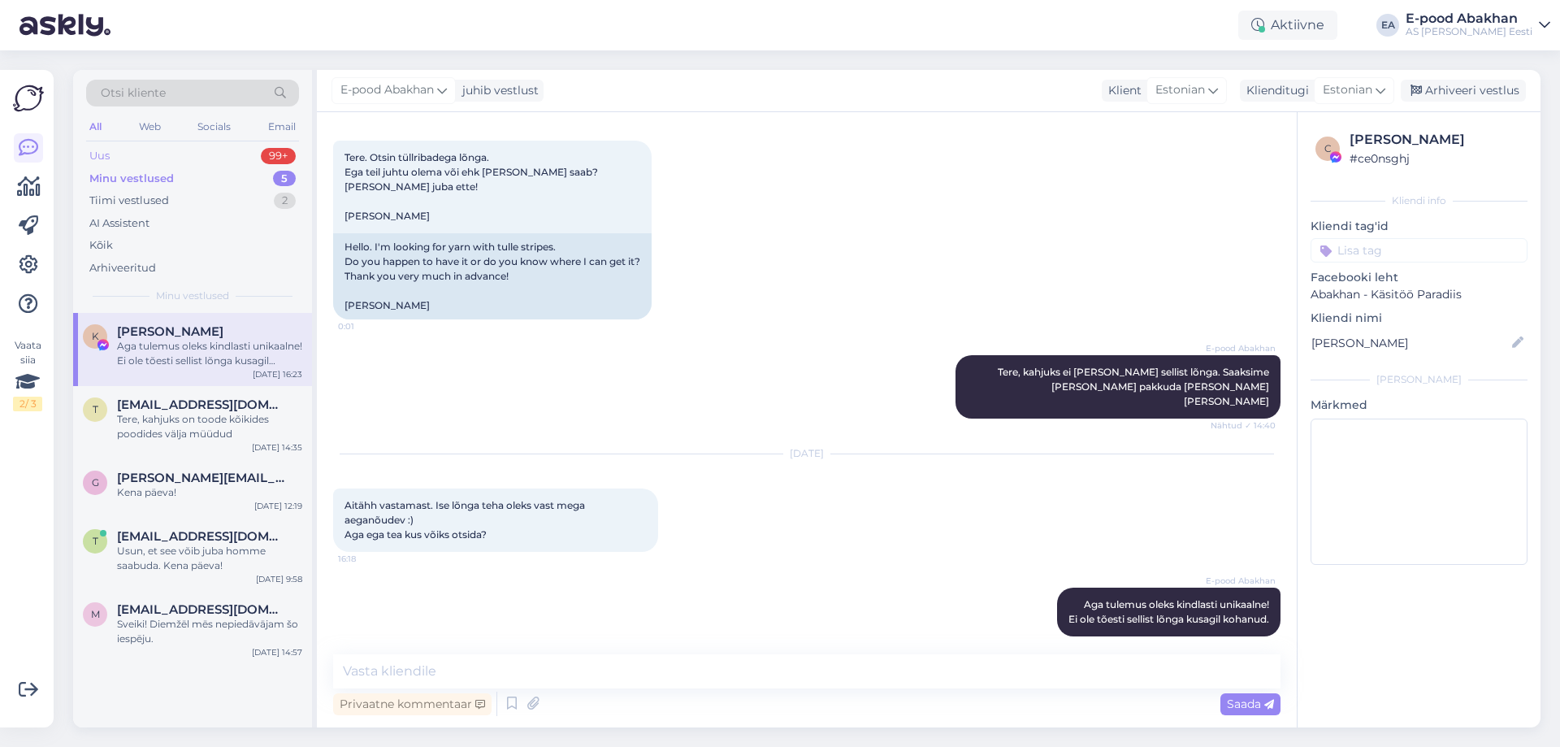
click at [183, 158] on div "Uus 99+" at bounding box center [192, 156] width 213 height 23
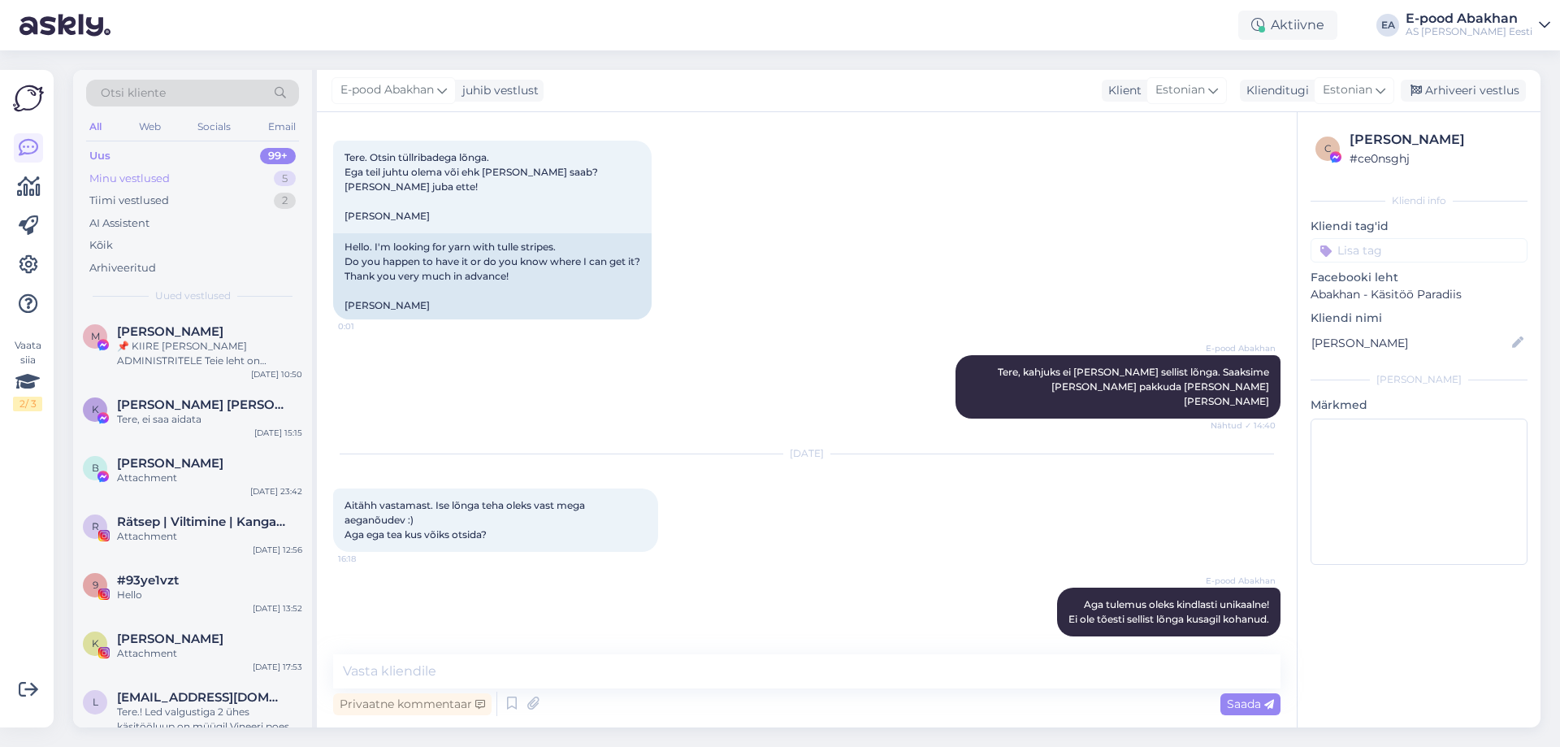
click at [219, 176] on div "Minu vestlused 5" at bounding box center [192, 178] width 213 height 23
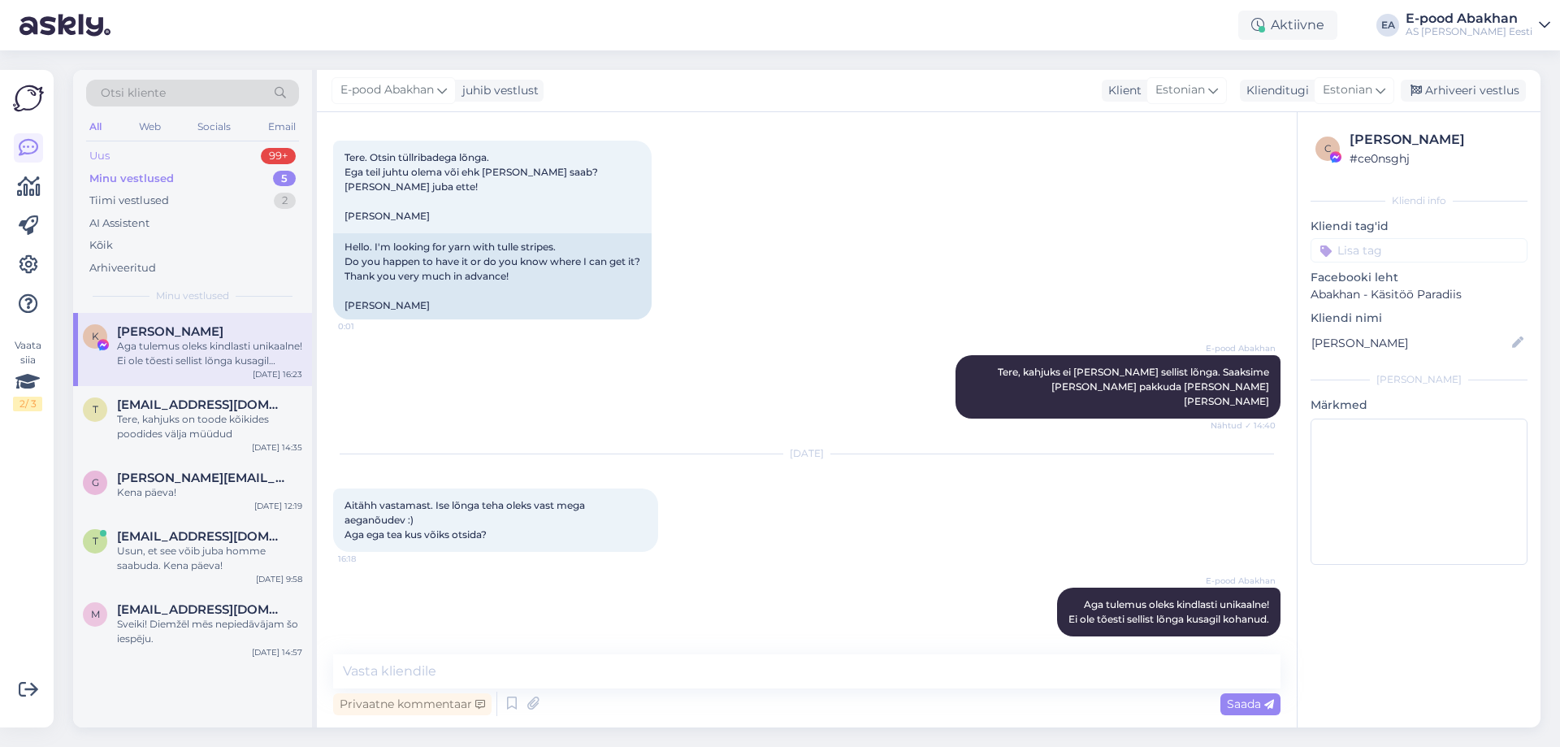
click at [224, 150] on div "Uus 99+" at bounding box center [192, 156] width 213 height 23
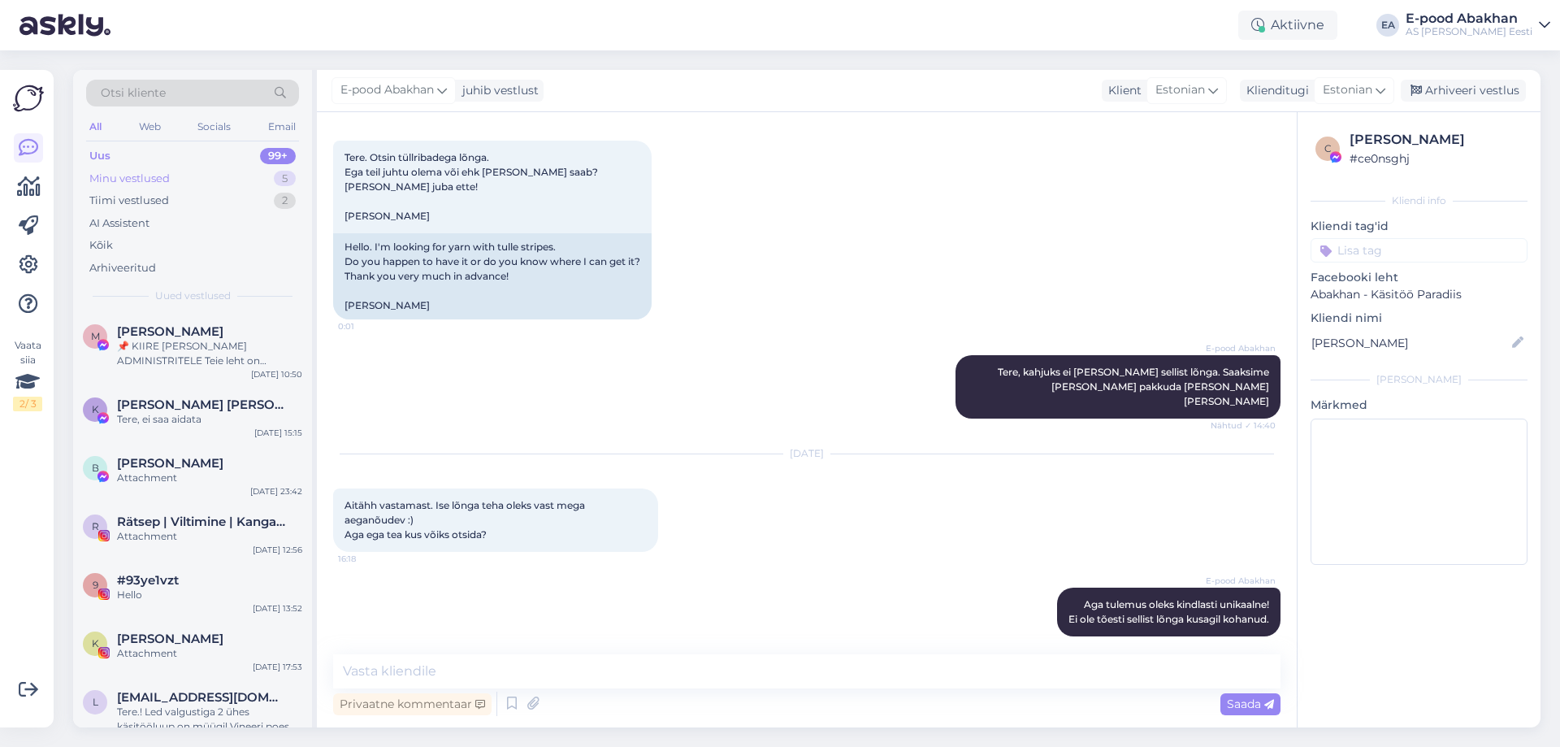
click at [197, 173] on div "Minu vestlused 5" at bounding box center [192, 178] width 213 height 23
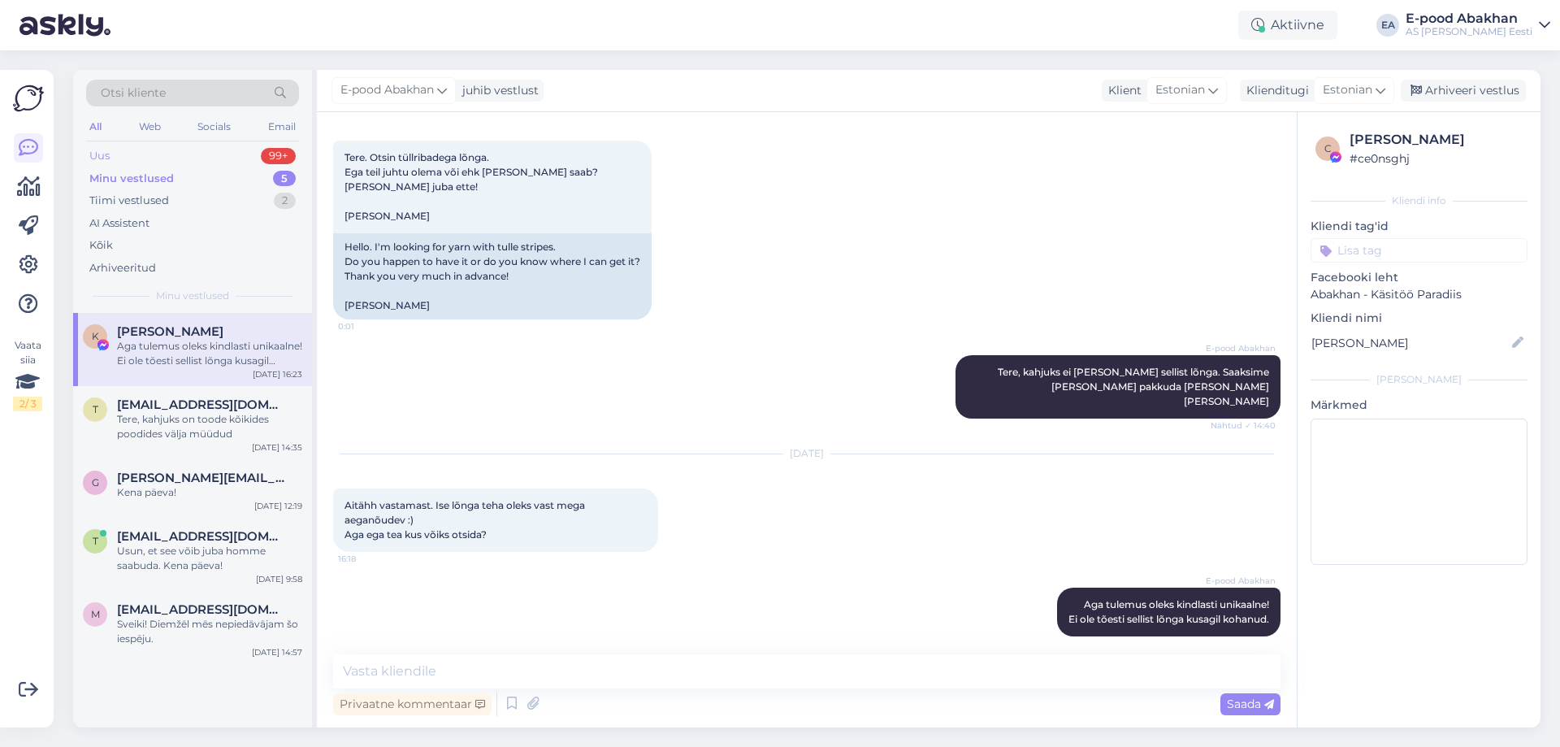
click at [205, 159] on div "Uus 99+" at bounding box center [192, 156] width 213 height 23
